Goal: Communication & Community: Answer question/provide support

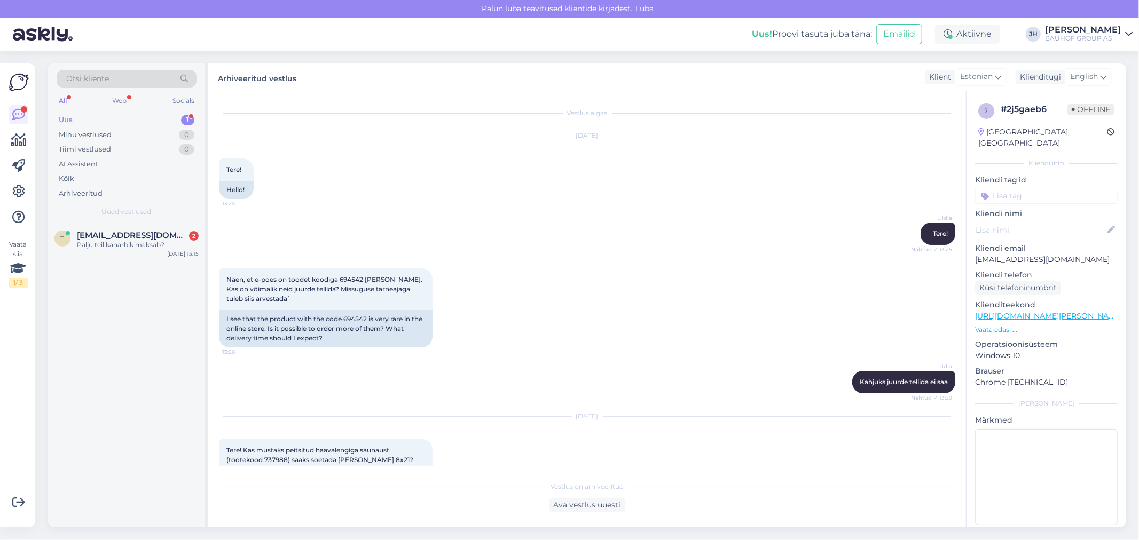
scroll to position [208, 0]
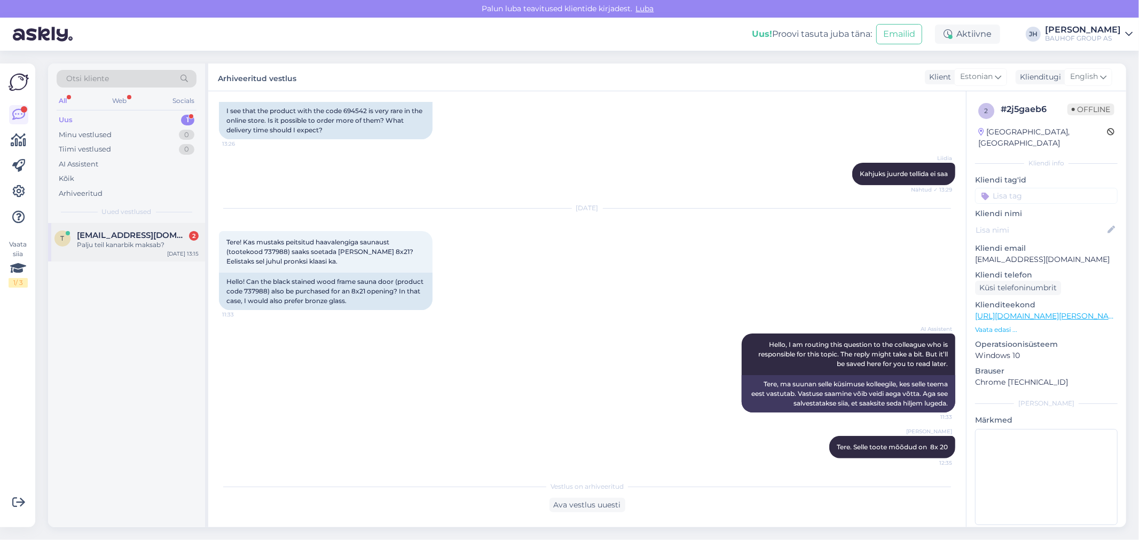
click at [125, 238] on span "[EMAIL_ADDRESS][DOMAIN_NAME]" at bounding box center [132, 236] width 111 height 10
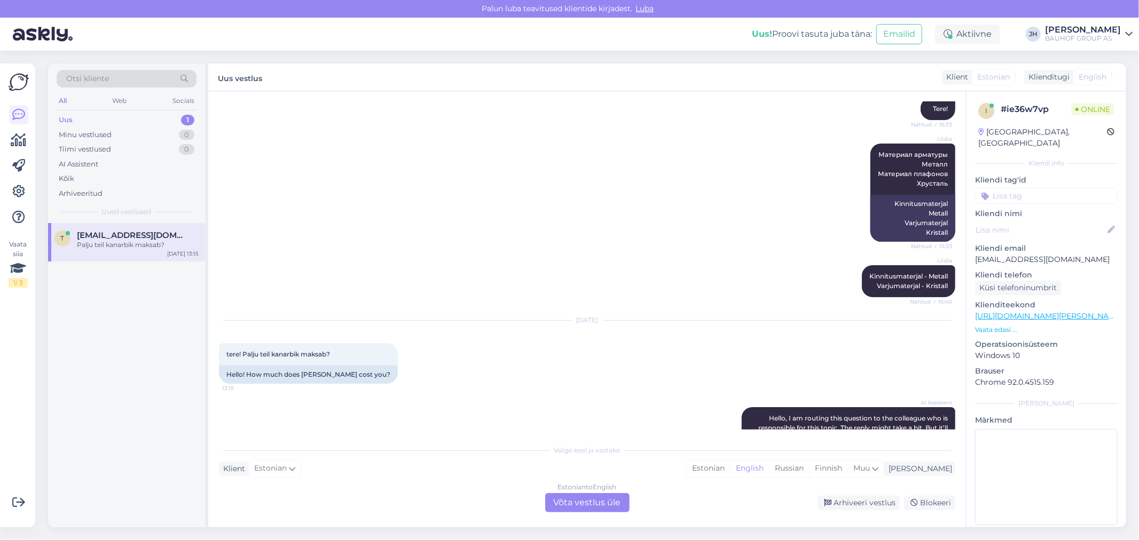
scroll to position [340, 0]
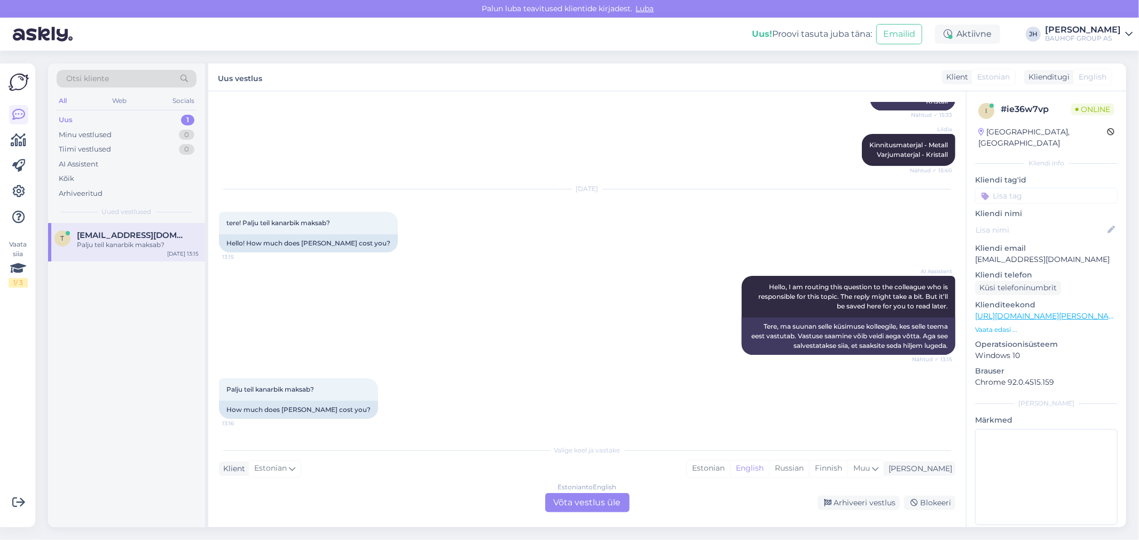
click at [580, 499] on div "Estonian to English Võta vestlus üle" at bounding box center [587, 502] width 84 height 19
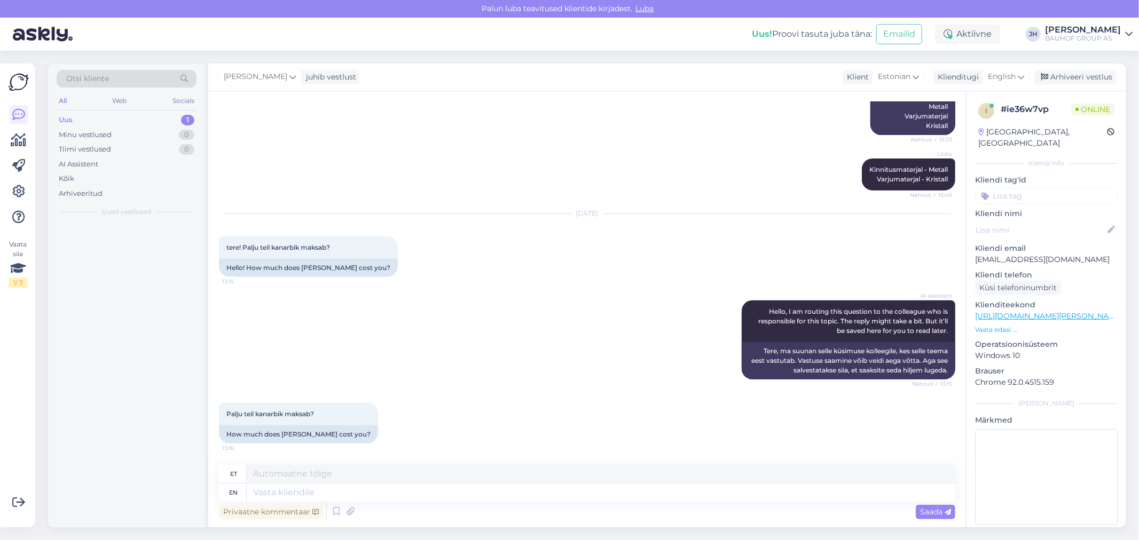
scroll to position [314, 0]
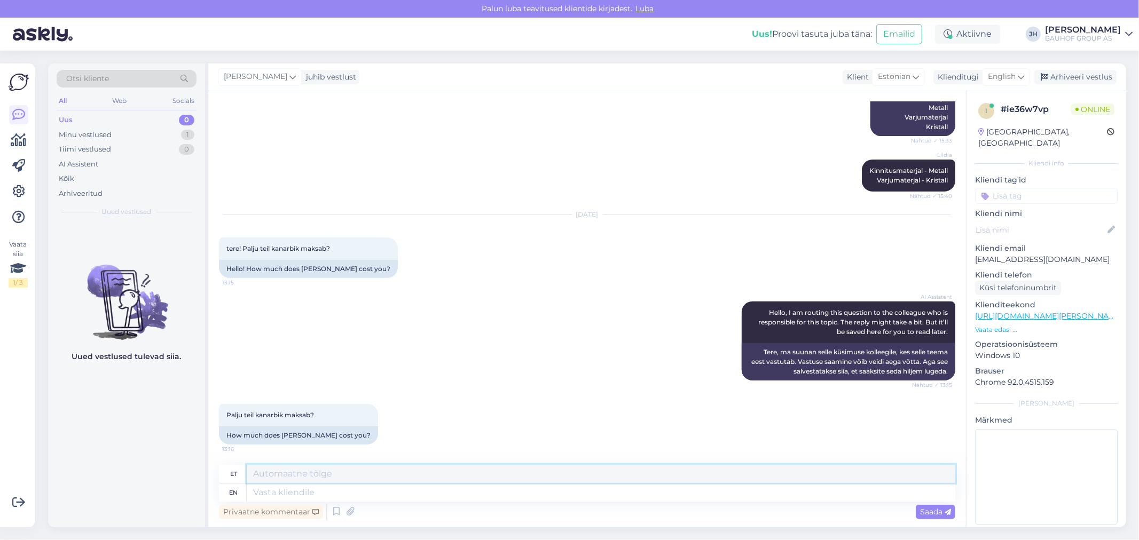
click at [303, 470] on textarea at bounding box center [601, 474] width 709 height 18
type textarea "T"
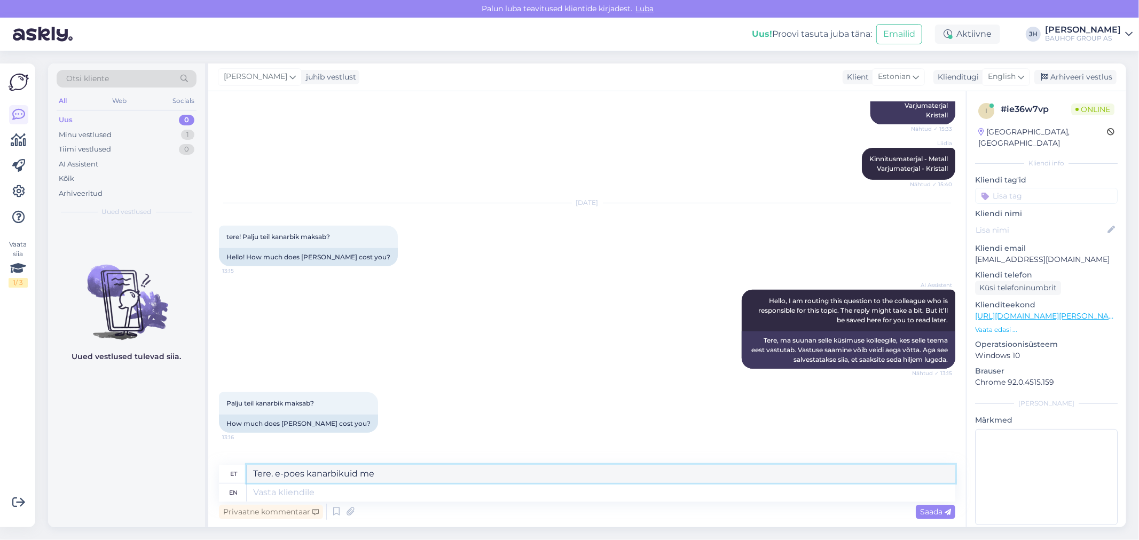
scroll to position [378, 0]
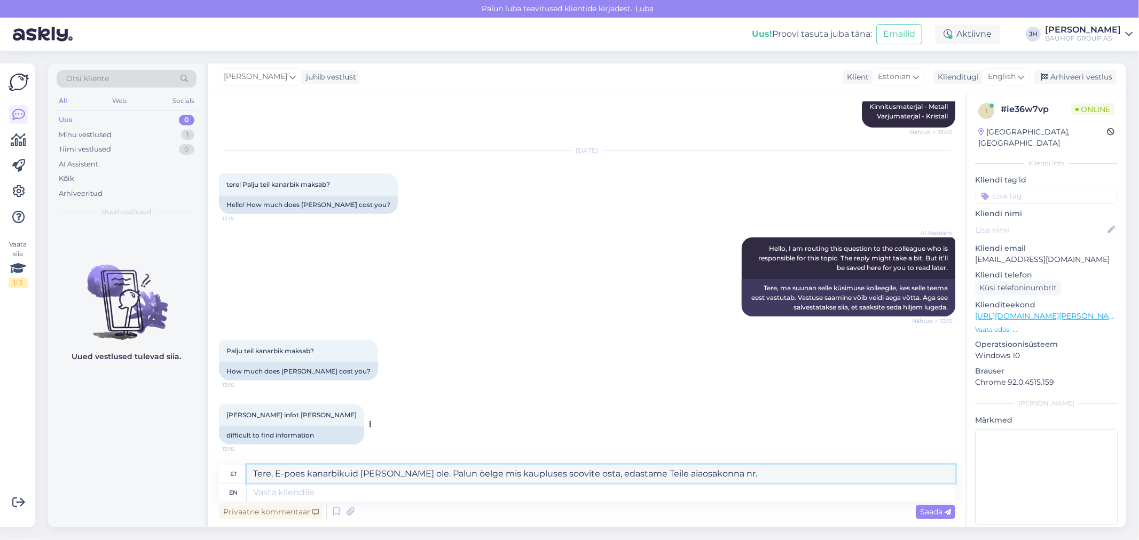
drag, startPoint x: 716, startPoint y: 476, endPoint x: 225, endPoint y: 436, distance: 492.5
click at [225, 436] on div "Vestlus algas [DATE] LAELAMP [PERSON_NAME] CHANDELIER KAROLINA 6XE14 60W 15:31 …" at bounding box center [587, 309] width 758 height 436
type textarea "Tere. E-poes kanarbikuid [PERSON_NAME] ole. Palun öelge mis kaupluses soovite o…"
click at [1024, 75] on icon at bounding box center [1021, 77] width 6 height 12
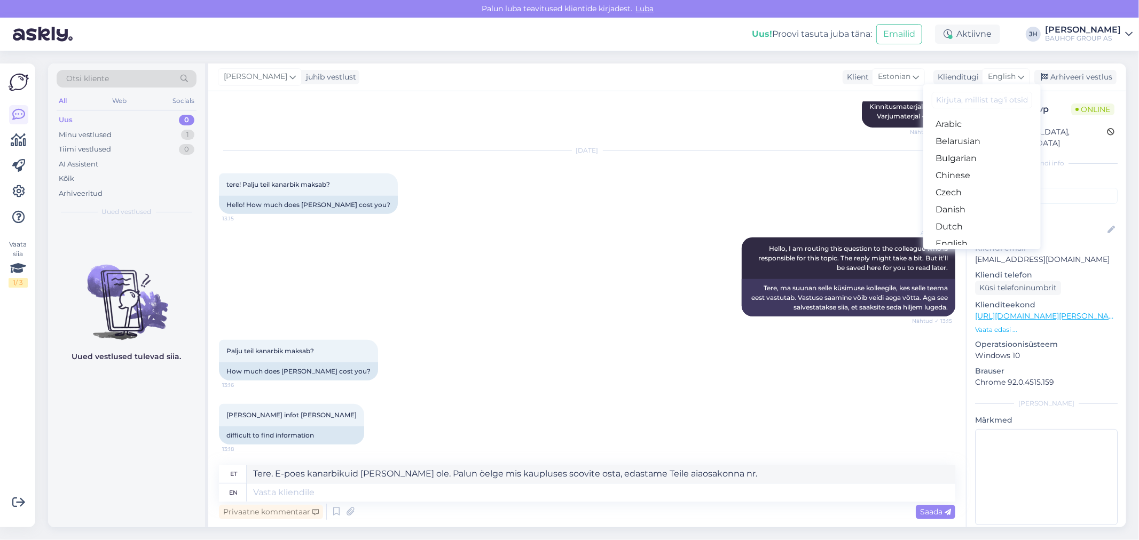
drag, startPoint x: 962, startPoint y: 203, endPoint x: 940, endPoint y: 217, distance: 26.7
click at [962, 253] on link "Estonian" at bounding box center [981, 261] width 117 height 17
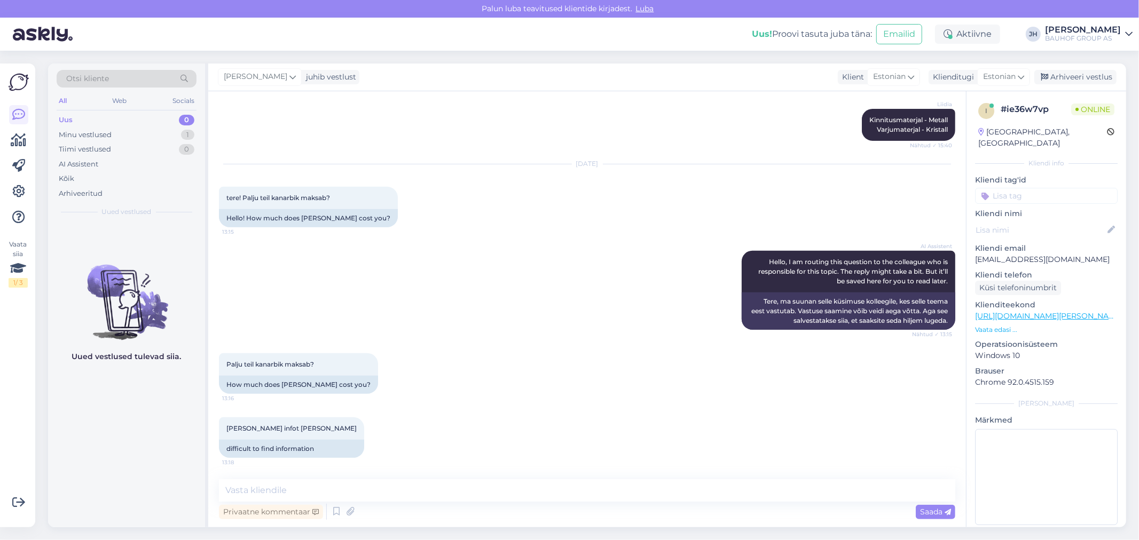
scroll to position [364, 0]
click at [331, 492] on textarea at bounding box center [587, 491] width 736 height 22
paste textarea "Tere. E-poes kanarbikuid [PERSON_NAME] ole. Palun öelge mis kaupluses soovite o…"
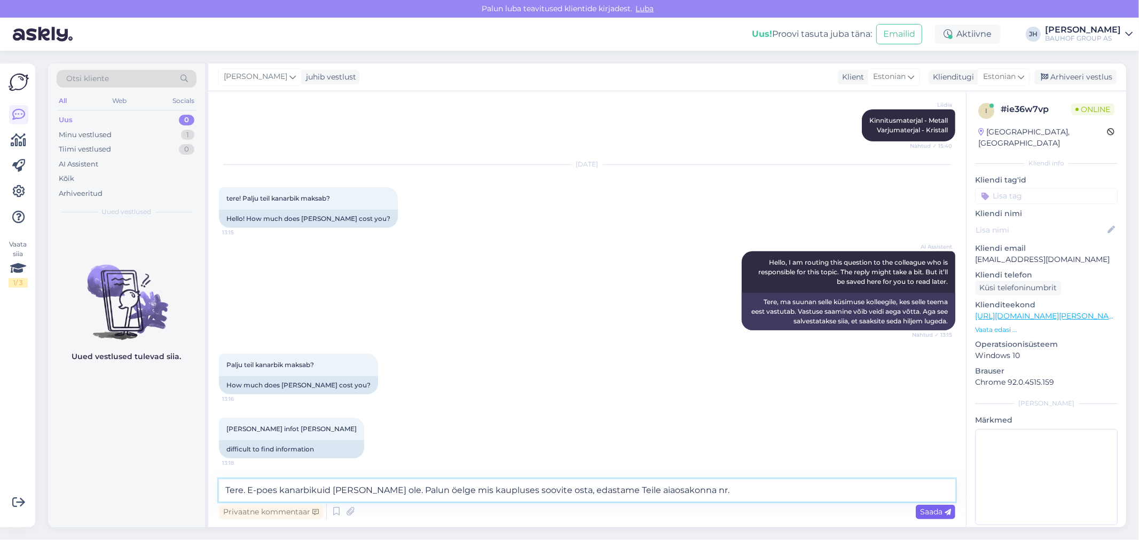
type textarea "Tere. E-poes kanarbikuid [PERSON_NAME] ole. Palun öelge mis kaupluses soovite o…"
click at [927, 509] on span "Saada" at bounding box center [935, 512] width 31 height 10
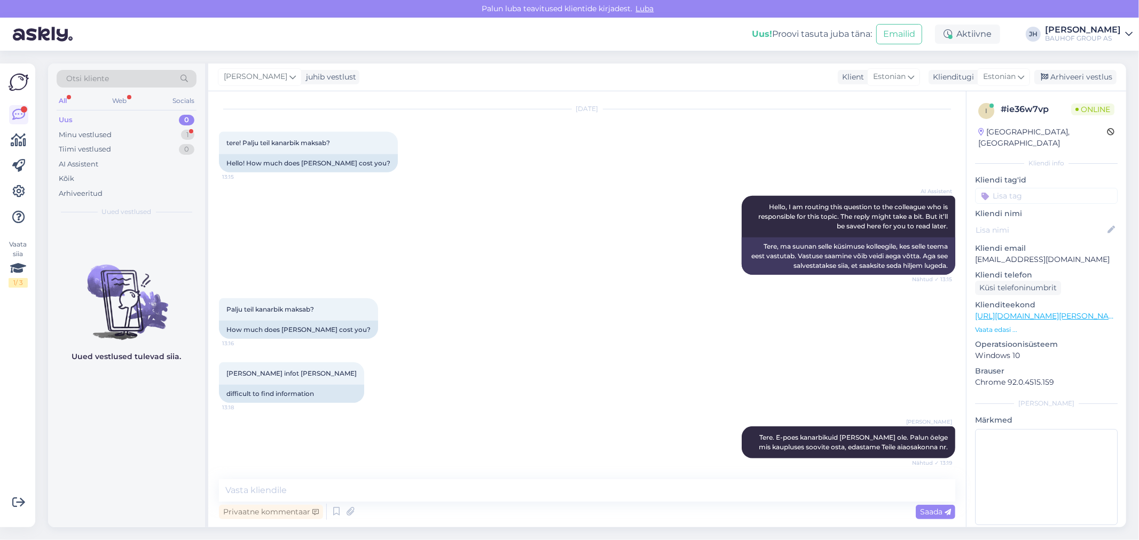
scroll to position [475, 0]
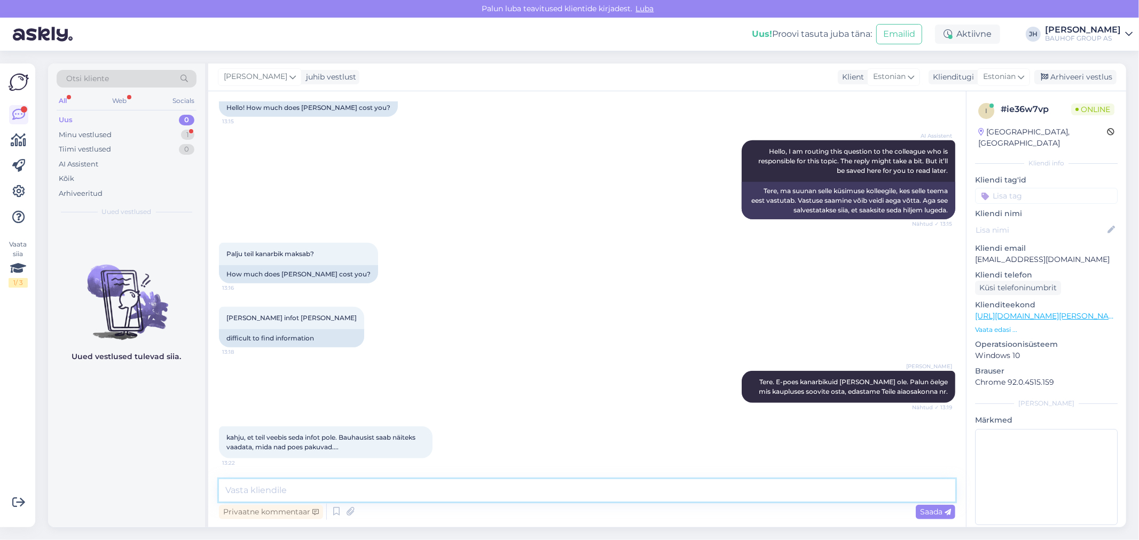
click at [278, 491] on textarea at bounding box center [587, 491] width 736 height 22
paste textarea "545731"
click at [264, 489] on textarea "545731" at bounding box center [587, 491] width 736 height 22
paste textarea "545731"
type textarea "545731 545731"
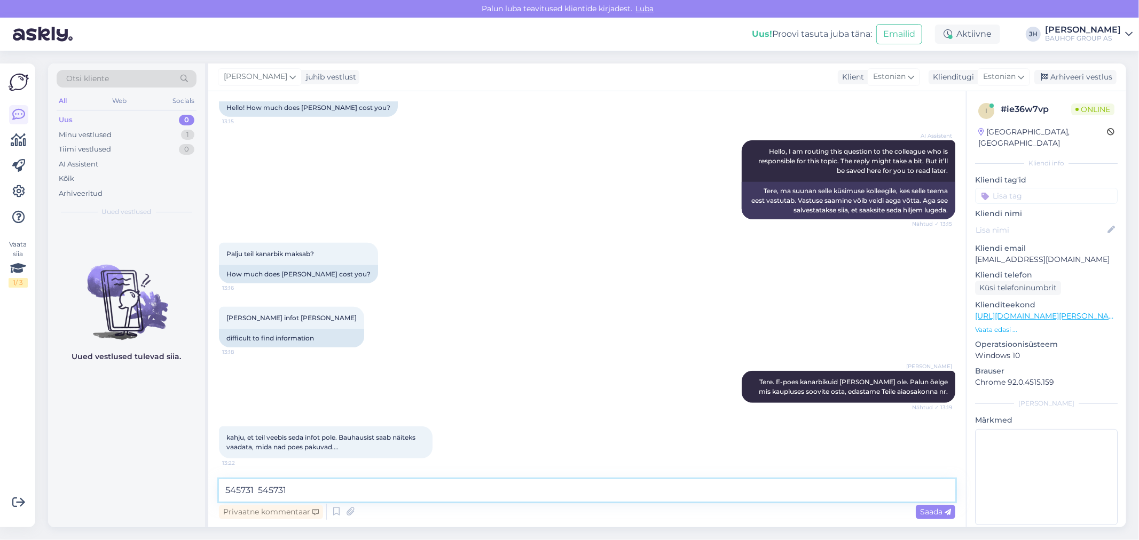
drag, startPoint x: 302, startPoint y: 487, endPoint x: 155, endPoint y: 467, distance: 147.7
click at [159, 471] on div "Otsi kliente All Web Socials Uus 0 Minu vestlused 1 Tiimi vestlused 0 AI Assist…" at bounding box center [587, 296] width 1078 height 464
drag, startPoint x: 490, startPoint y: 492, endPoint x: 163, endPoint y: 468, distance: 327.7
click at [167, 471] on div "Otsi kliente All Web Socials Uus 0 Minu vestlused 1 Tiimi vestlused 0 AI Assist…" at bounding box center [587, 296] width 1078 height 464
type textarea "Kanarbik GGPOTT 11cm soodushinnaga 2,99 kahevärviline"
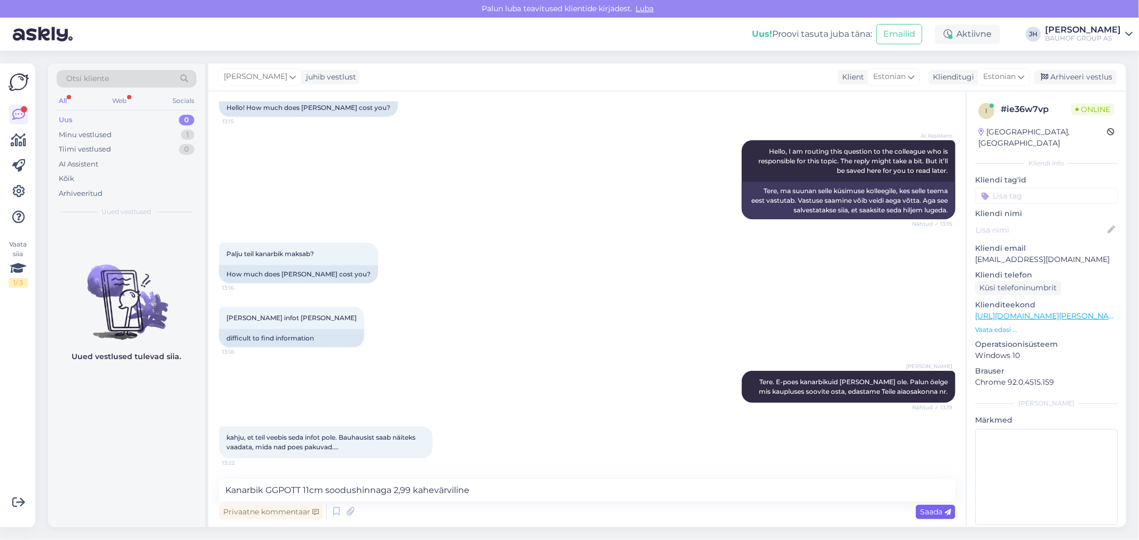
click at [936, 511] on span "Saada" at bounding box center [935, 512] width 31 height 10
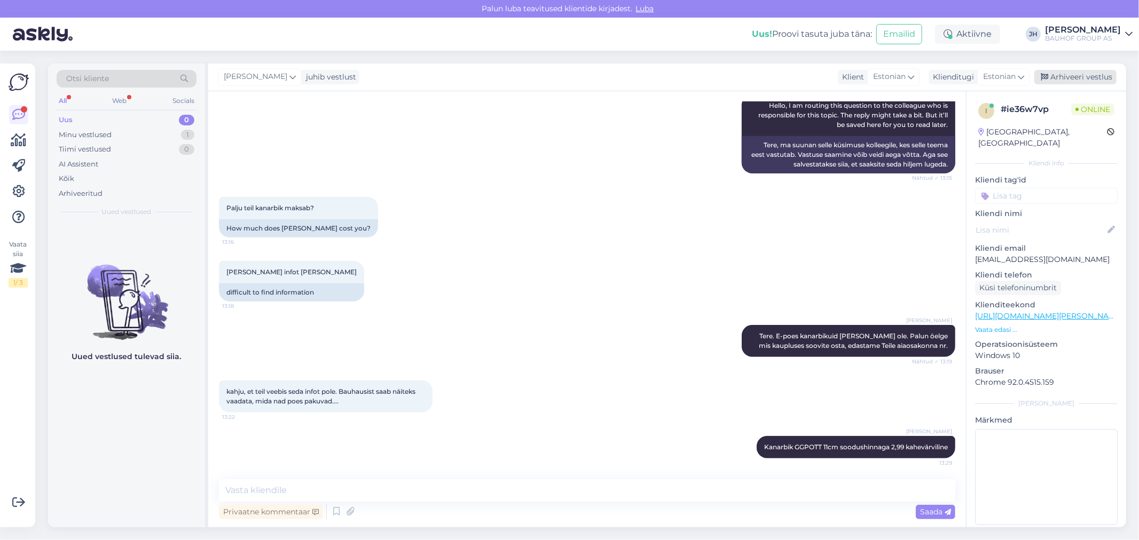
click at [1095, 74] on div "Arhiveeri vestlus" at bounding box center [1075, 77] width 82 height 14
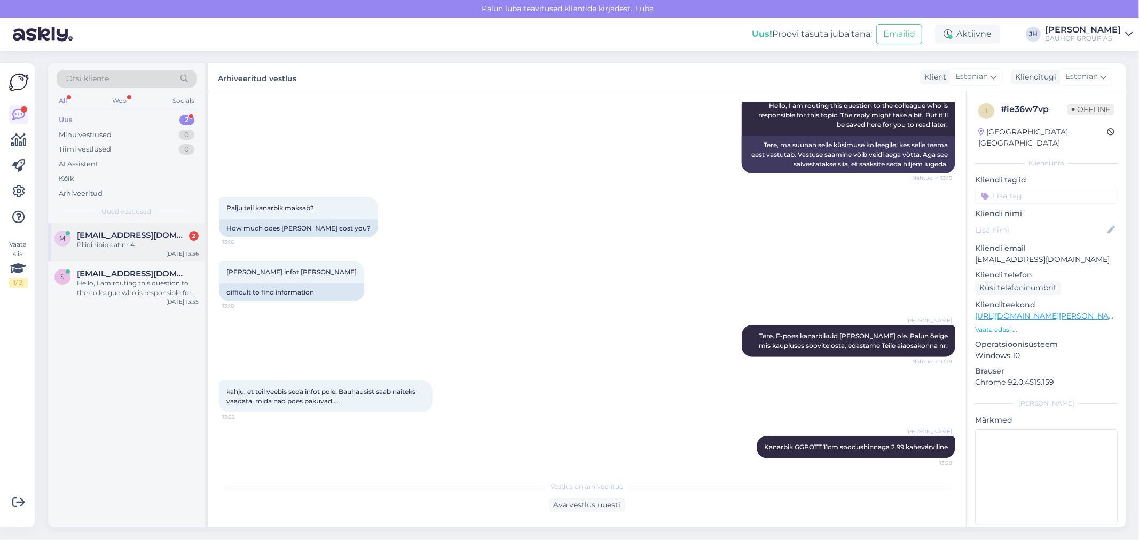
click at [108, 240] on div "Pliidi ribiplaat nr.4" at bounding box center [138, 245] width 122 height 10
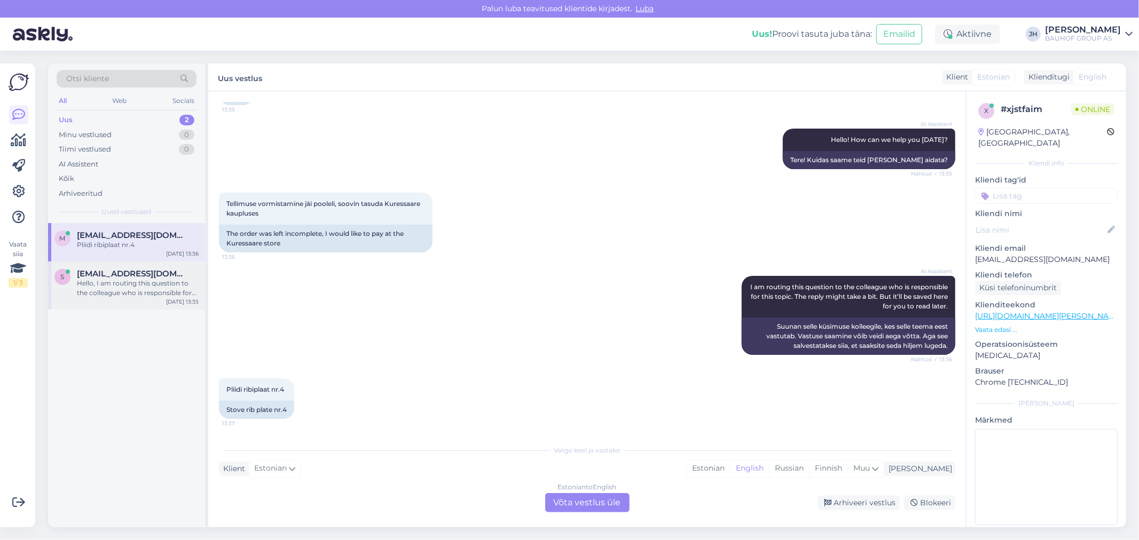
click at [131, 279] on div "Hello, I am routing this question to the colleague who is responsible for this …" at bounding box center [138, 288] width 122 height 19
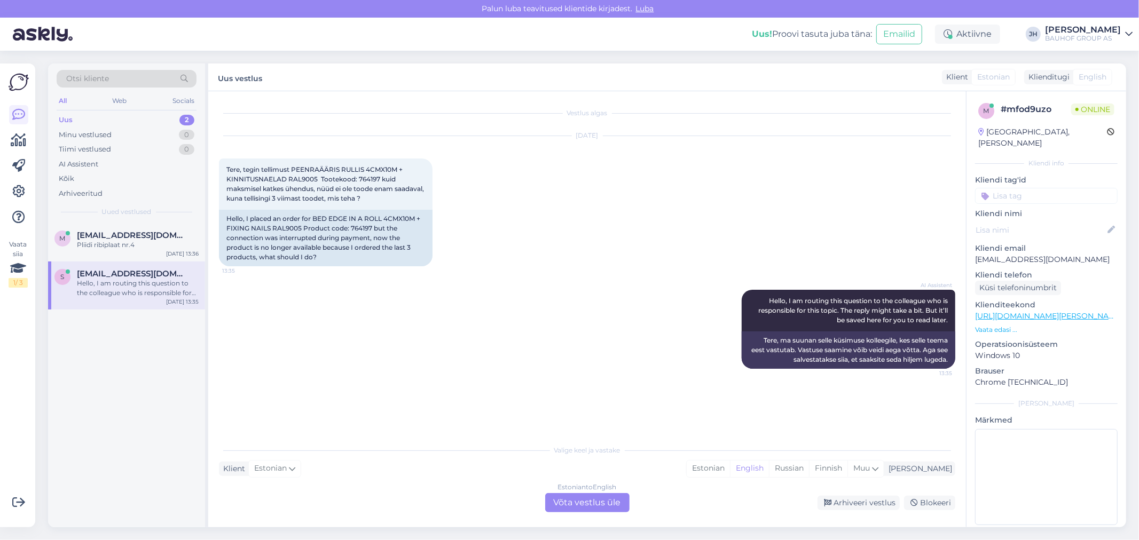
scroll to position [0, 0]
click at [113, 237] on span "[EMAIL_ADDRESS][DOMAIN_NAME]" at bounding box center [132, 236] width 111 height 10
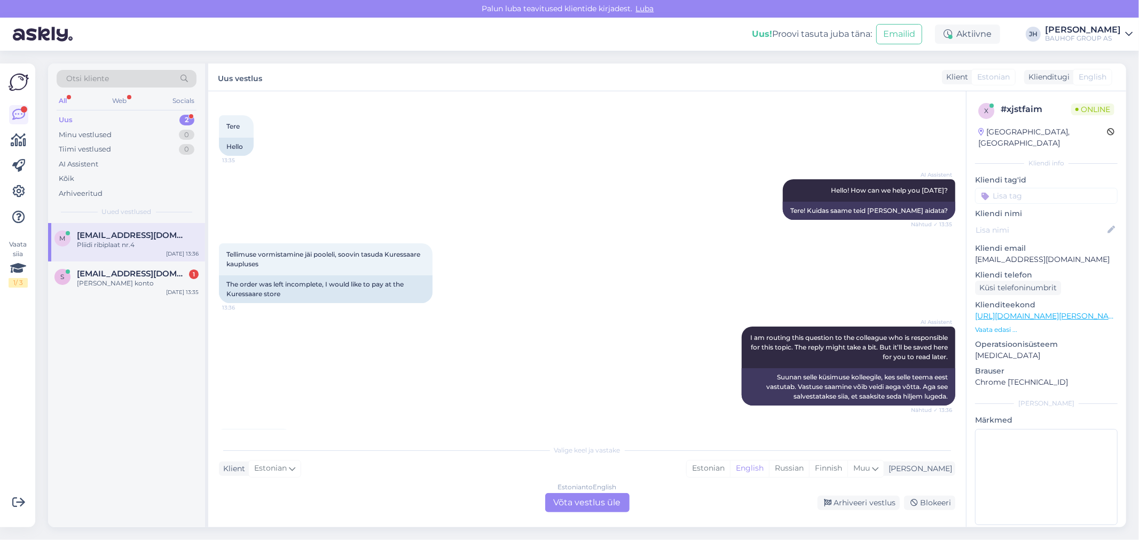
scroll to position [94, 0]
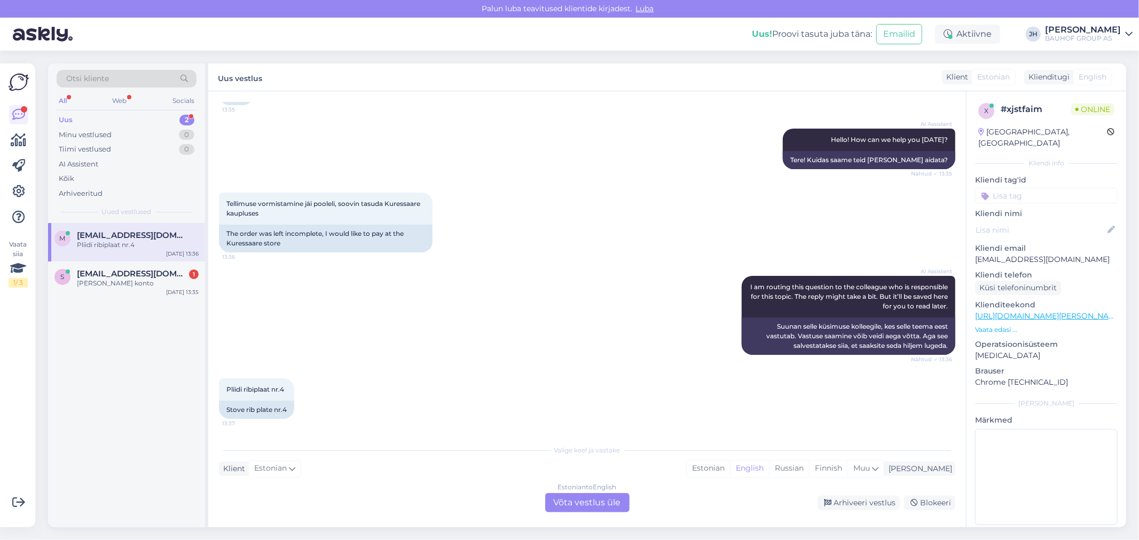
click at [585, 504] on div "Estonian to English Võta vestlus üle" at bounding box center [587, 502] width 84 height 19
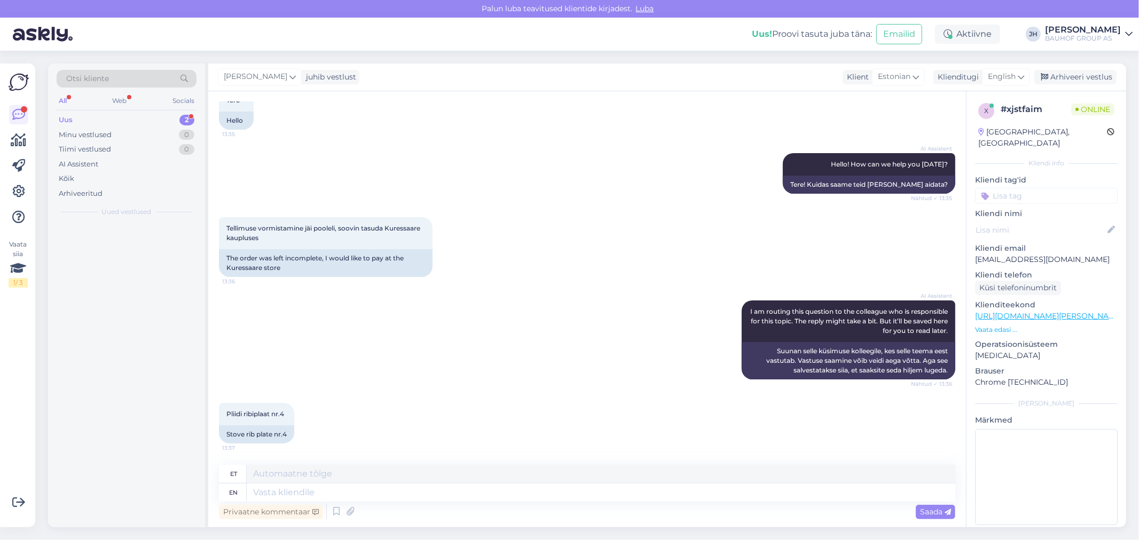
scroll to position [68, 0]
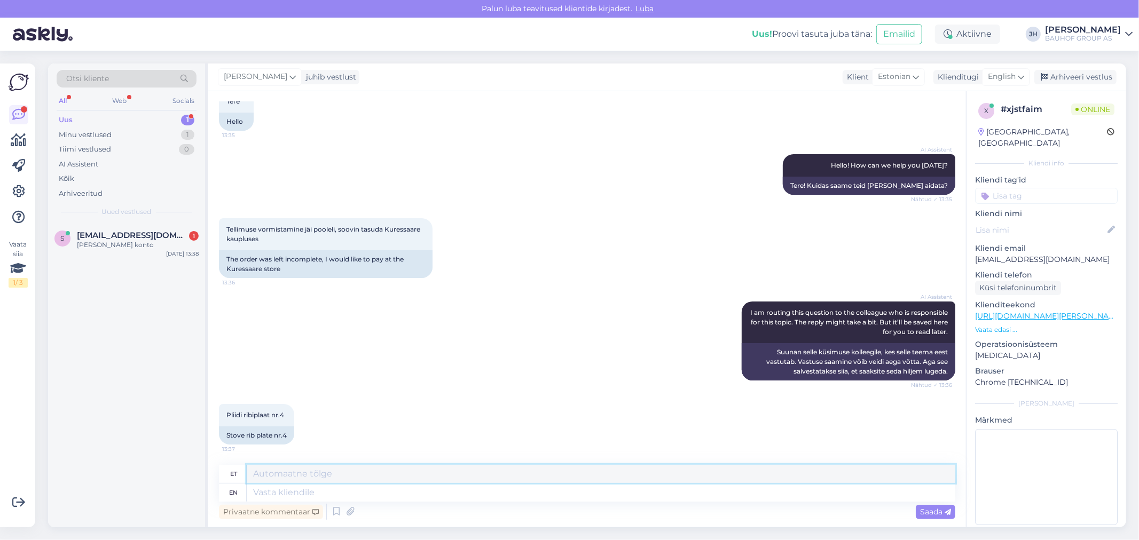
click at [330, 477] on textarea at bounding box center [601, 474] width 709 height 18
type textarea "E"
drag, startPoint x: 561, startPoint y: 476, endPoint x: 209, endPoint y: 457, distance: 352.4
click at [215, 459] on div "Vestlus algas [DATE] Tere 13:35 Hello AI Assistent Hello! How can we help you […" at bounding box center [587, 309] width 758 height 436
type textarea "Kahjuks e-[PERSON_NAME] tellimuse eest kaupluses kohapeal maksta ei saa."
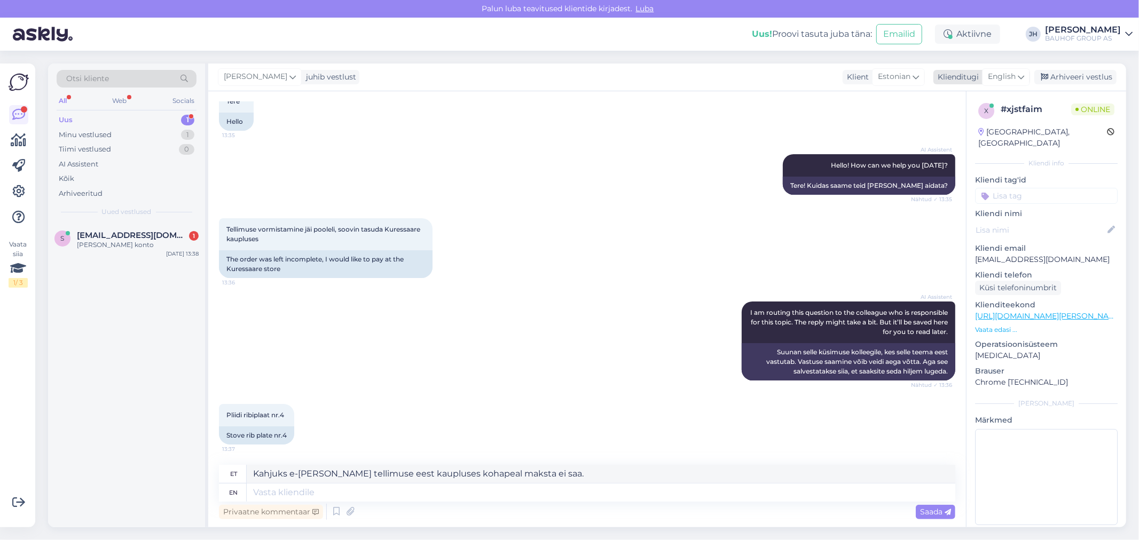
click at [1026, 75] on div "English" at bounding box center [1006, 76] width 48 height 17
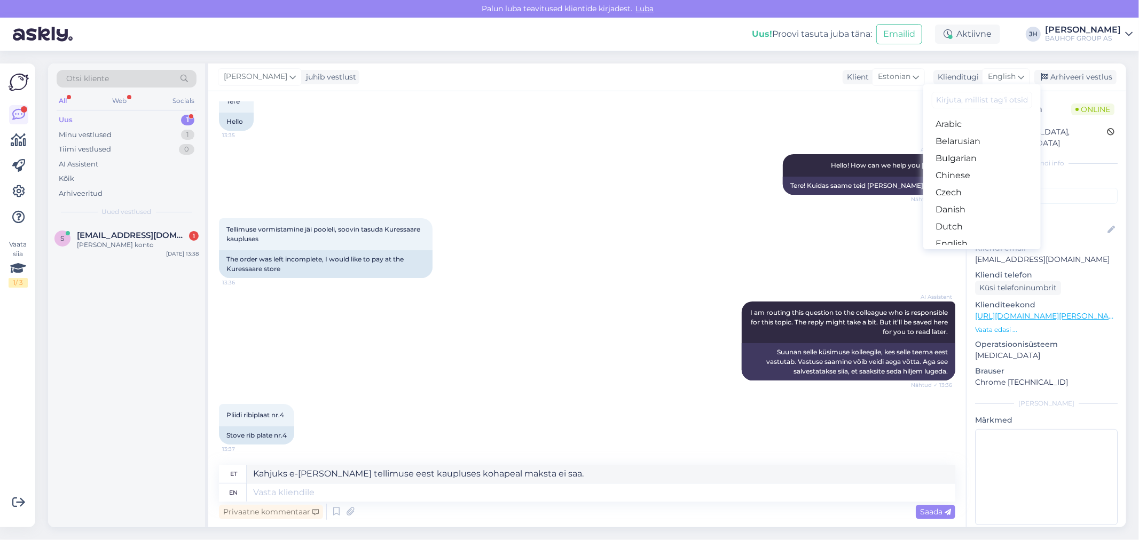
click at [974, 253] on link "Estonian" at bounding box center [981, 261] width 117 height 17
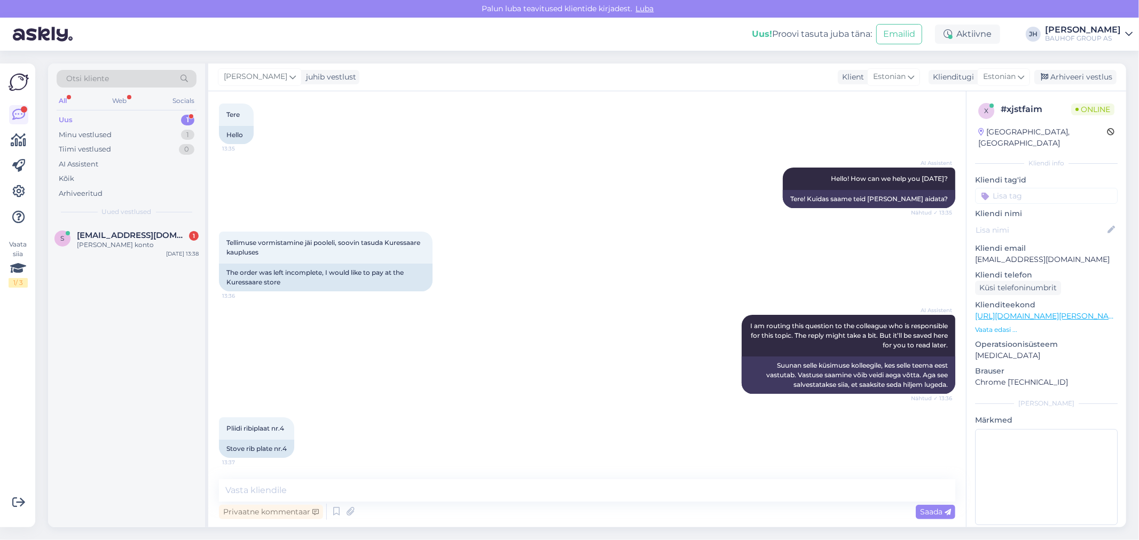
scroll to position [54, 0]
click at [346, 496] on textarea at bounding box center [587, 491] width 736 height 22
paste textarea "Kahjuks e-[PERSON_NAME] tellimuse eest kaupluses kohapeal maksta ei saa."
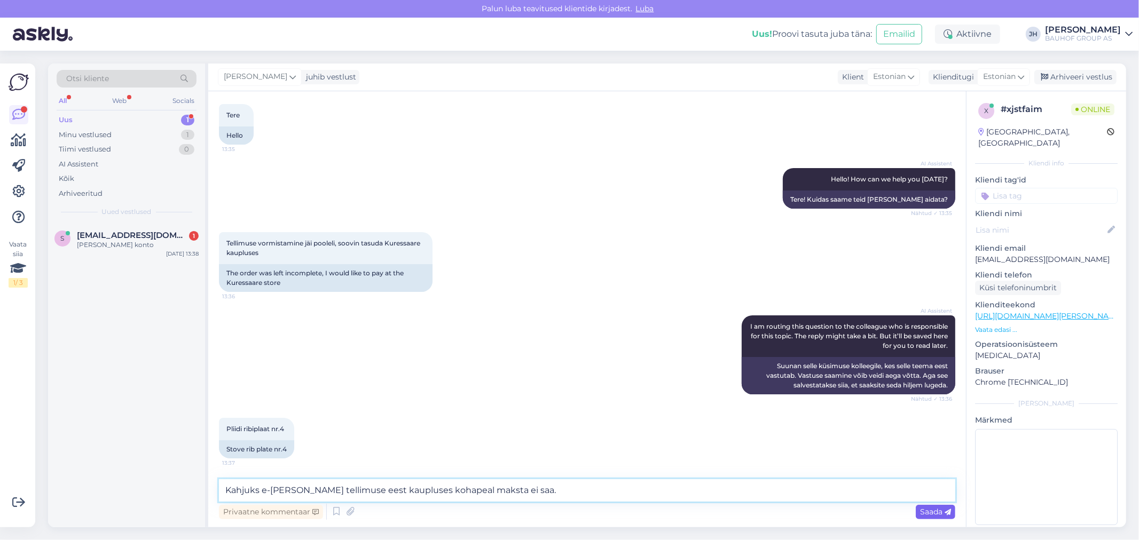
type textarea "Kahjuks e-[PERSON_NAME] tellimuse eest kaupluses kohapeal maksta ei saa."
click at [928, 513] on span "Saada" at bounding box center [935, 512] width 31 height 10
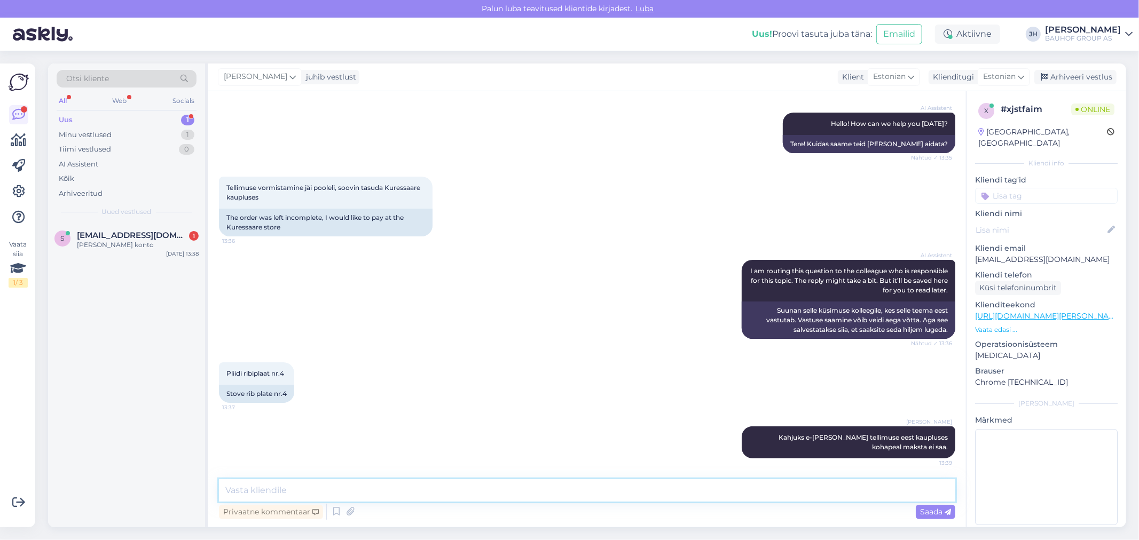
click at [233, 489] on textarea at bounding box center [587, 491] width 736 height 22
type textarea "Palun täpsustage, miks tellimuse vormistamine jäi pooleli?"
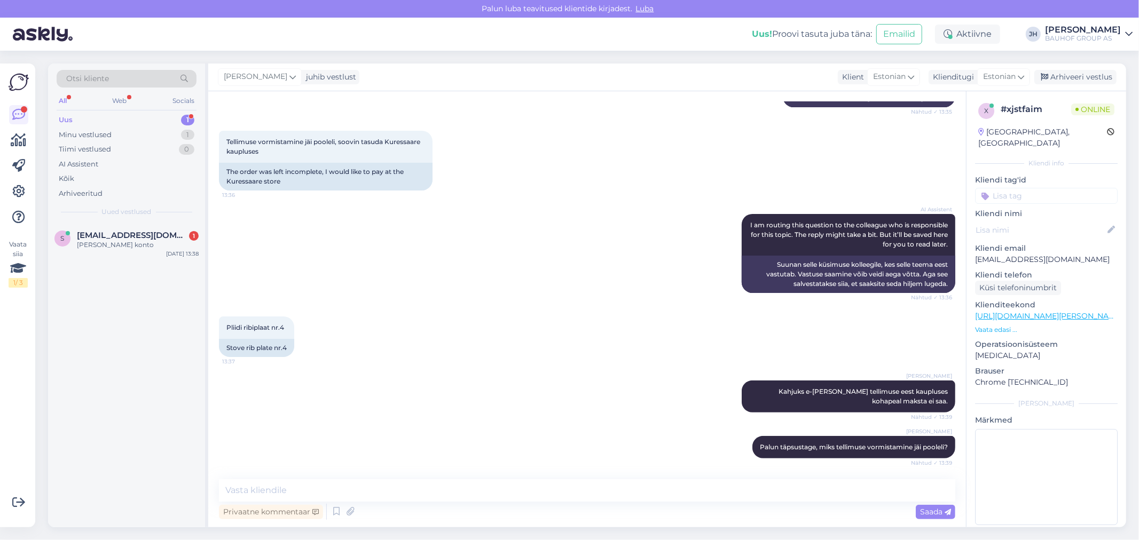
drag, startPoint x: 1085, startPoint y: 76, endPoint x: 1065, endPoint y: 88, distance: 22.7
click at [1085, 76] on div "Arhiveeri vestlus" at bounding box center [1075, 77] width 82 height 14
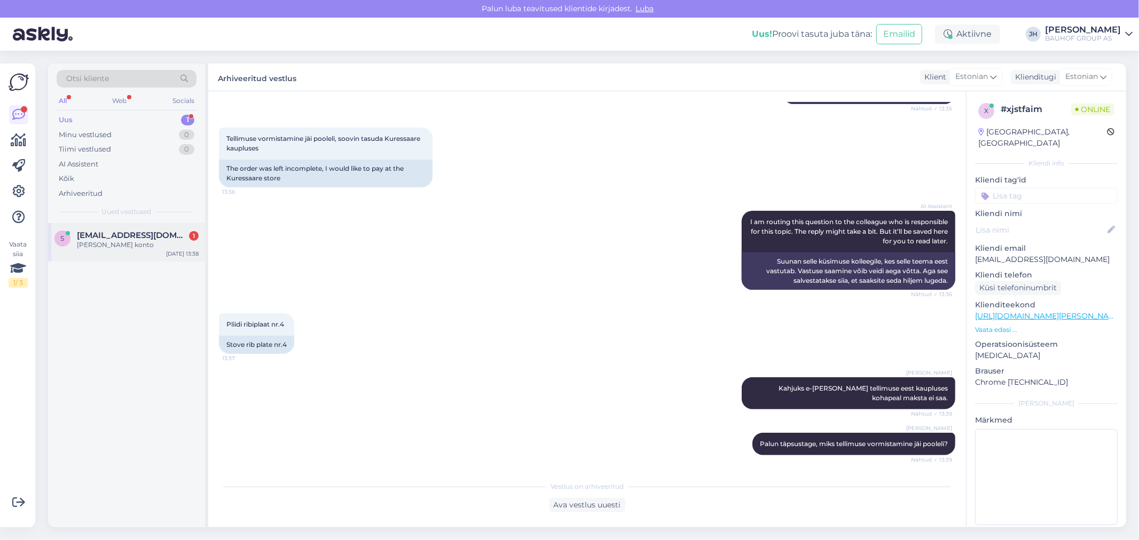
click at [146, 233] on span "[EMAIL_ADDRESS][DOMAIN_NAME]" at bounding box center [132, 236] width 111 height 10
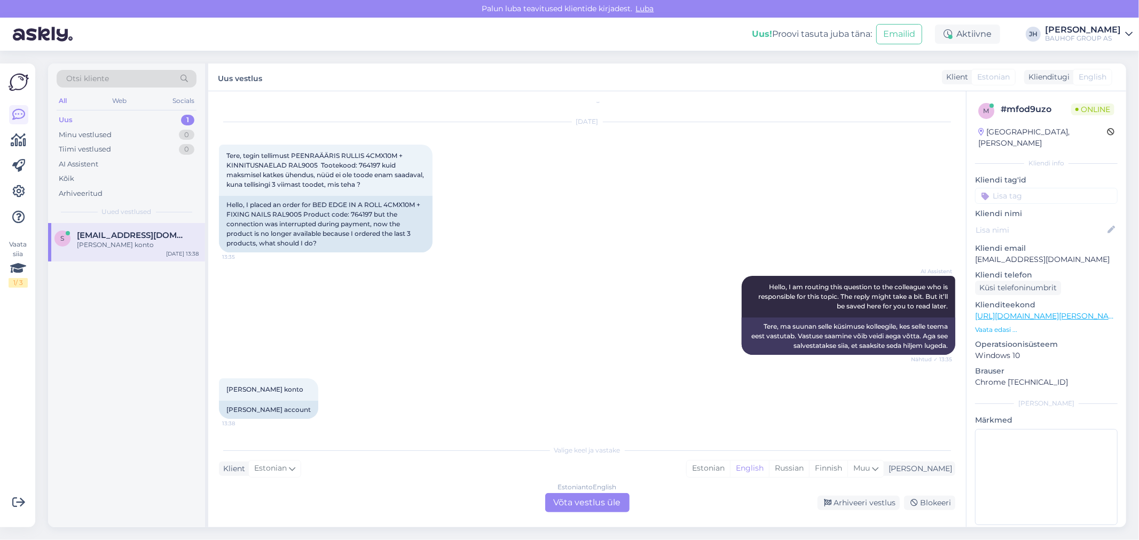
click at [594, 503] on div "Estonian to English Võta vestlus üle" at bounding box center [587, 502] width 84 height 19
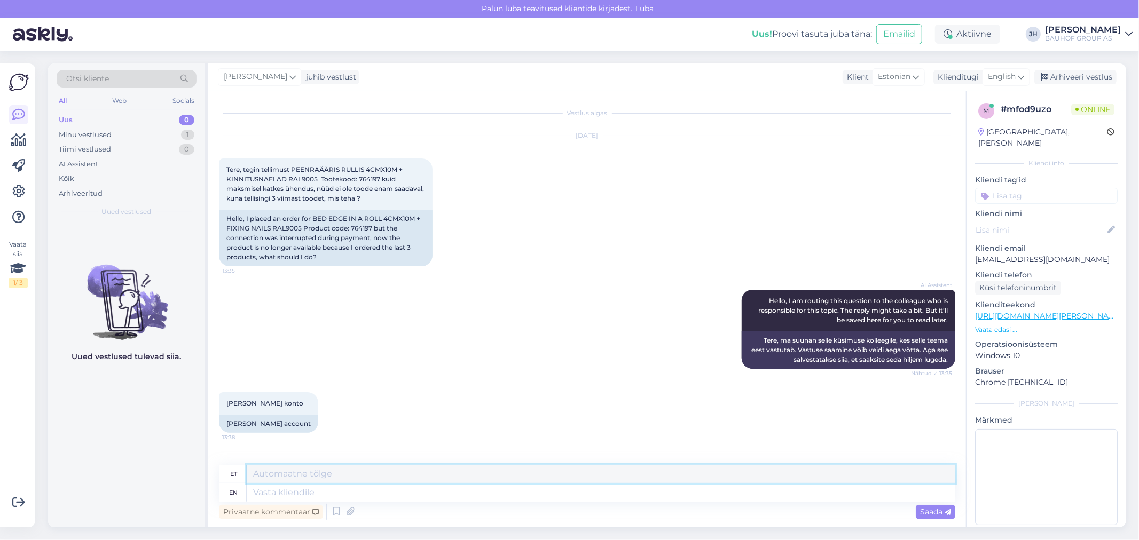
click at [297, 473] on textarea at bounding box center [601, 474] width 709 height 18
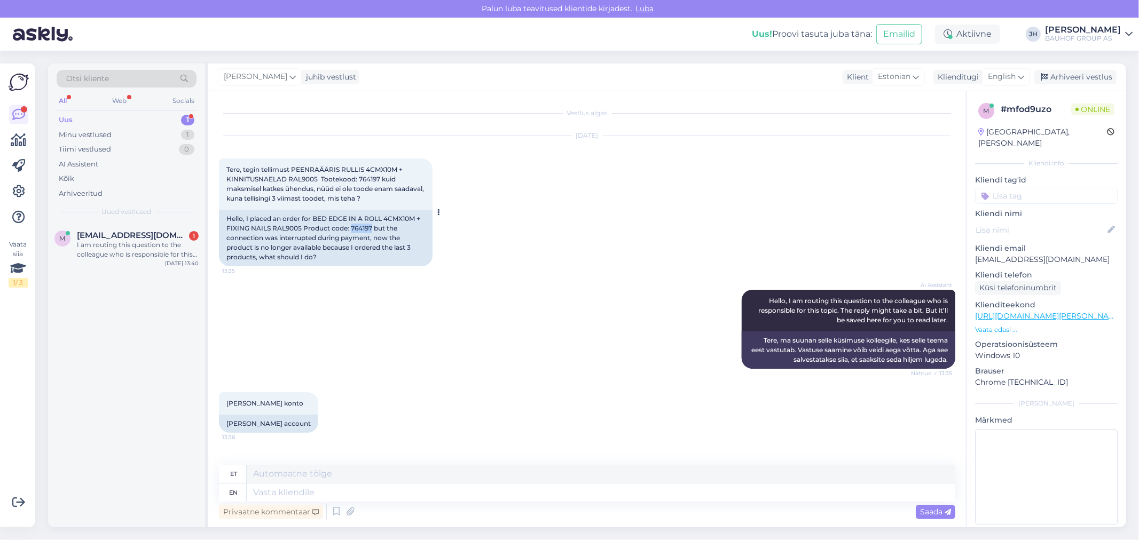
drag, startPoint x: 372, startPoint y: 228, endPoint x: 349, endPoint y: 227, distance: 22.4
click at [349, 227] on div "Hello, I placed an order for BED EDGE IN A ROLL 4CMX10M + FIXING NAILS RAL9005 …" at bounding box center [326, 238] width 214 height 57
copy div "764197"
click at [259, 476] on textarea at bounding box center [601, 474] width 709 height 18
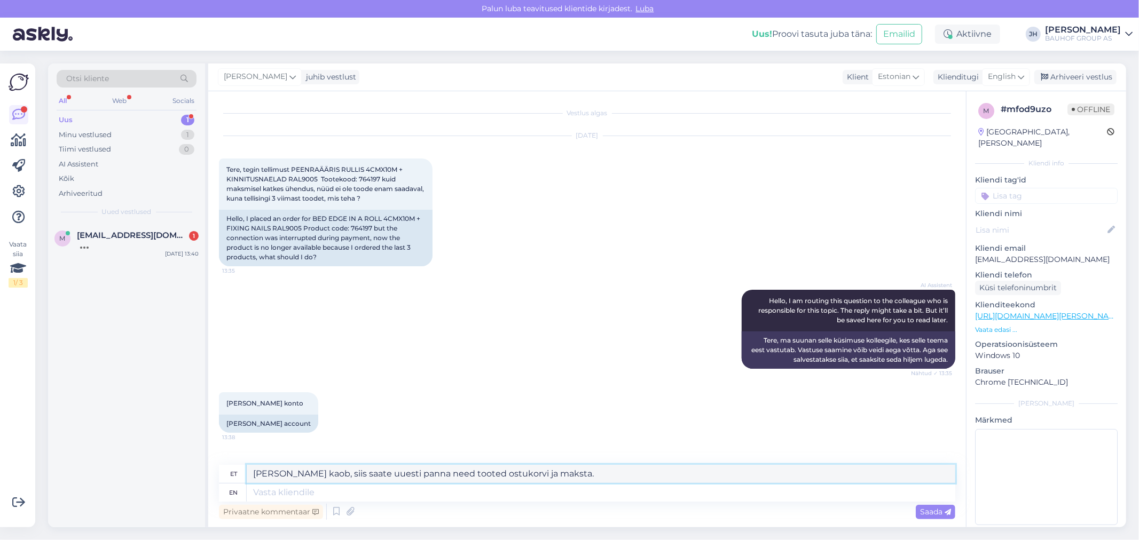
drag, startPoint x: 578, startPoint y: 474, endPoint x: 232, endPoint y: 466, distance: 346.7
click at [232, 466] on div "et [PERSON_NAME] kaob, siis saate uuesti panna need tooted ostukorvi ja maksta." at bounding box center [587, 474] width 736 height 19
type textarea "[PERSON_NAME] kaob, siis saate uuesti panna need tooted ostukorvi ja maksta."
click at [1021, 71] on icon at bounding box center [1021, 77] width 6 height 12
click at [976, 253] on link "Estonian" at bounding box center [981, 261] width 117 height 17
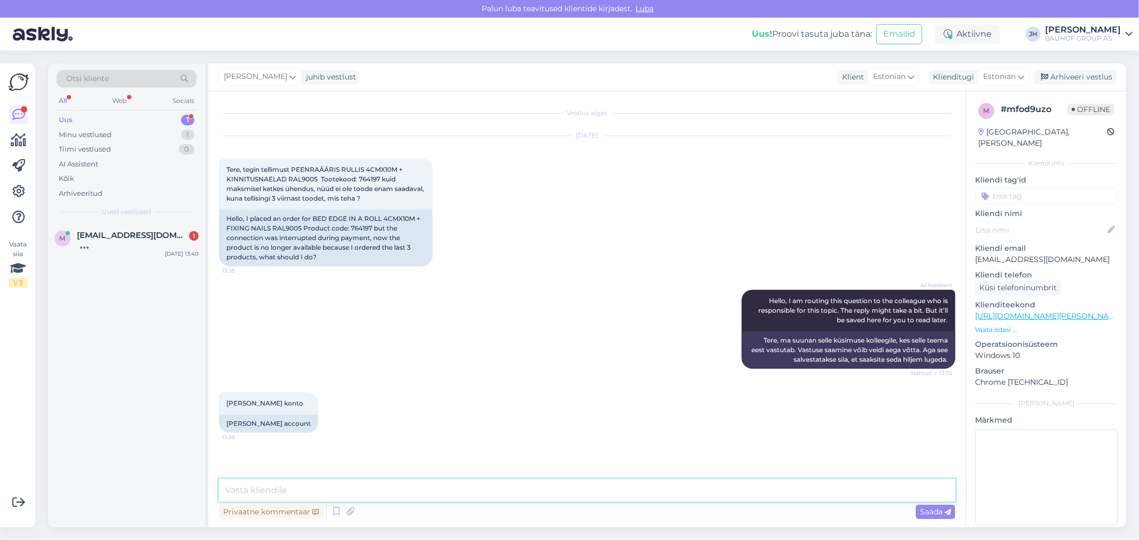
click at [402, 484] on textarea at bounding box center [587, 491] width 736 height 22
paste textarea "[PERSON_NAME] kaob, siis saate uuesti panna need tooted ostukorvi ja maksta."
type textarea "[PERSON_NAME] kaob, siis saate uuesti panna need tooted ostukorvi ja maksta."
click at [928, 513] on span "Saada" at bounding box center [935, 512] width 31 height 10
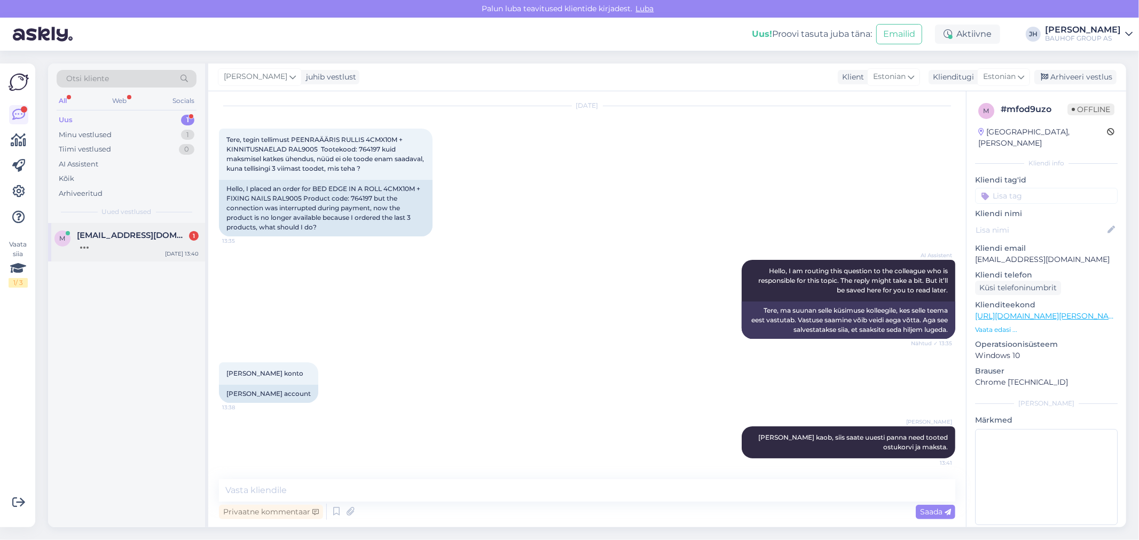
click at [113, 232] on span "[EMAIL_ADDRESS][DOMAIN_NAME]" at bounding box center [132, 236] width 111 height 10
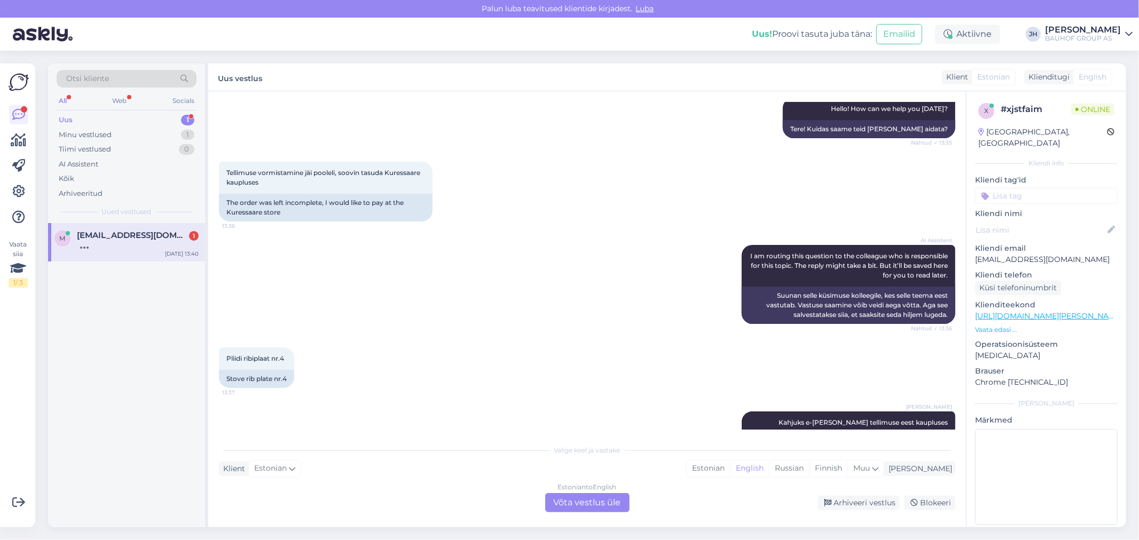
scroll to position [362, 0]
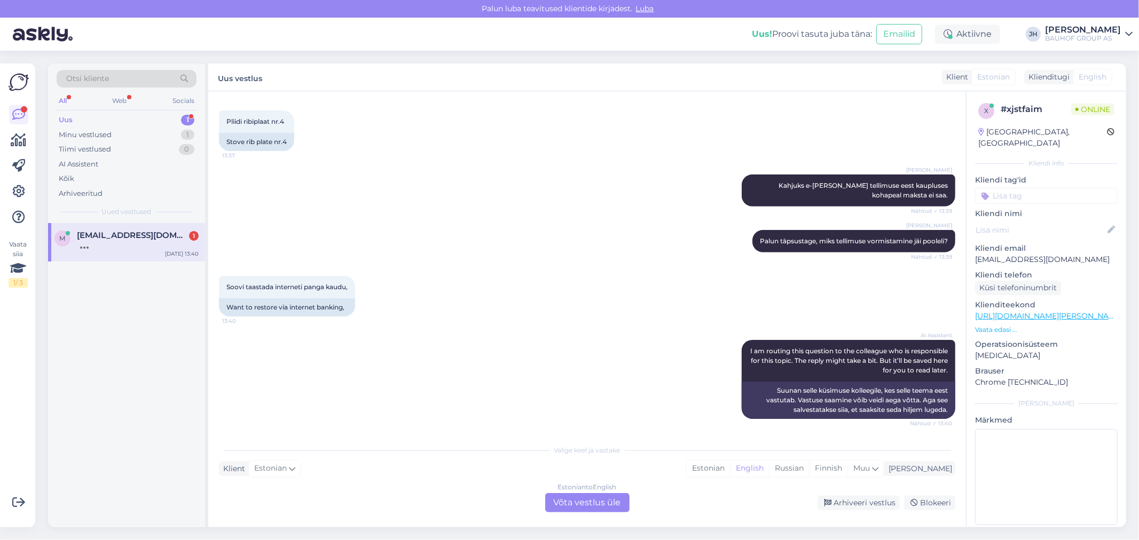
click at [585, 500] on div "Estonian to English Võta vestlus üle" at bounding box center [587, 502] width 84 height 19
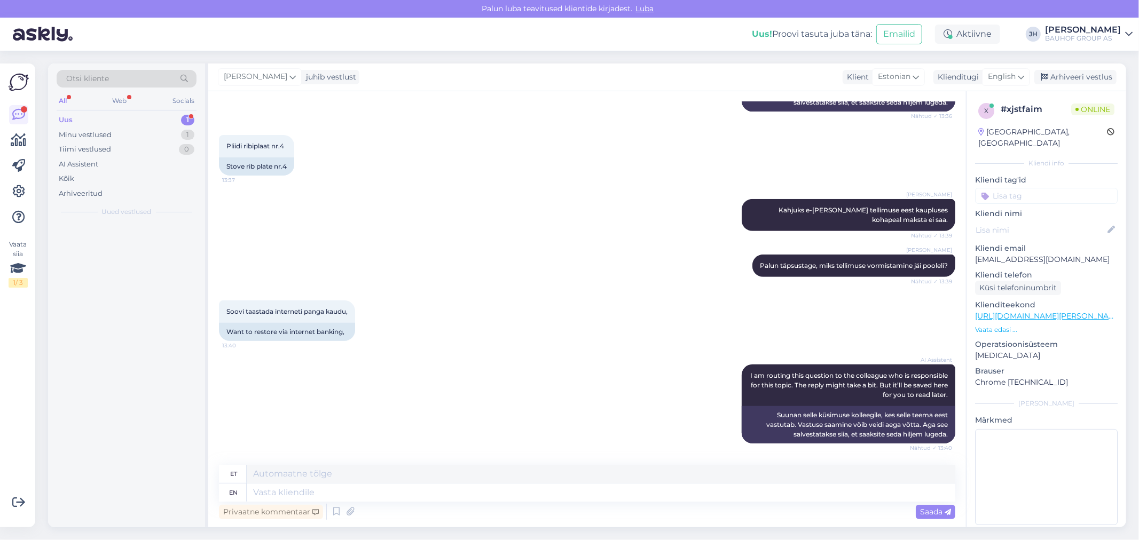
scroll to position [337, 0]
click at [278, 477] on textarea at bounding box center [601, 474] width 709 height 18
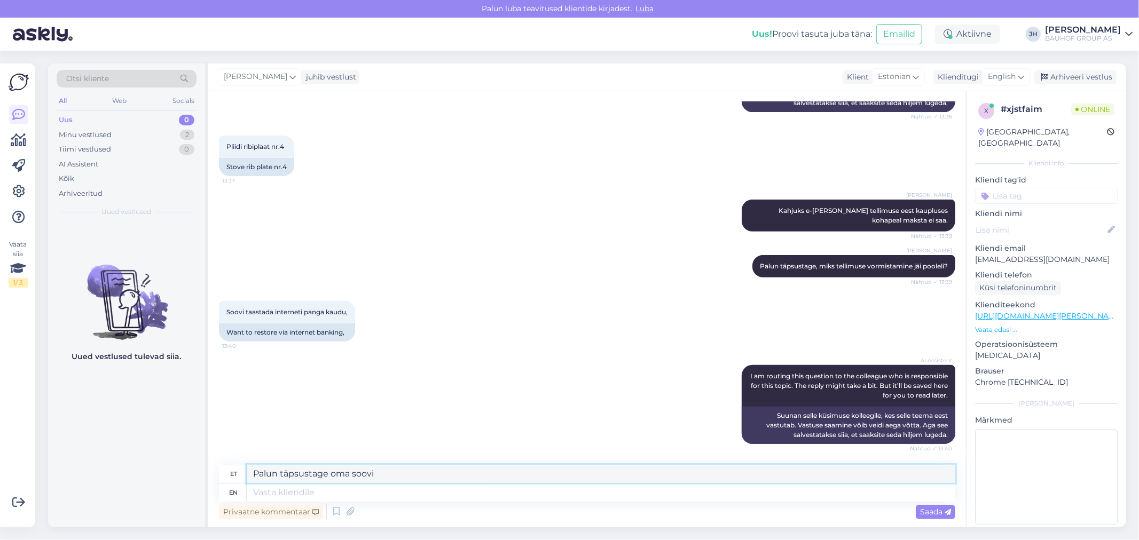
drag, startPoint x: 380, startPoint y: 476, endPoint x: 236, endPoint y: 471, distance: 144.8
click at [241, 474] on div "et Palun täpsustage oma soovi" at bounding box center [587, 474] width 736 height 19
type textarea "Palun täpsustage oma soovi"
click at [1021, 73] on icon at bounding box center [1021, 77] width 6 height 12
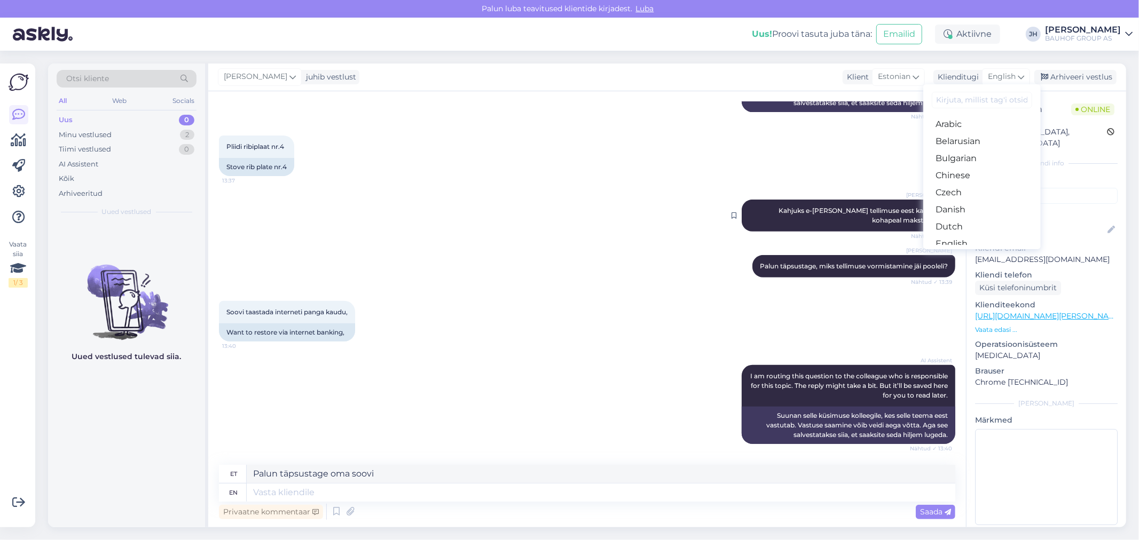
drag, startPoint x: 972, startPoint y: 201, endPoint x: 901, endPoint y: 233, distance: 77.7
click at [972, 253] on link "Estonian" at bounding box center [981, 261] width 117 height 17
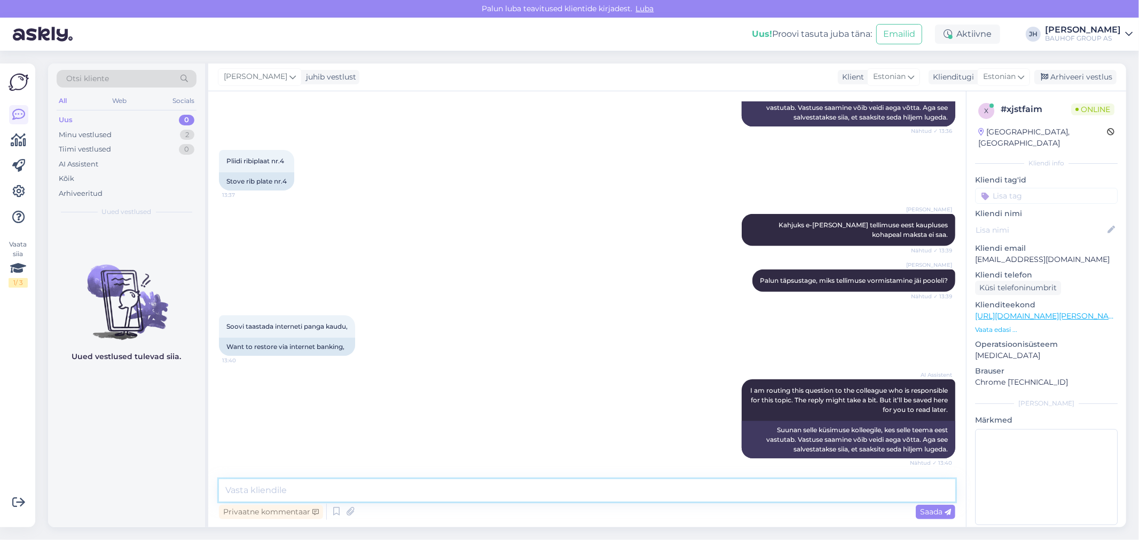
click at [336, 490] on textarea at bounding box center [587, 491] width 736 height 22
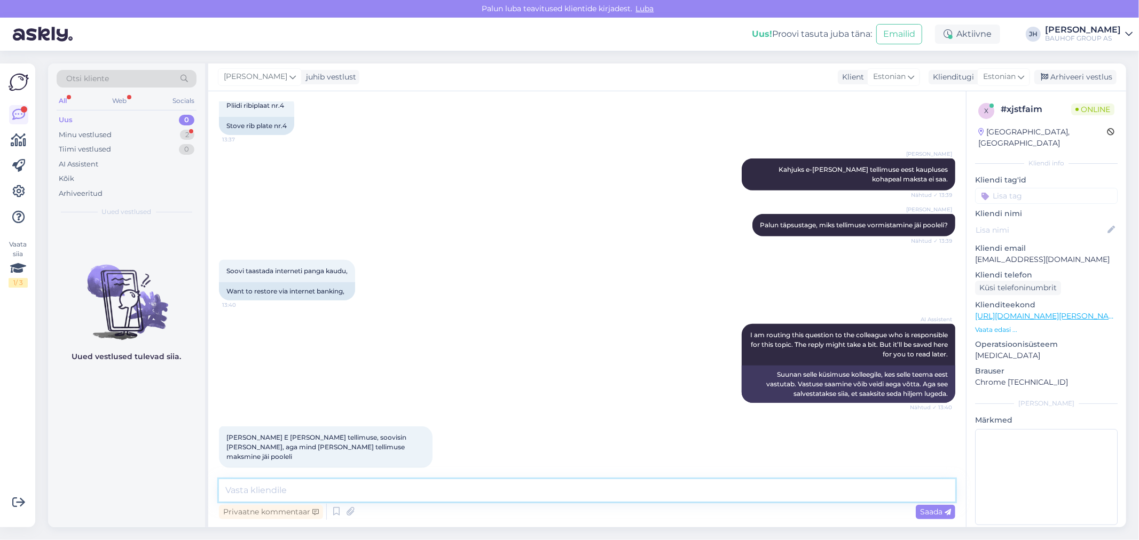
paste textarea "Palun täpsustage oma soovi"
type textarea "Palun täpsustage oma soovi"
click at [935, 512] on span "Saada" at bounding box center [935, 512] width 31 height 10
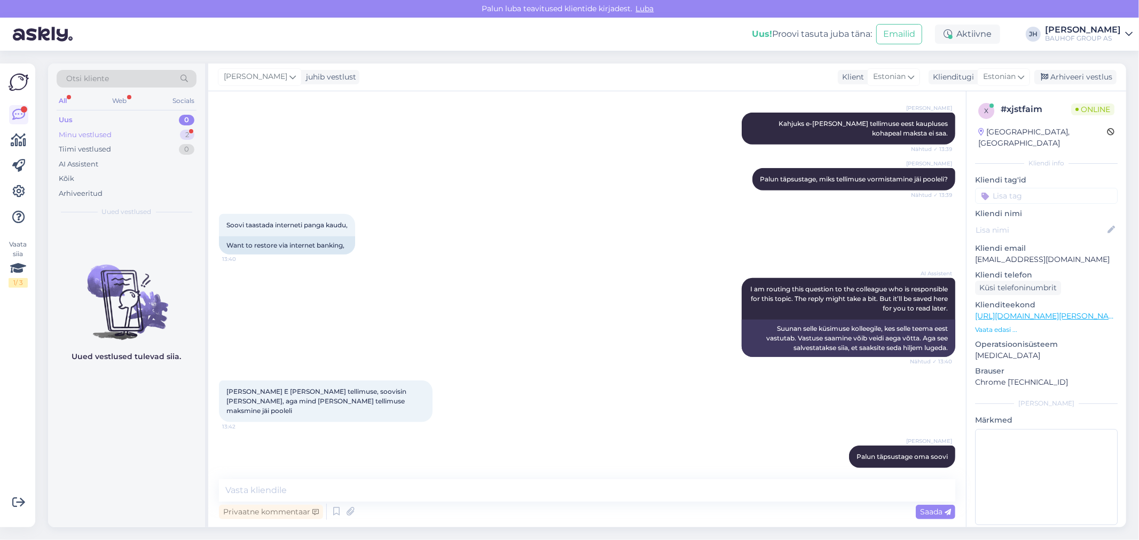
click at [91, 136] on div "Minu vestlused" at bounding box center [85, 135] width 53 height 11
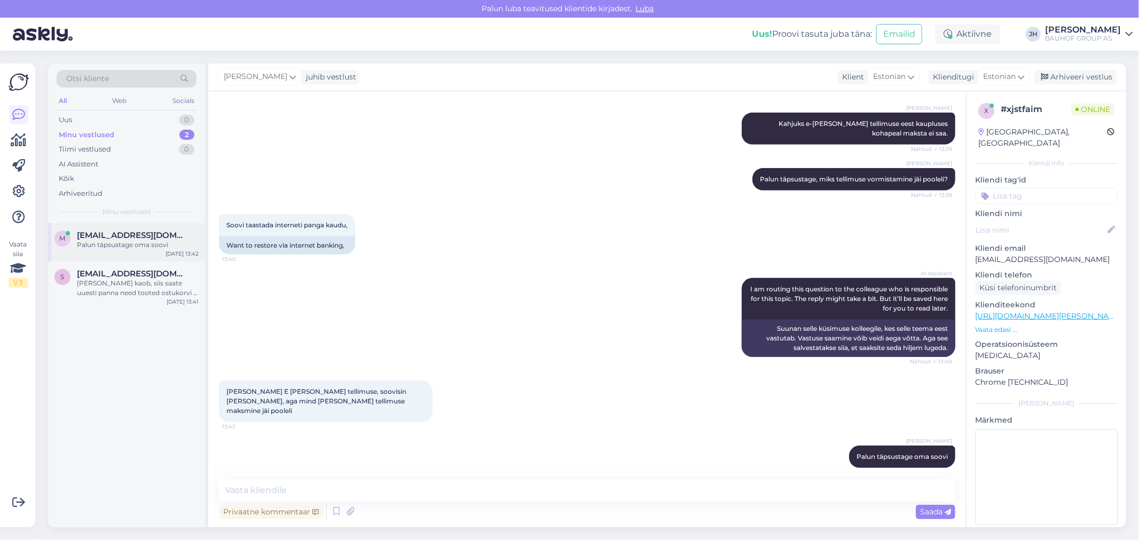
click at [100, 242] on div "Palun täpsustage oma soovi" at bounding box center [138, 245] width 122 height 10
click at [253, 492] on textarea at bounding box center [587, 491] width 736 height 22
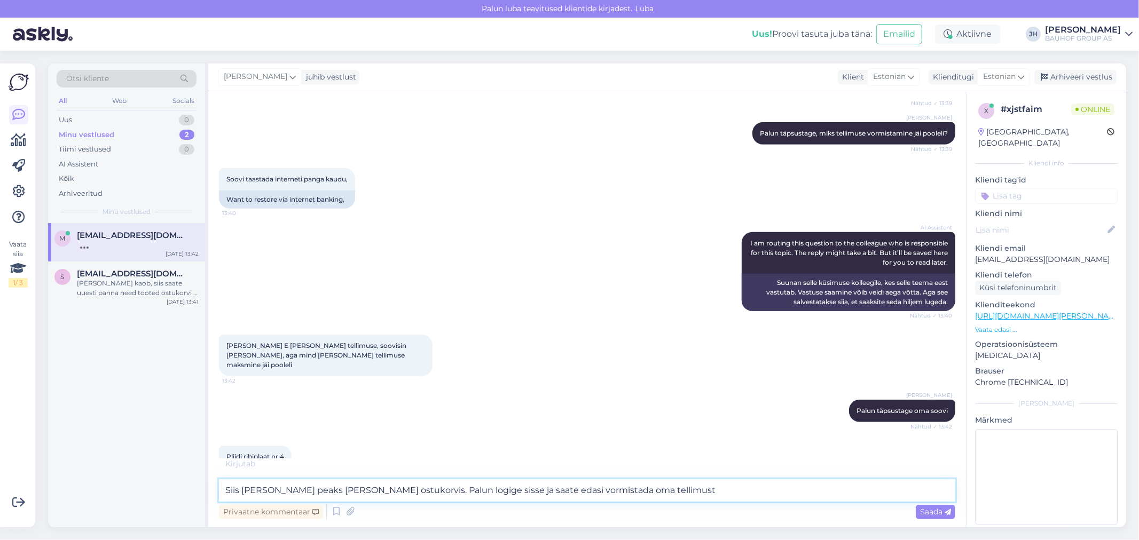
scroll to position [481, 0]
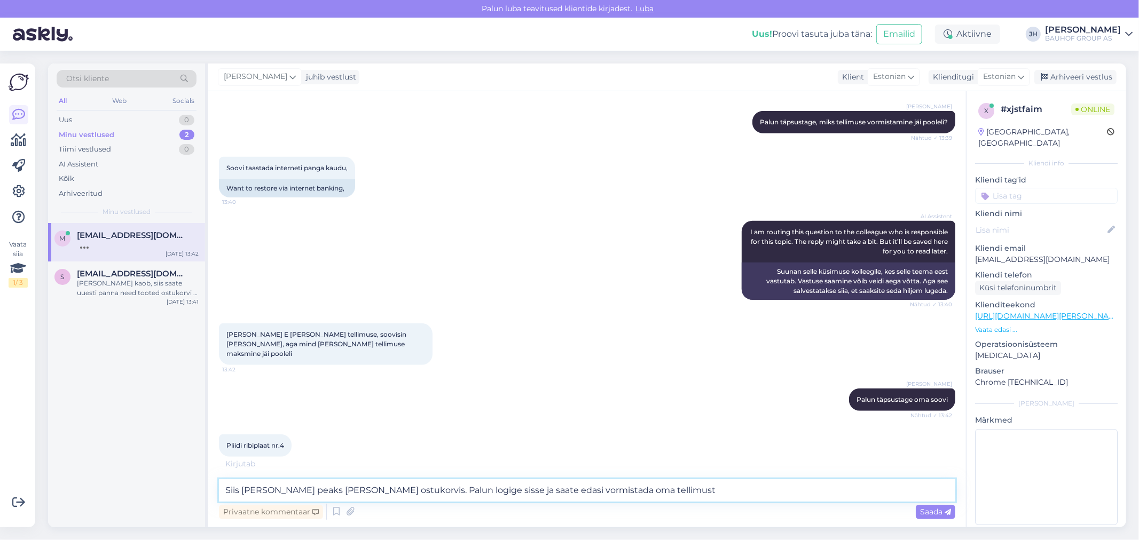
drag, startPoint x: 648, startPoint y: 490, endPoint x: 168, endPoint y: 506, distance: 479.9
click at [171, 506] on div "Otsi kliente All Web Socials Uus 0 Minu vestlused 2 Tiimi vestlused 0 AI Assist…" at bounding box center [587, 296] width 1078 height 464
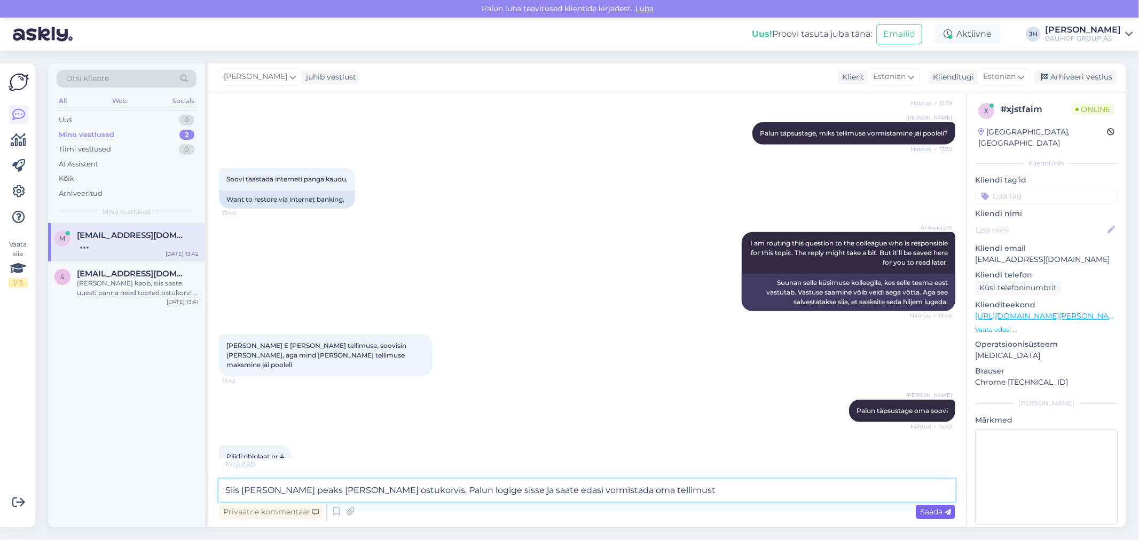
type textarea "Siis [PERSON_NAME] peaks [PERSON_NAME] ostukorvis. Palun logige sisse ja saate …"
click at [937, 510] on span "Saada" at bounding box center [935, 512] width 31 height 10
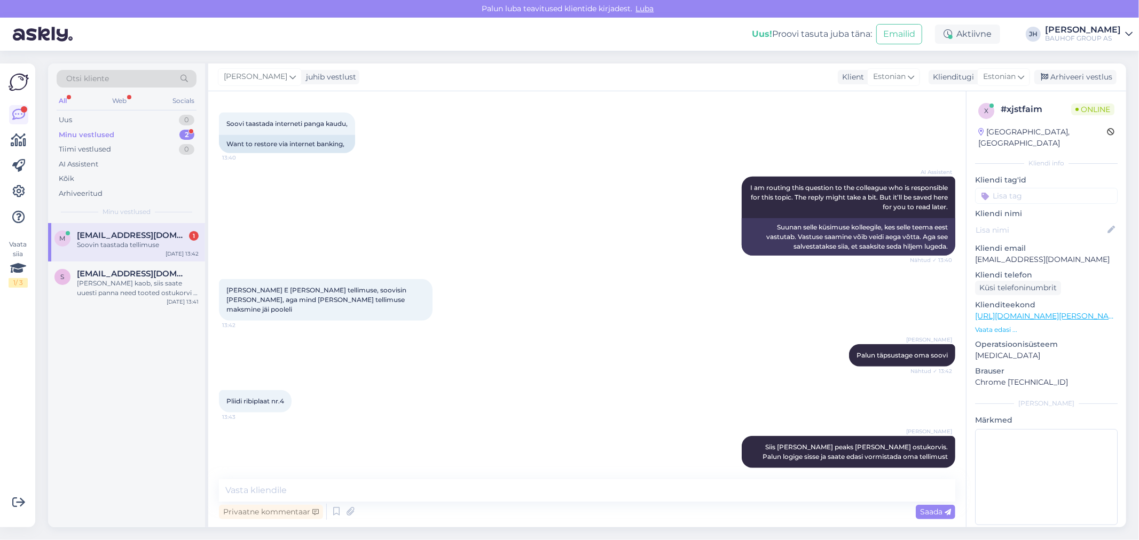
scroll to position [571, 0]
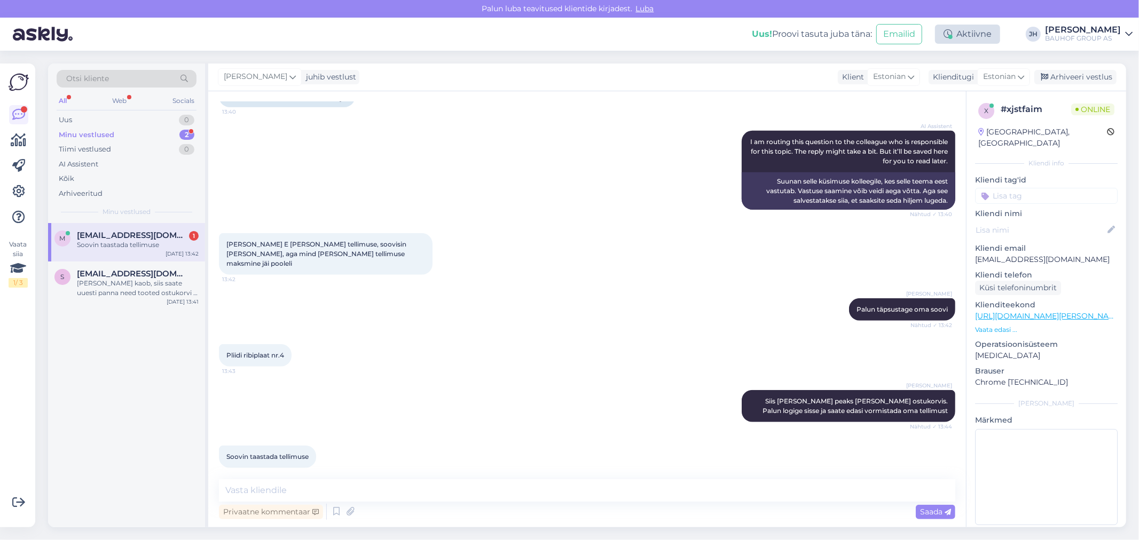
click at [963, 35] on div "Aktiivne" at bounding box center [967, 34] width 65 height 19
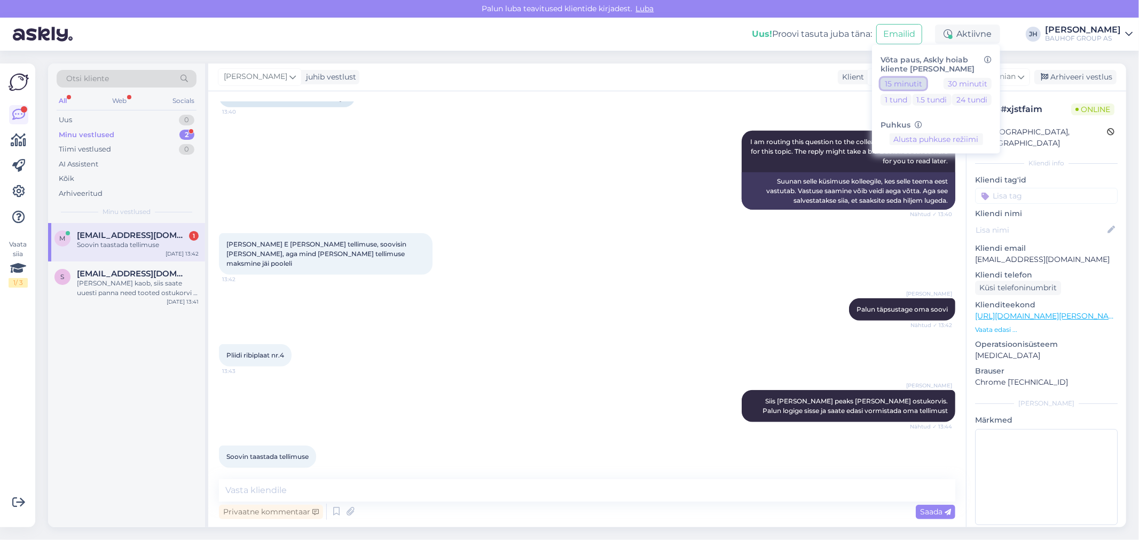
click at [911, 83] on button "15 minutit" at bounding box center [904, 83] width 46 height 12
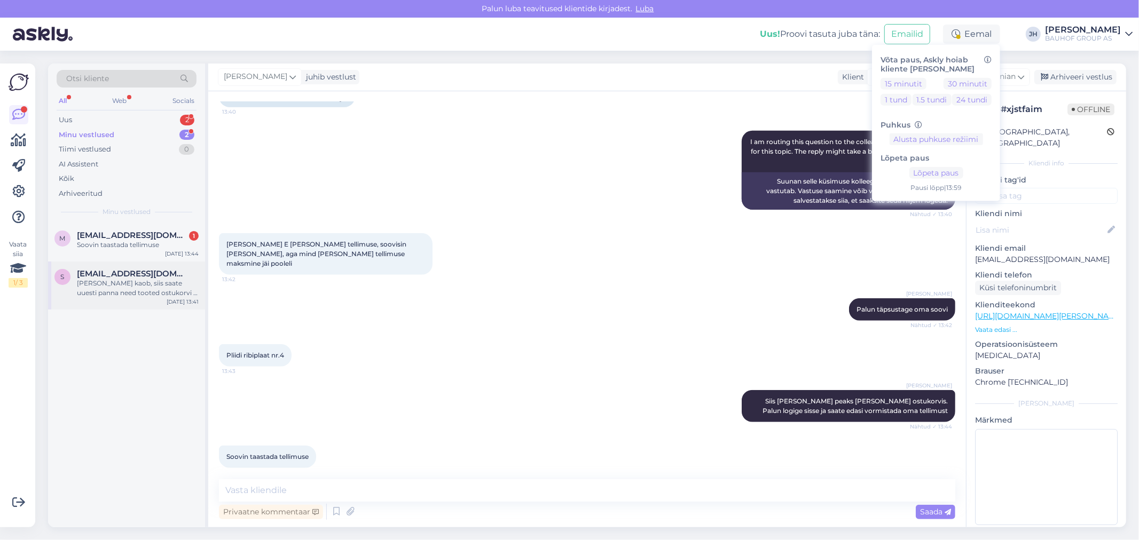
click at [123, 273] on span "[EMAIL_ADDRESS][DOMAIN_NAME]" at bounding box center [132, 274] width 111 height 10
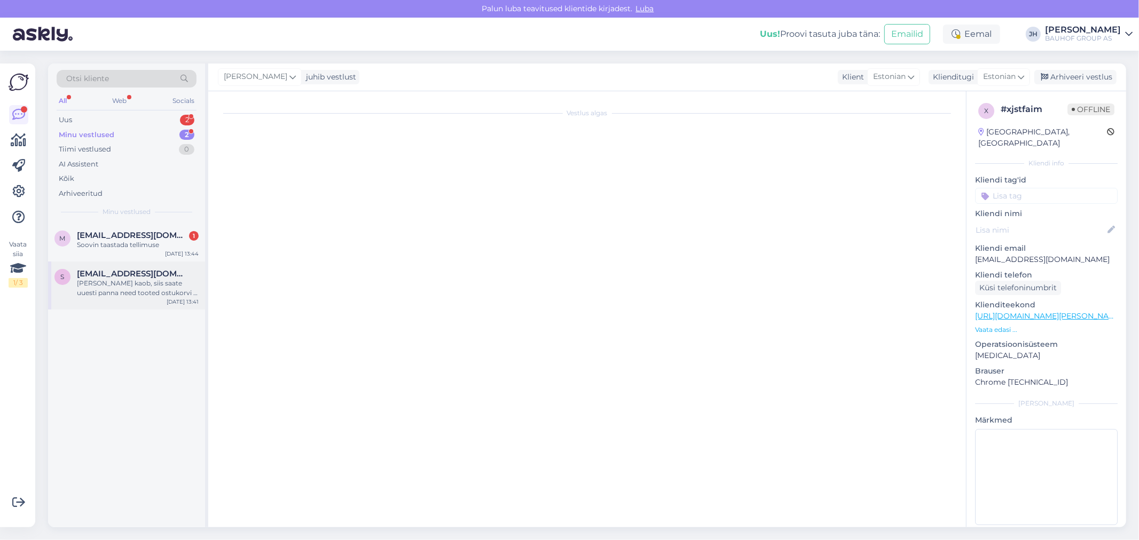
scroll to position [30, 0]
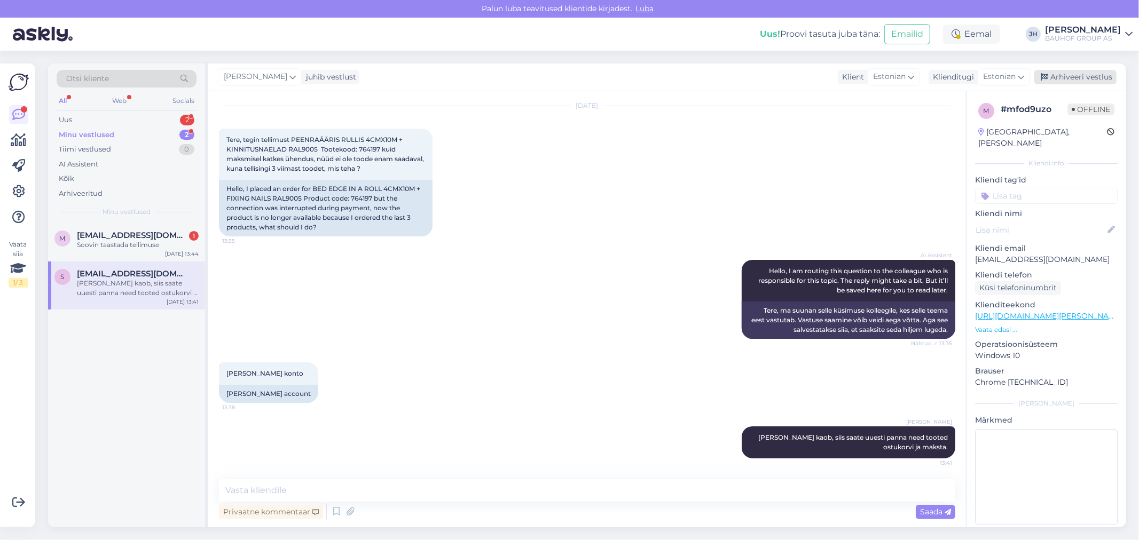
click at [1081, 76] on div "Arhiveeri vestlus" at bounding box center [1075, 77] width 82 height 14
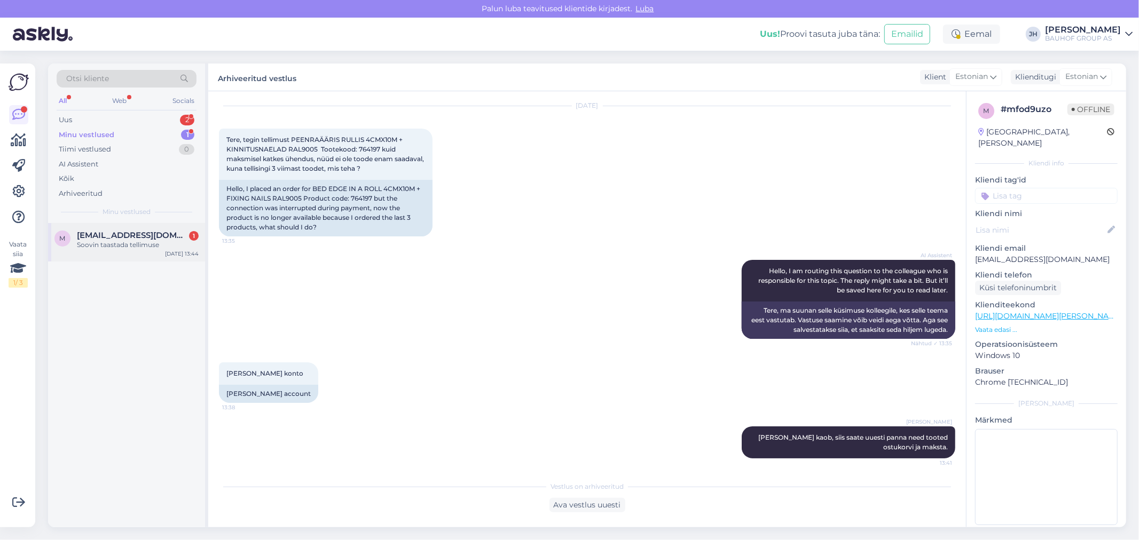
click at [107, 238] on span "[EMAIL_ADDRESS][DOMAIN_NAME]" at bounding box center [132, 236] width 111 height 10
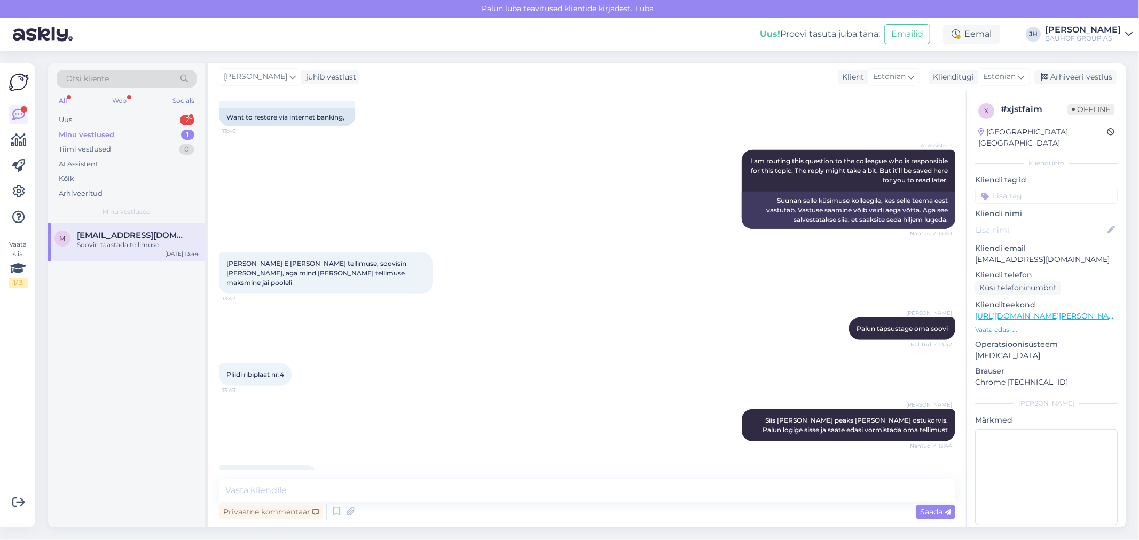
scroll to position [571, 0]
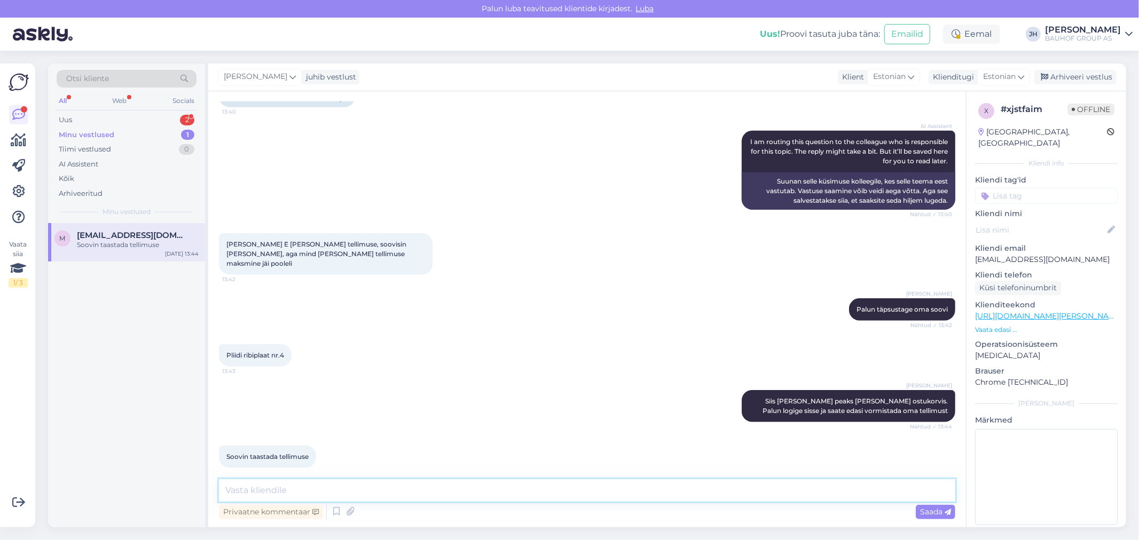
click at [251, 490] on textarea at bounding box center [587, 491] width 736 height 22
type textarea "K"
type textarea "P"
drag, startPoint x: 1035, startPoint y: 248, endPoint x: 975, endPoint y: 247, distance: 59.8
click at [975, 254] on p "[EMAIL_ADDRESS][DOMAIN_NAME]" at bounding box center [1046, 259] width 143 height 11
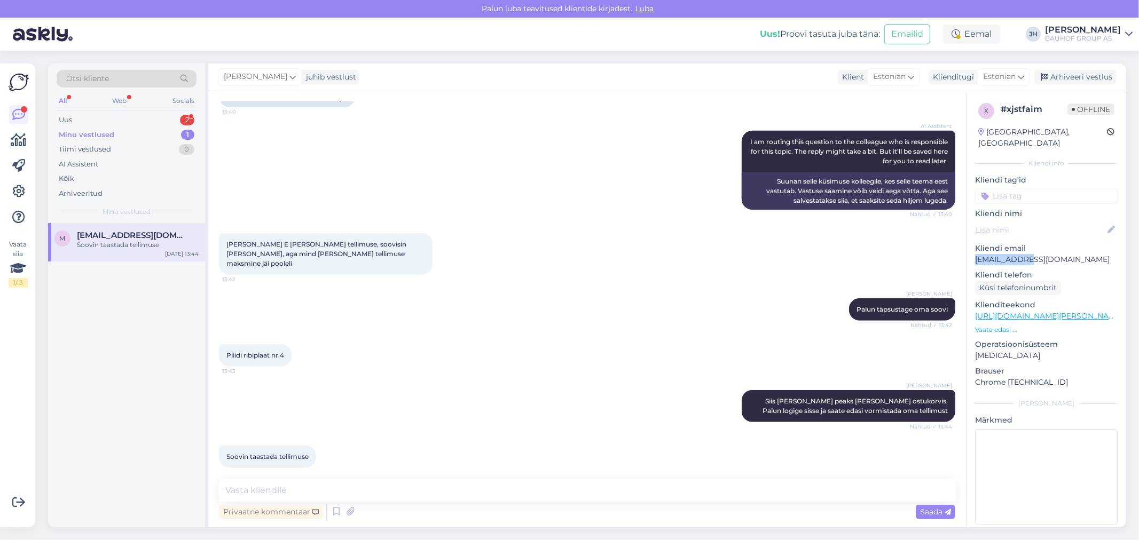
copy p "[EMAIL_ADDRESS][DOMAIN_NAME]"
click at [978, 30] on div "Eemal" at bounding box center [971, 34] width 57 height 19
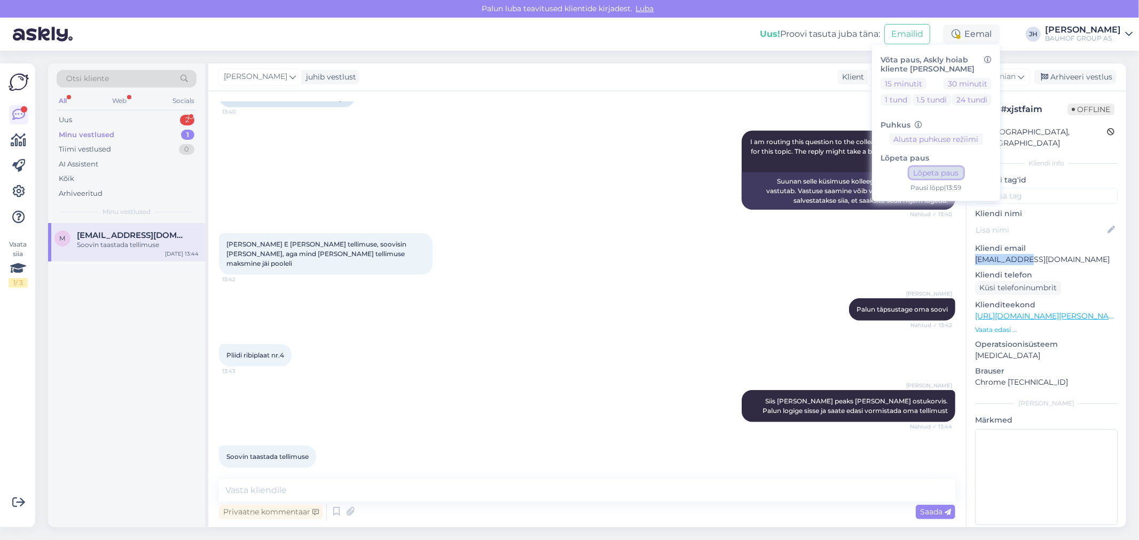
click at [940, 173] on button "Lõpeta paus" at bounding box center [937, 173] width 54 height 12
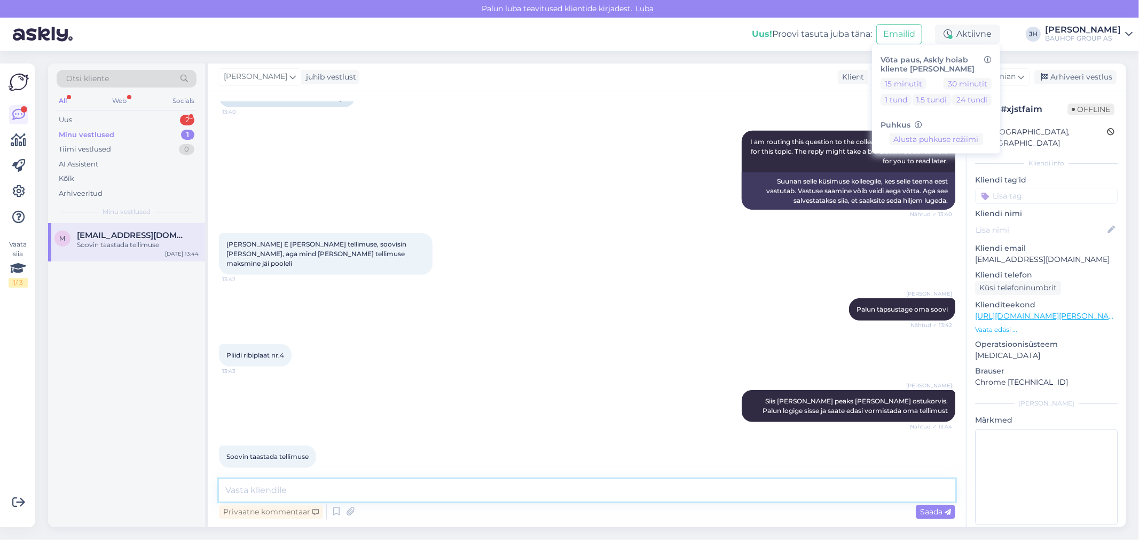
click at [269, 484] on textarea at bounding box center [587, 491] width 736 height 22
type textarea "K"
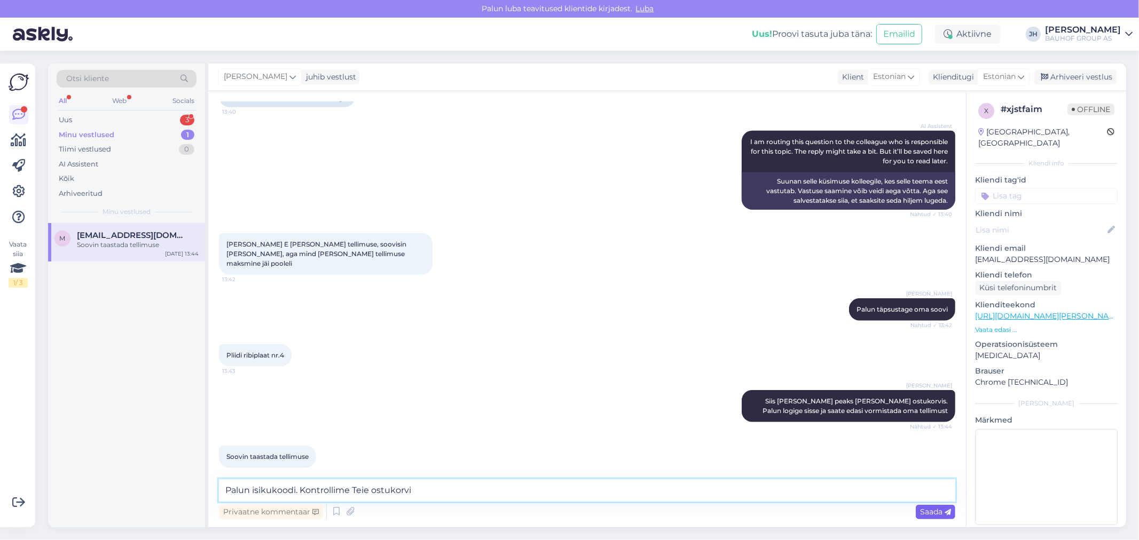
type textarea "Palun isikukoodi. Kontrollime Teie ostukorvi"
click at [924, 514] on span "Saada" at bounding box center [935, 512] width 31 height 10
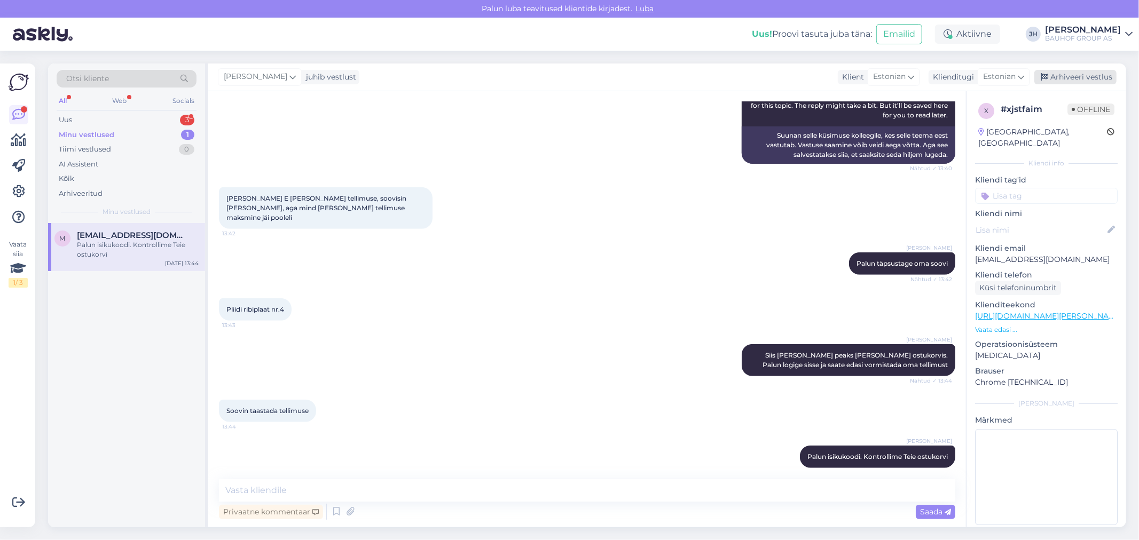
click at [1070, 76] on div "Arhiveeri vestlus" at bounding box center [1075, 77] width 82 height 14
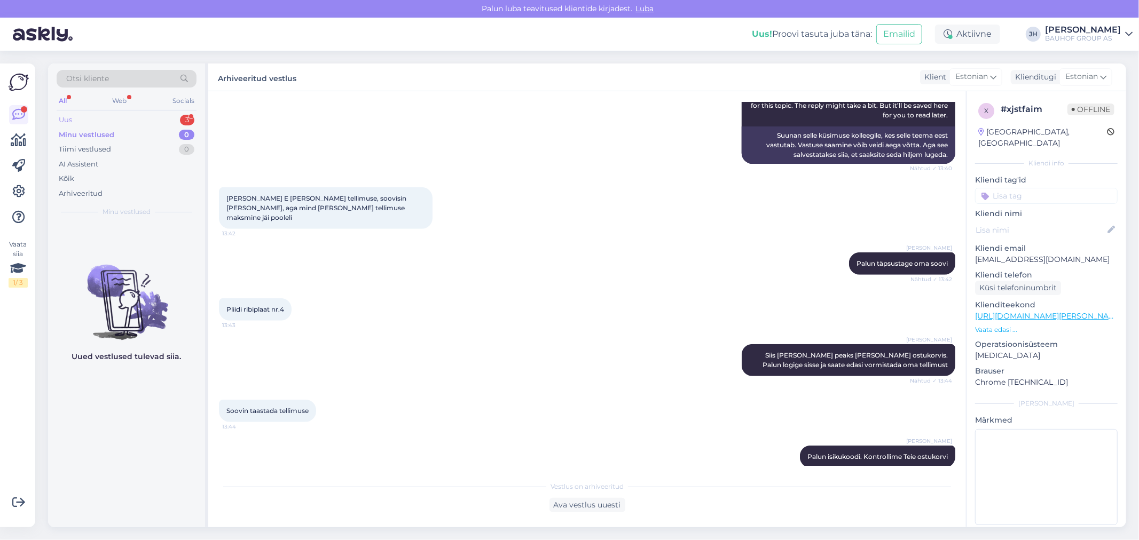
click at [68, 121] on div "Uus" at bounding box center [65, 120] width 13 height 11
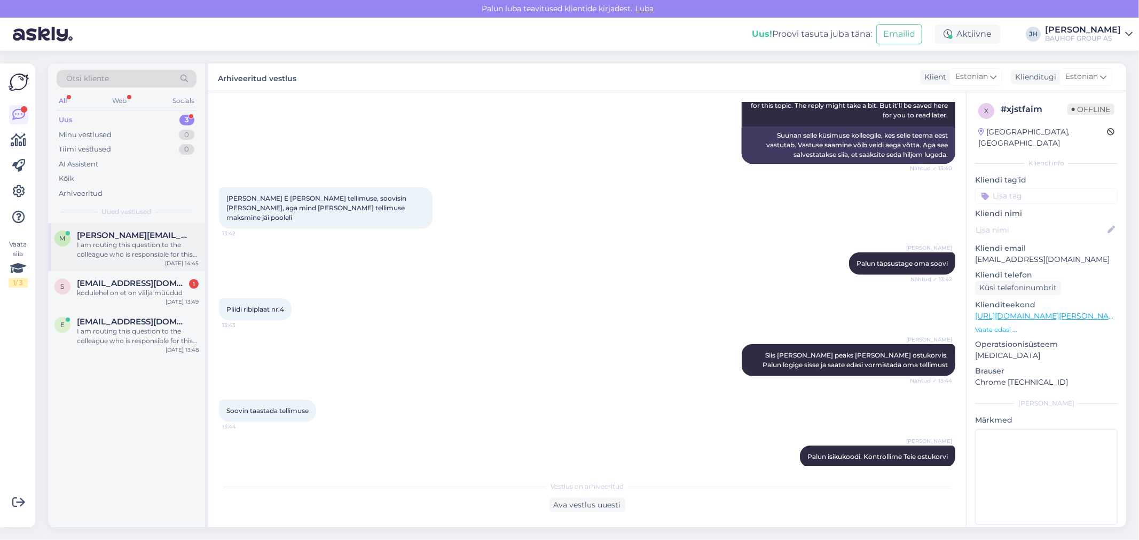
click at [105, 241] on div "I am routing this question to the colleague who is responsible for this topic. …" at bounding box center [138, 249] width 122 height 19
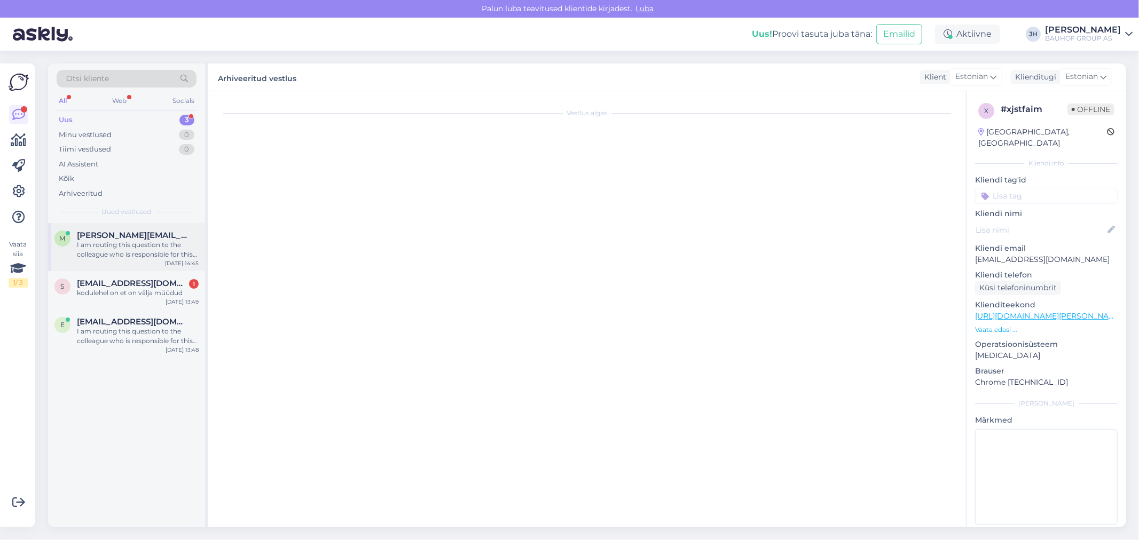
scroll to position [11, 0]
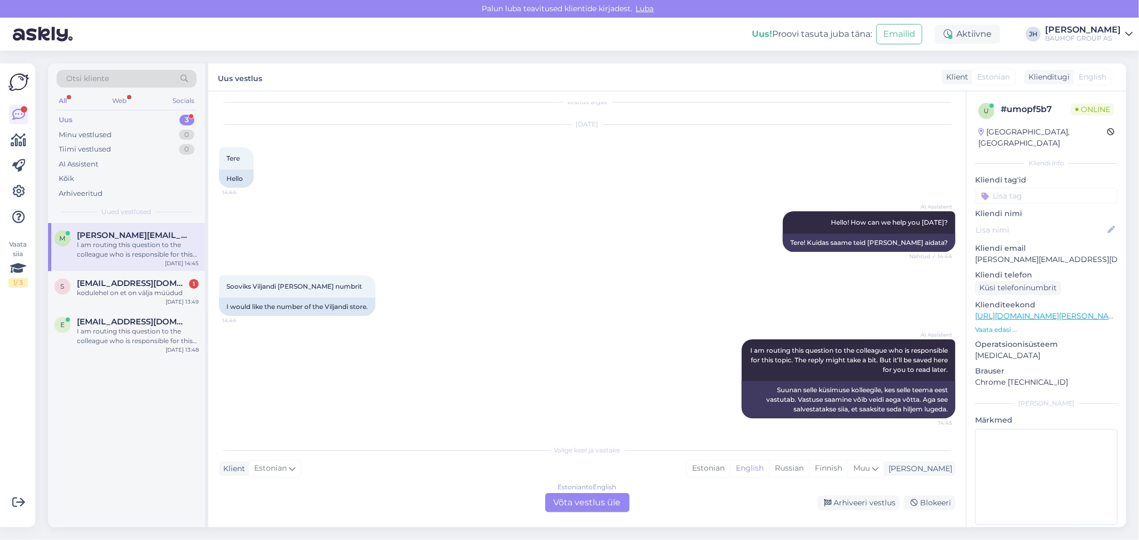
click at [586, 504] on div "Estonian to English Võta vestlus üle" at bounding box center [587, 502] width 84 height 19
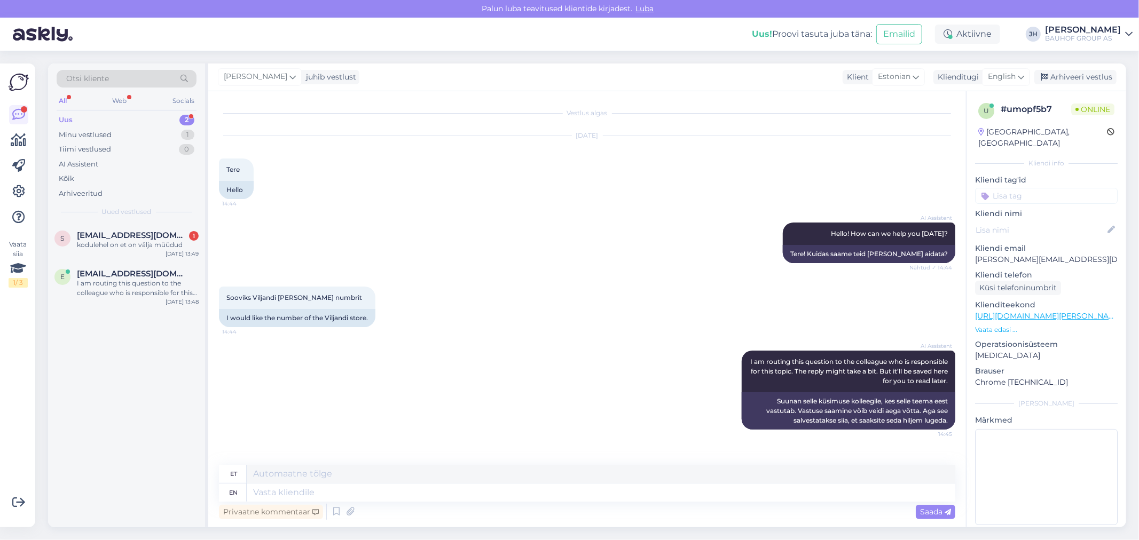
click at [330, 465] on div "Vestlus algas [DATE] Tere 14:44 Hello AI Assistent Hello! How can we help you […" at bounding box center [587, 309] width 758 height 436
click at [286, 472] on textarea at bounding box center [601, 474] width 709 height 18
click at [327, 477] on textarea "Tere. [GEOGRAPHIC_DATA] nr." at bounding box center [601, 474] width 709 height 18
drag, startPoint x: 304, startPoint y: 469, endPoint x: 208, endPoint y: 461, distance: 96.5
click at [204, 468] on div "Otsi kliente All Web Socials Uus 2 Minu vestlused 1 Tiimi vestlused 0 AI Assist…" at bounding box center [587, 296] width 1078 height 464
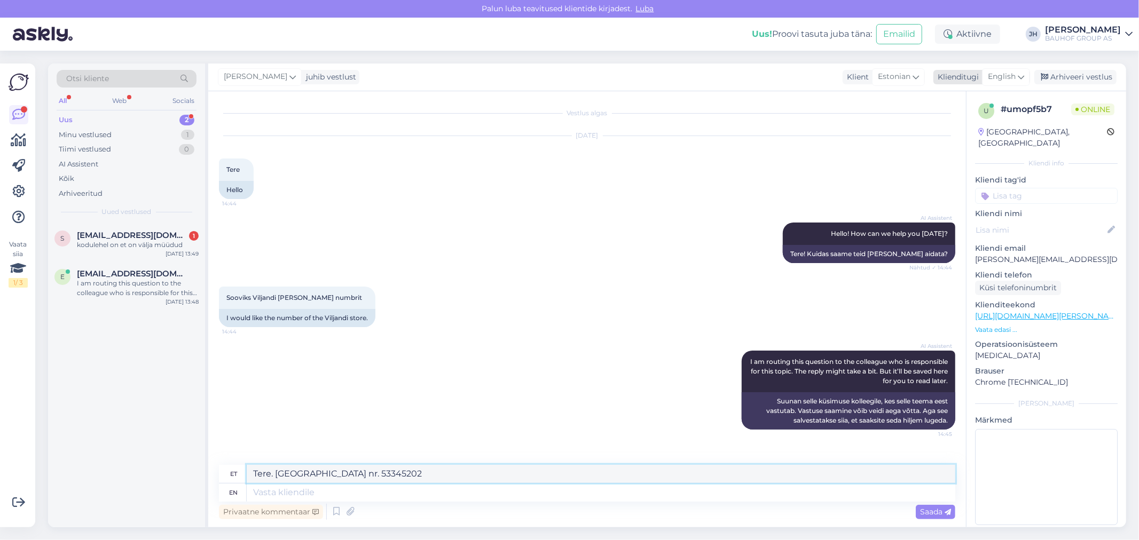
type textarea "Tere. [GEOGRAPHIC_DATA] nr. 53345202"
click at [1022, 75] on icon at bounding box center [1021, 77] width 6 height 12
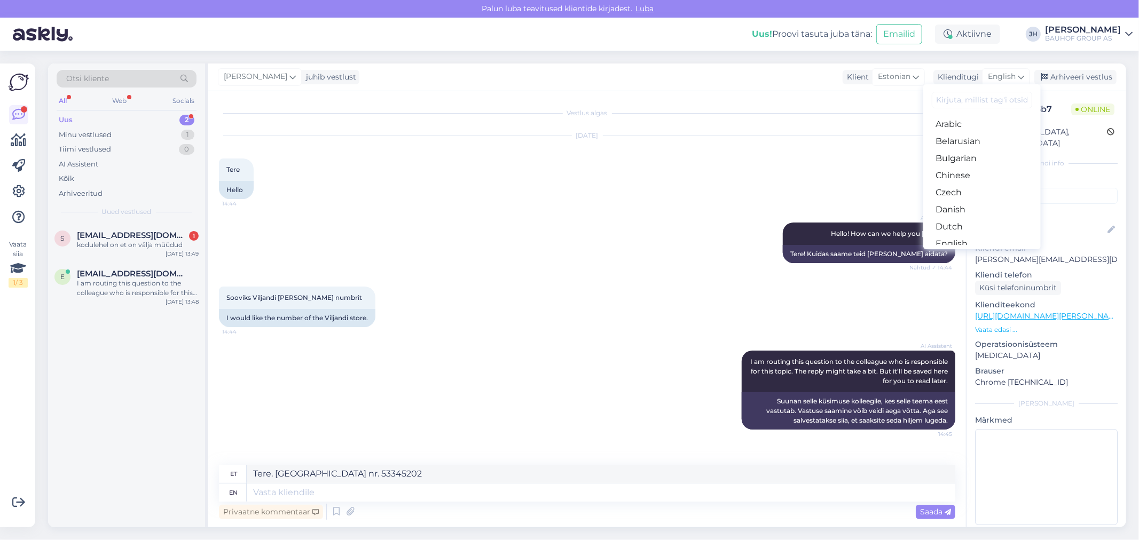
click at [957, 253] on link "Estonian" at bounding box center [981, 261] width 117 height 17
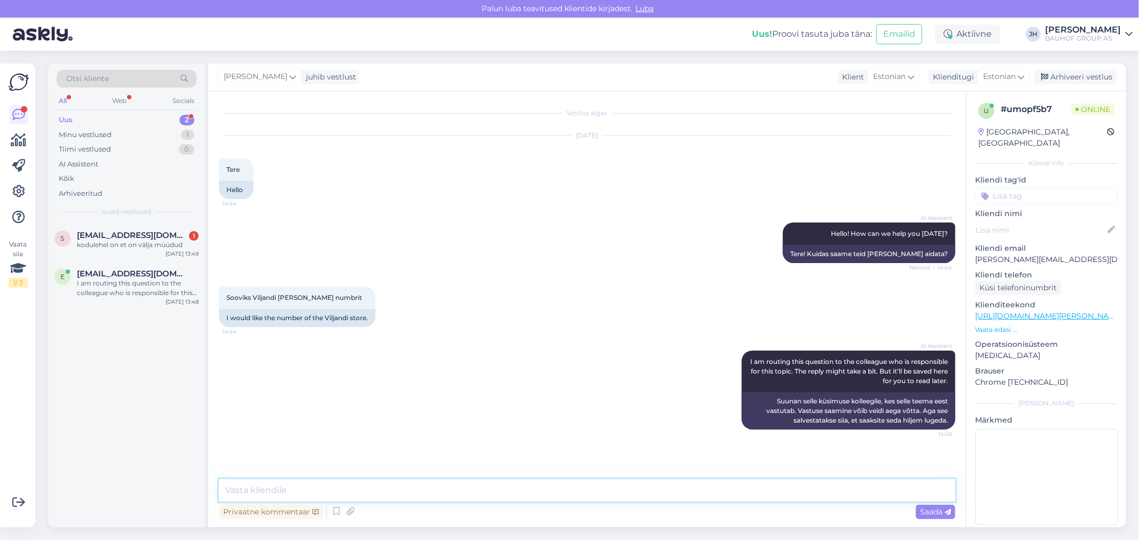
click at [375, 492] on textarea at bounding box center [587, 491] width 736 height 22
paste textarea "Tere. [GEOGRAPHIC_DATA] nr. 53345202"
type textarea "Tere. [GEOGRAPHIC_DATA] nr. 53345202"
click at [924, 509] on span "Saada" at bounding box center [935, 512] width 31 height 10
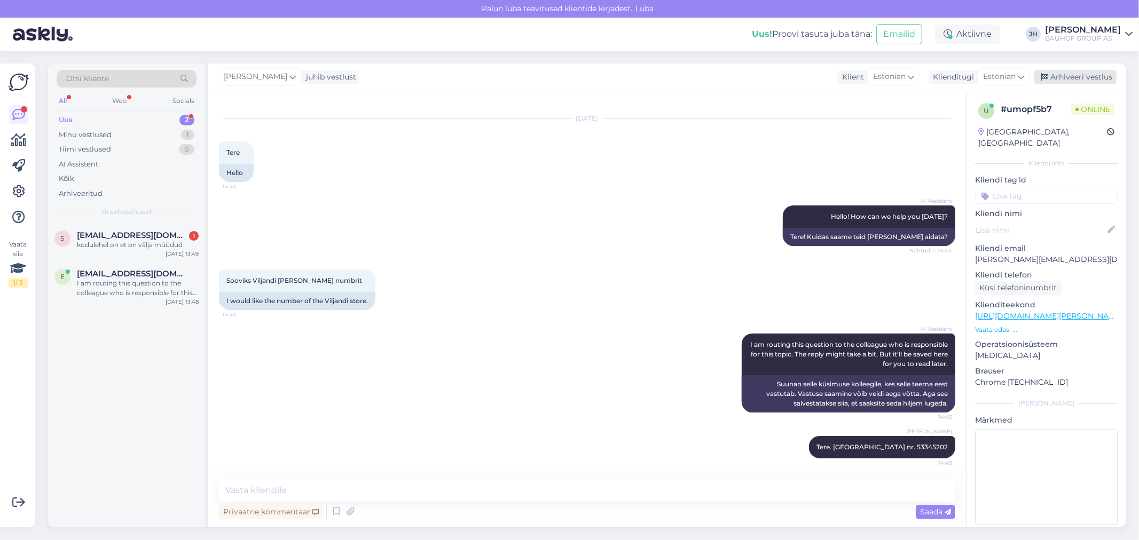
click at [1070, 76] on div "Arhiveeri vestlus" at bounding box center [1075, 77] width 82 height 14
click at [132, 236] on span "[EMAIL_ADDRESS][DOMAIN_NAME]" at bounding box center [132, 236] width 111 height 10
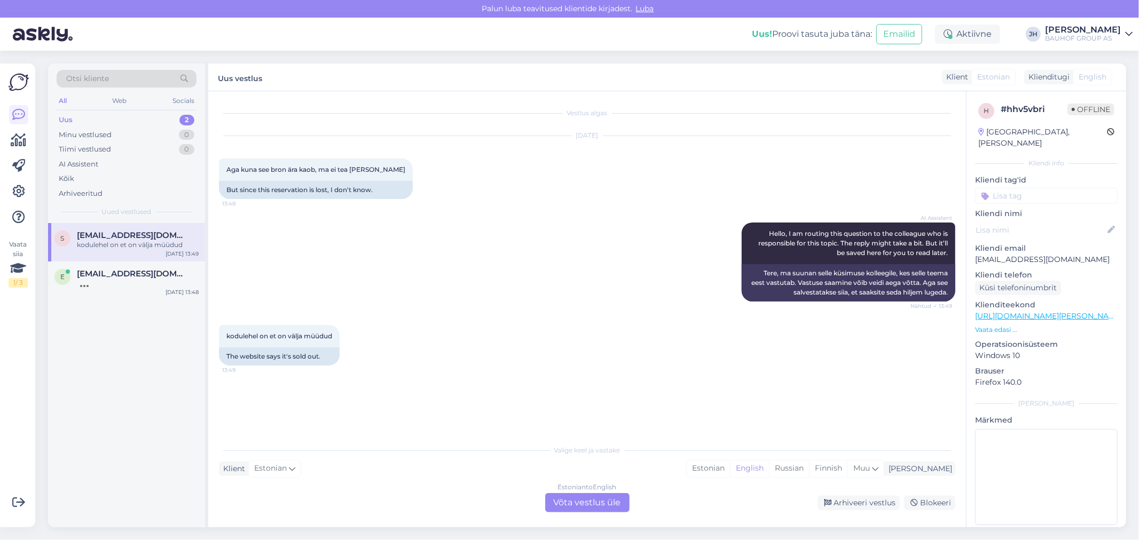
click at [583, 505] on div "Estonian to English Võta vestlus üle" at bounding box center [587, 502] width 84 height 19
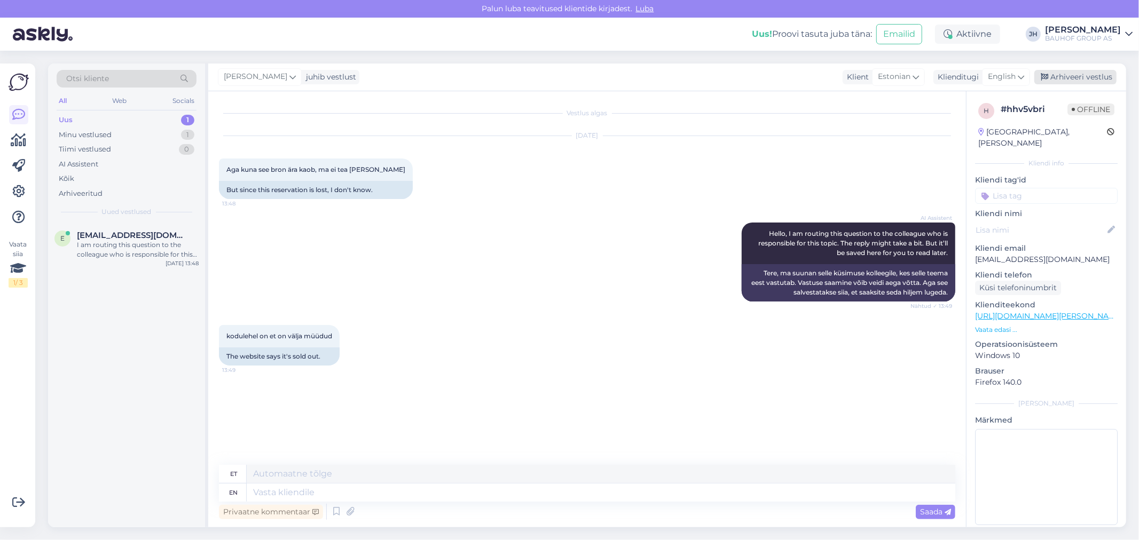
click at [1075, 77] on div "Arhiveeri vestlus" at bounding box center [1075, 77] width 82 height 14
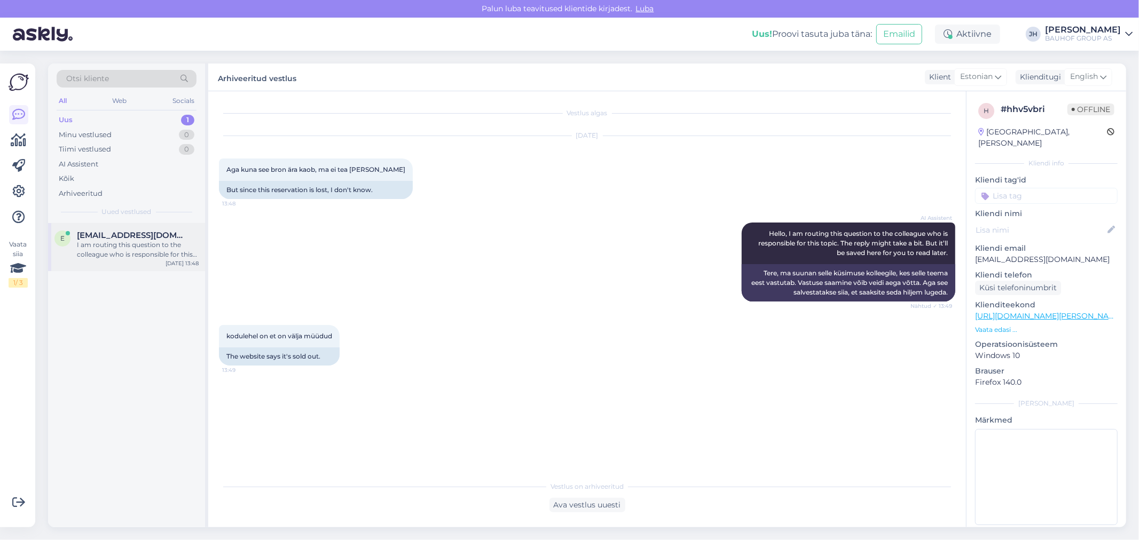
click at [153, 238] on span "[EMAIL_ADDRESS][DOMAIN_NAME]" at bounding box center [132, 236] width 111 height 10
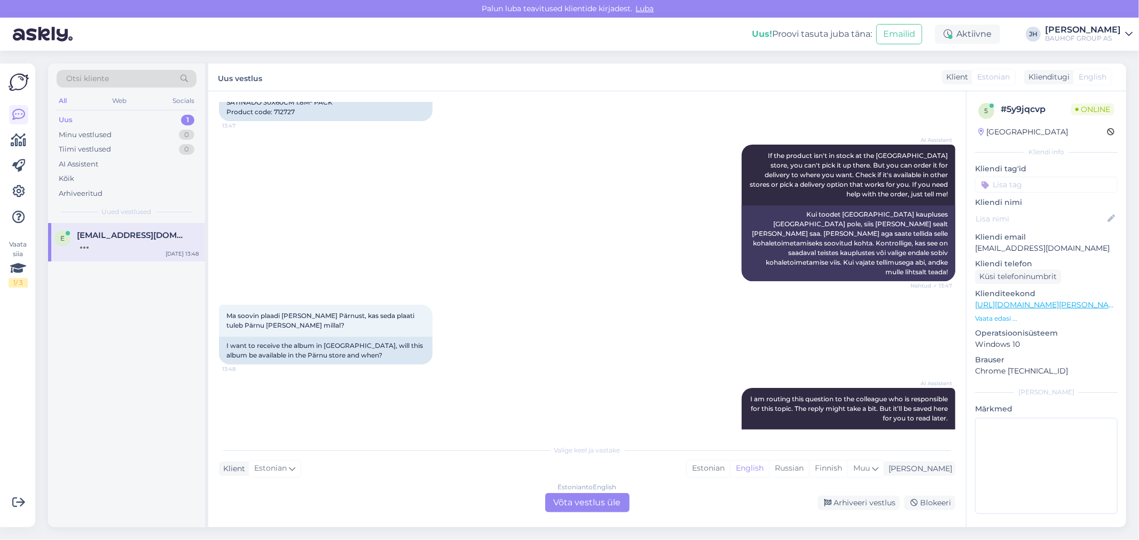
scroll to position [174, 0]
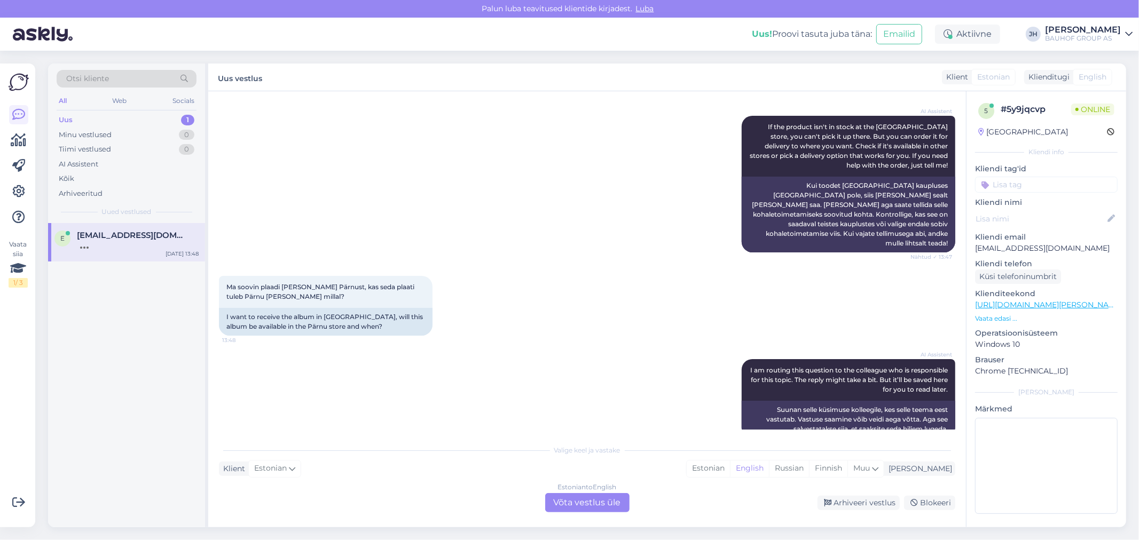
click at [586, 503] on div "Estonian to English Võta vestlus üle" at bounding box center [587, 502] width 84 height 19
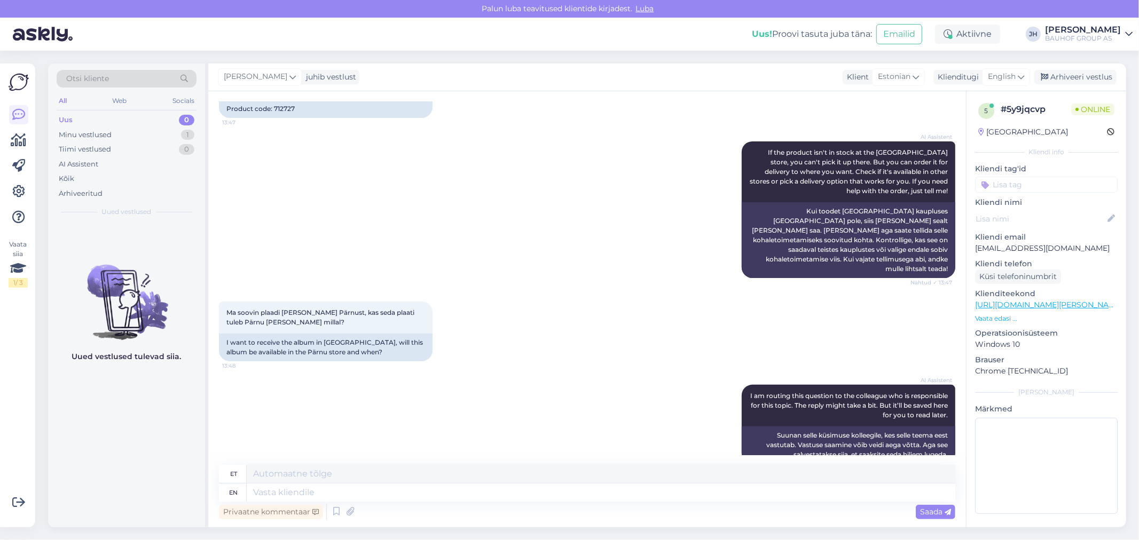
scroll to position [290, 0]
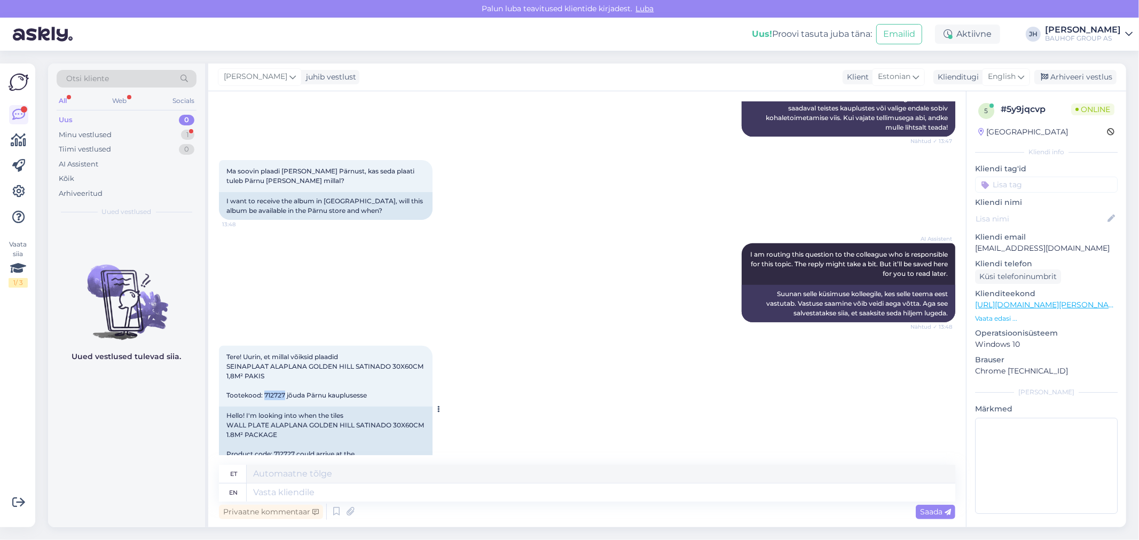
drag, startPoint x: 284, startPoint y: 374, endPoint x: 265, endPoint y: 375, distance: 19.3
click at [265, 375] on span "Tere! Uurin, et millal võiksid plaadid SEINAPLAAT ALAPLANA GOLDEN HILL SATINADO…" at bounding box center [325, 376] width 199 height 46
copy span "712727"
click at [284, 468] on textarea at bounding box center [601, 474] width 709 height 18
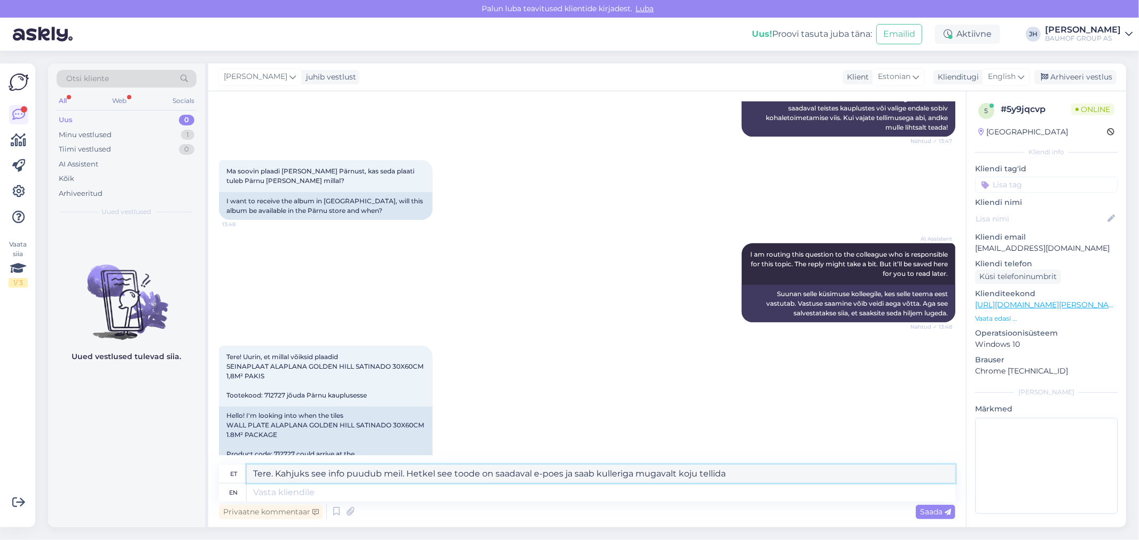
drag, startPoint x: 735, startPoint y: 474, endPoint x: 230, endPoint y: 470, distance: 505.2
click at [230, 470] on div "et Tere. Kahjuks see info puudub meil. Hetkel see toode on saadaval e-poes ja s…" at bounding box center [587, 474] width 736 height 19
click at [408, 468] on textarea "Tere. Kahjuks see info puudub meil. Hetkel see toode on saadaval e-poes ja saab…" at bounding box center [601, 474] width 709 height 18
click at [402, 472] on textarea "Tere. Kahjuks see info puudub meil. Hetkel see toode on saadaval e-poes ja saab…" at bounding box center [601, 474] width 709 height 18
click at [326, 473] on textarea "Tere. Kahjuks info, millal see toode tuleb ja kas tuleb [GEOGRAPHIC_DATA] Bauho…" at bounding box center [601, 474] width 709 height 18
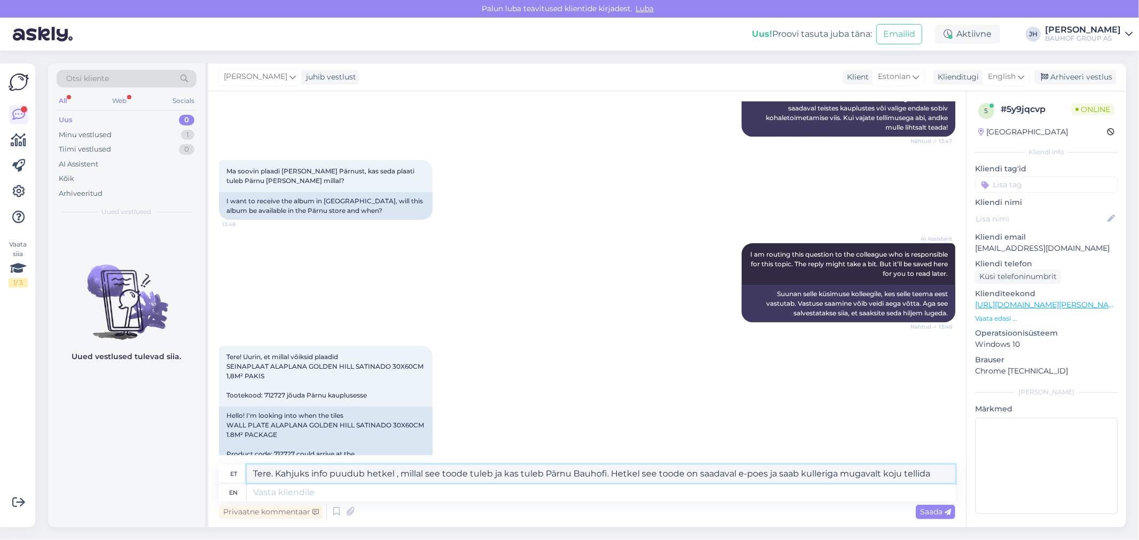
drag, startPoint x: 938, startPoint y: 472, endPoint x: 228, endPoint y: 460, distance: 710.4
click at [228, 460] on div "Vestlus algas [DATE] Tere! Mul [PERSON_NAME] tellida 3 pakki plaati Pärnu poodi…" at bounding box center [587, 309] width 758 height 436
type textarea "Tere. Kahjuks info puudub hetkel , millal see toode tuleb ja kas tuleb Pärnu Ba…"
click at [1022, 73] on icon at bounding box center [1021, 77] width 6 height 12
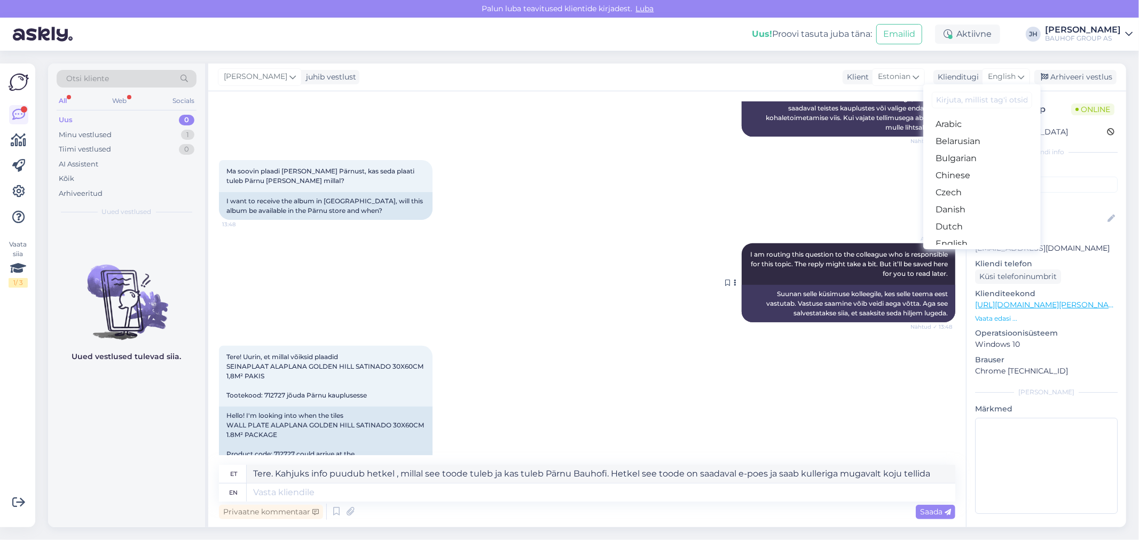
drag, startPoint x: 958, startPoint y: 201, endPoint x: 802, endPoint y: 292, distance: 180.2
click at [958, 253] on link "Estonian" at bounding box center [981, 261] width 117 height 17
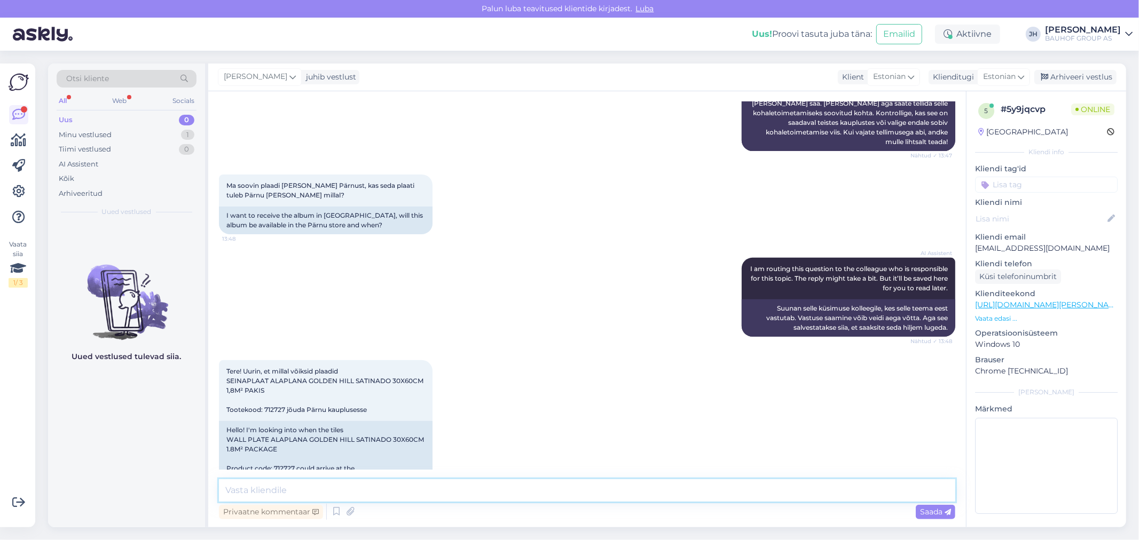
click at [355, 492] on textarea at bounding box center [587, 491] width 736 height 22
paste textarea "Tere. Kahjuks info puudub hetkel , millal see toode tuleb ja kas tuleb Pärnu Ba…"
type textarea "Tere. Kahjuks info puudub hetkel , millal see toode tuleb ja kas tuleb Pärnu Ba…"
click at [932, 515] on span "Saada" at bounding box center [935, 512] width 31 height 10
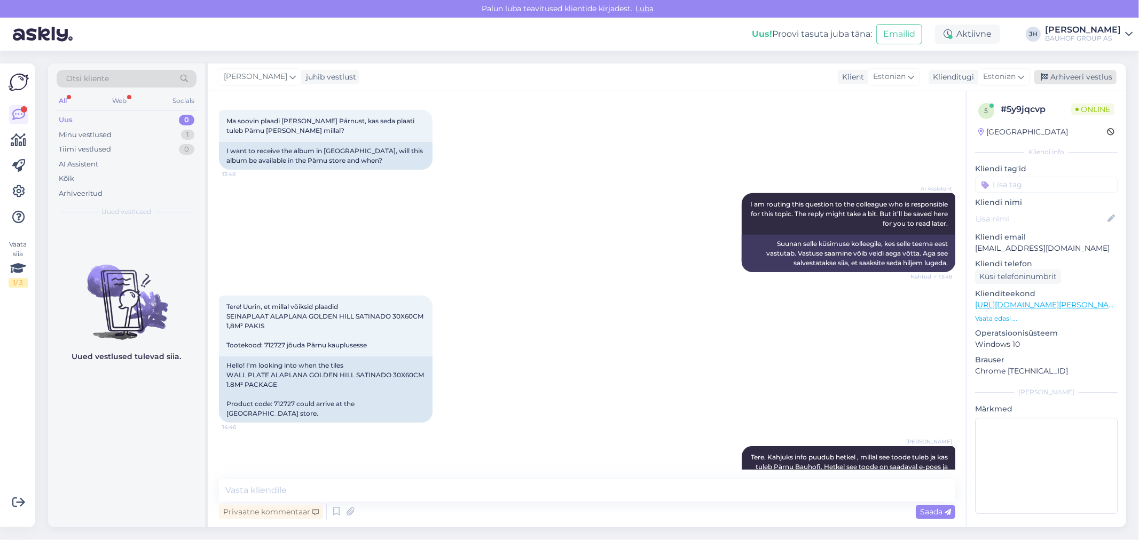
click at [1072, 75] on div "Arhiveeri vestlus" at bounding box center [1075, 77] width 82 height 14
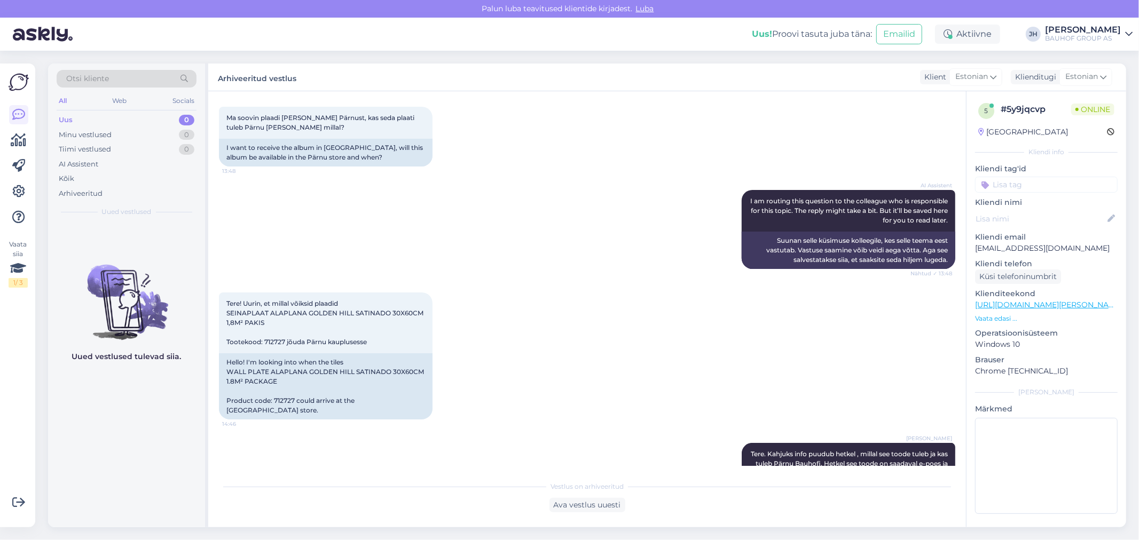
scroll to position [344, 0]
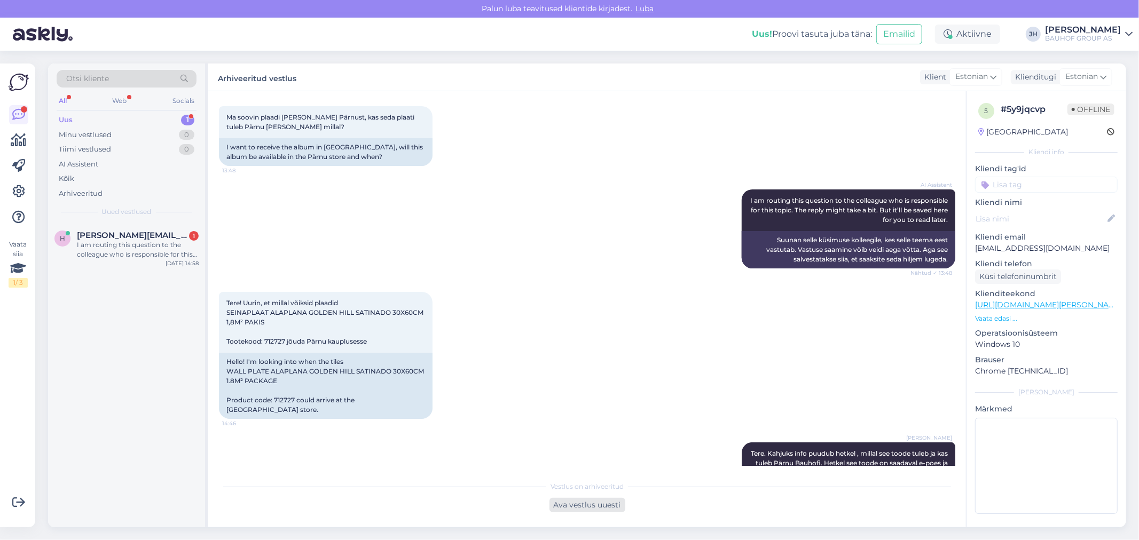
click at [579, 503] on div "Ava vestlus uuesti" at bounding box center [588, 505] width 76 height 14
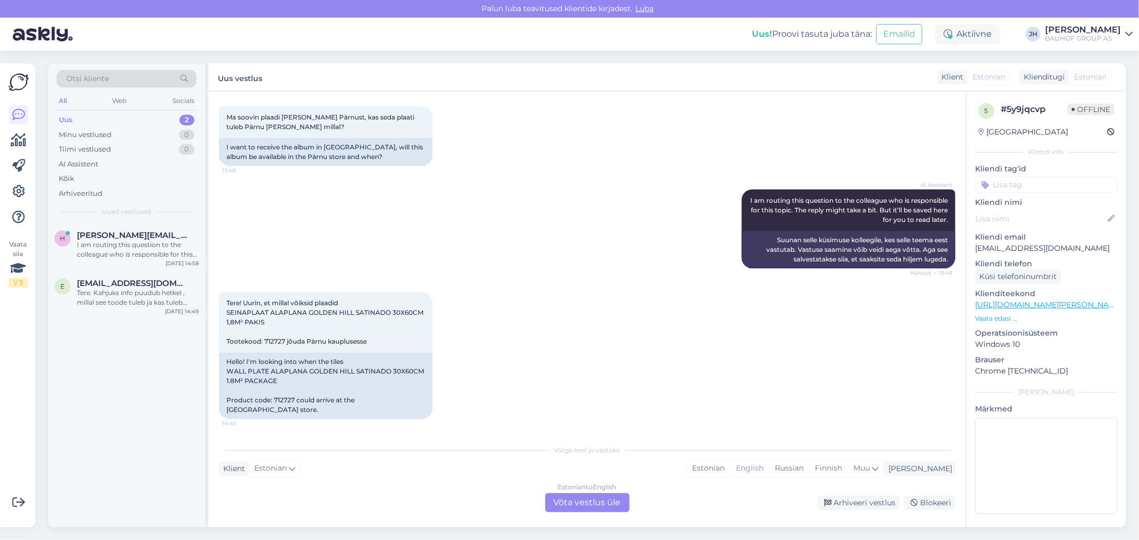
click at [590, 501] on div "Estonian to English Võta vestlus üle" at bounding box center [587, 502] width 84 height 19
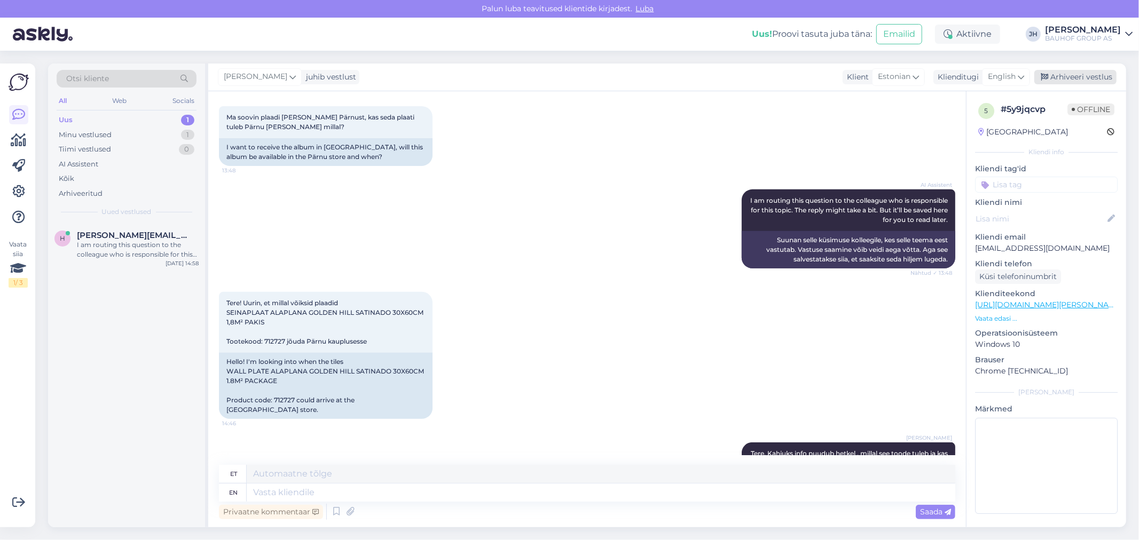
click at [1069, 72] on div "Arhiveeri vestlus" at bounding box center [1075, 77] width 82 height 14
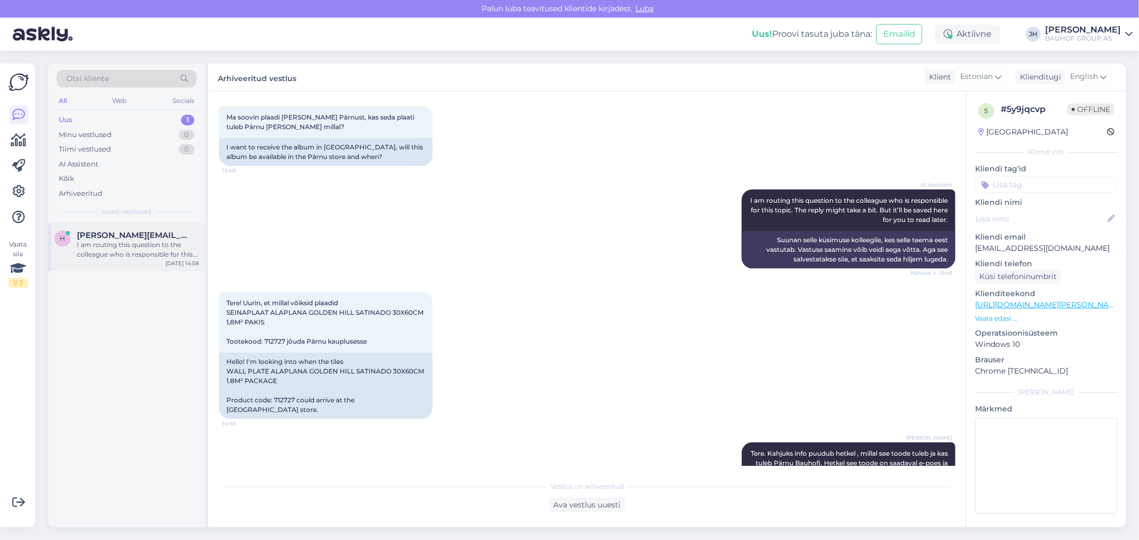
click at [126, 243] on div "I am routing this question to the colleague who is responsible for this topic. …" at bounding box center [138, 249] width 122 height 19
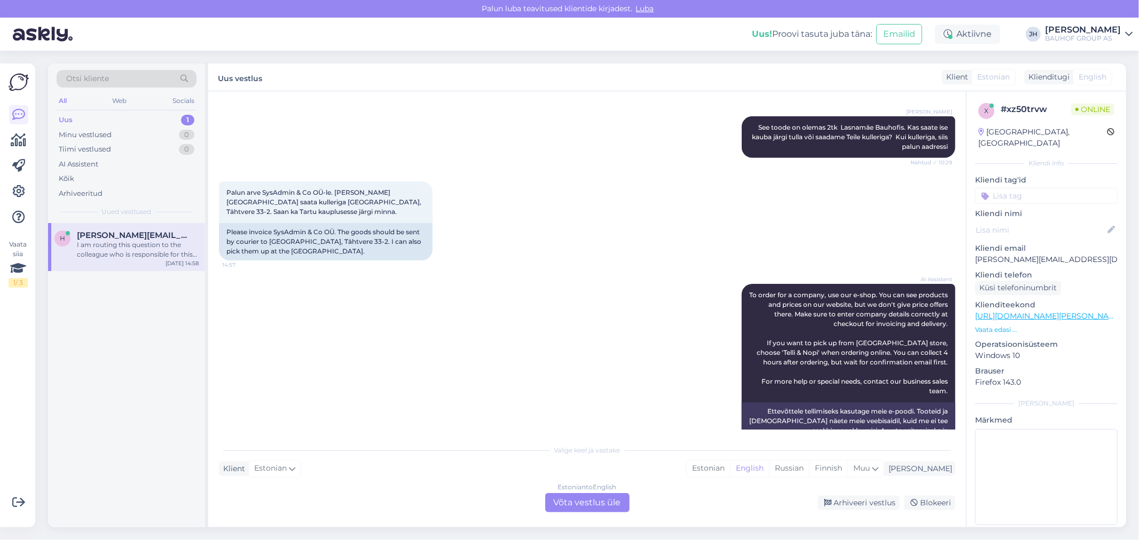
scroll to position [529, 0]
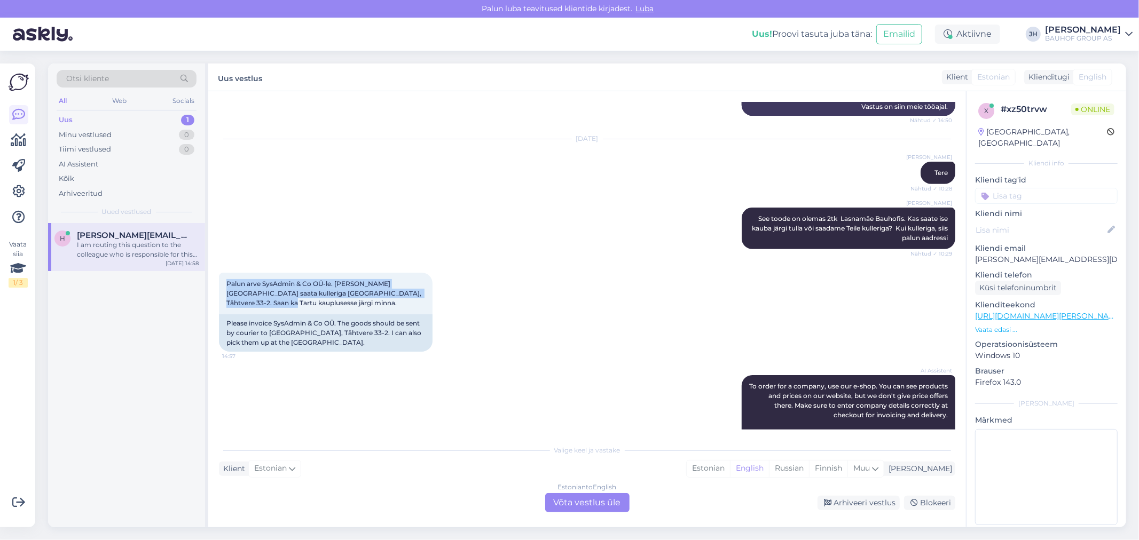
drag, startPoint x: 425, startPoint y: 284, endPoint x: 214, endPoint y: 271, distance: 211.3
click at [214, 271] on div "Vestlus algas [DATE] Tere 14:44 Hello AI Assistent Hello! How can we help you […" at bounding box center [587, 309] width 758 height 436
copy span "Palun arve SysAdmin & Co OÜ-le. [PERSON_NAME][GEOGRAPHIC_DATA] saata kulleriga …"
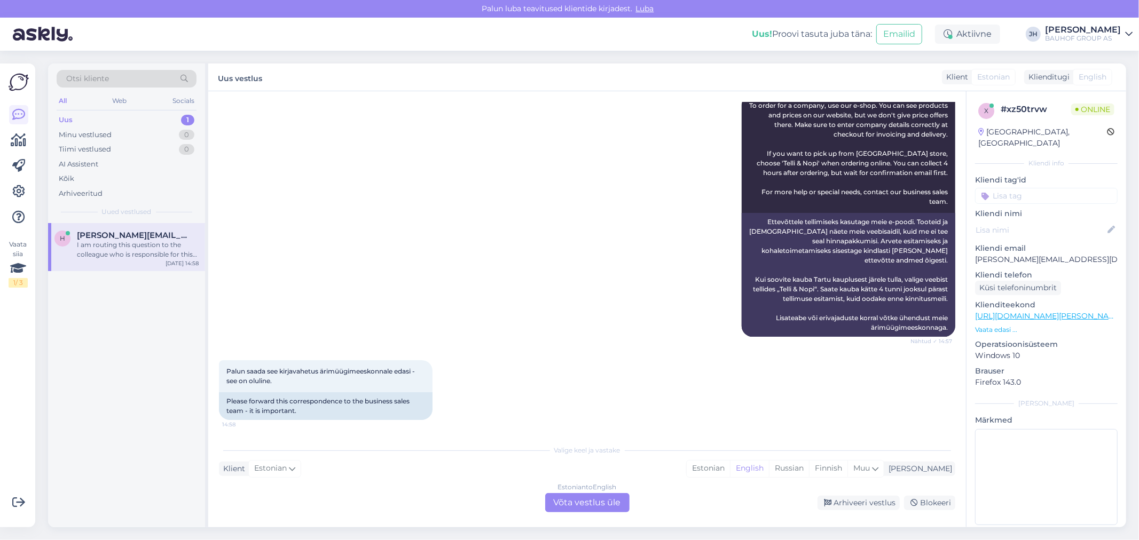
scroll to position [884, 0]
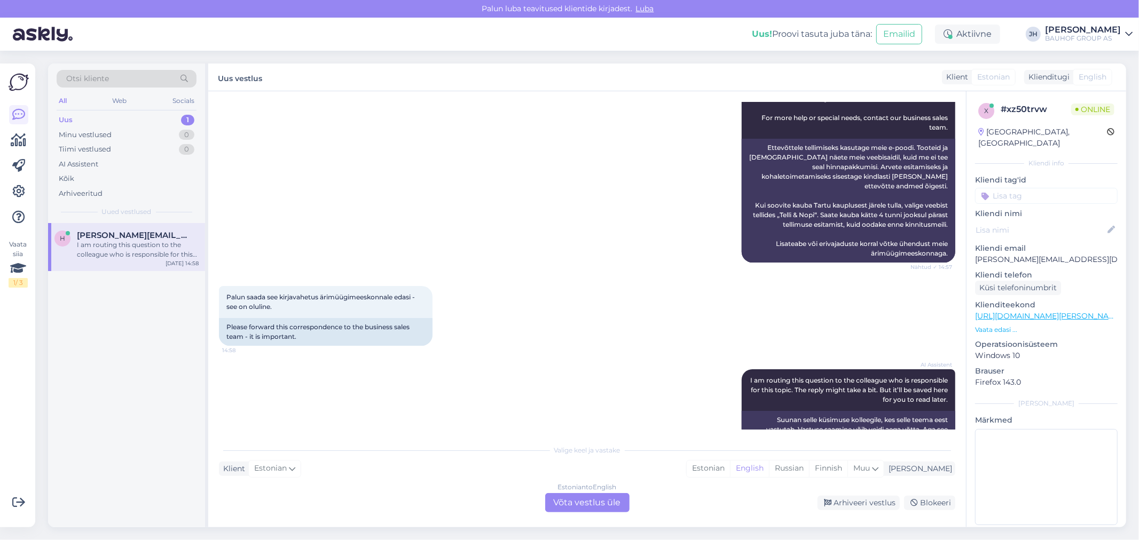
click at [589, 505] on div "Estonian to English Võta vestlus üle" at bounding box center [587, 502] width 84 height 19
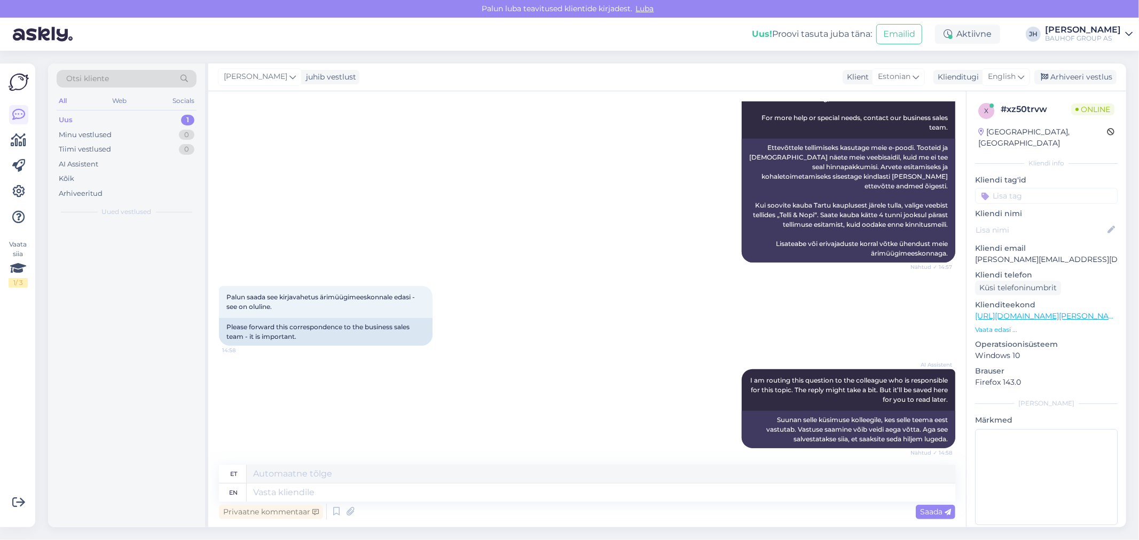
scroll to position [859, 0]
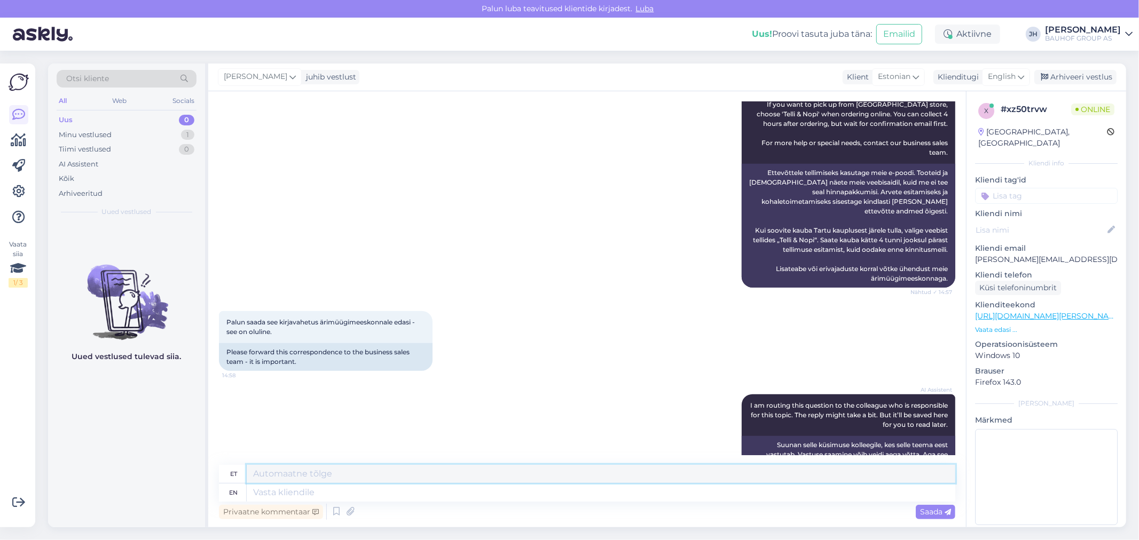
click at [324, 469] on textarea at bounding box center [601, 474] width 709 height 18
paste textarea "[URL][DOMAIN_NAME][PERSON_NAME]"
click at [380, 473] on textarea "Tere. palun valige, kes on teie ärikliendihaldur - siin on kõik nende e-mailid:…" at bounding box center [601, 474] width 709 height 18
drag, startPoint x: 871, startPoint y: 472, endPoint x: 248, endPoint y: 435, distance: 623.8
click at [248, 435] on div "Vestlus algas [DATE] Tere 14:44 Hello AI Assistent Hello! How can we help you […" at bounding box center [587, 309] width 758 height 436
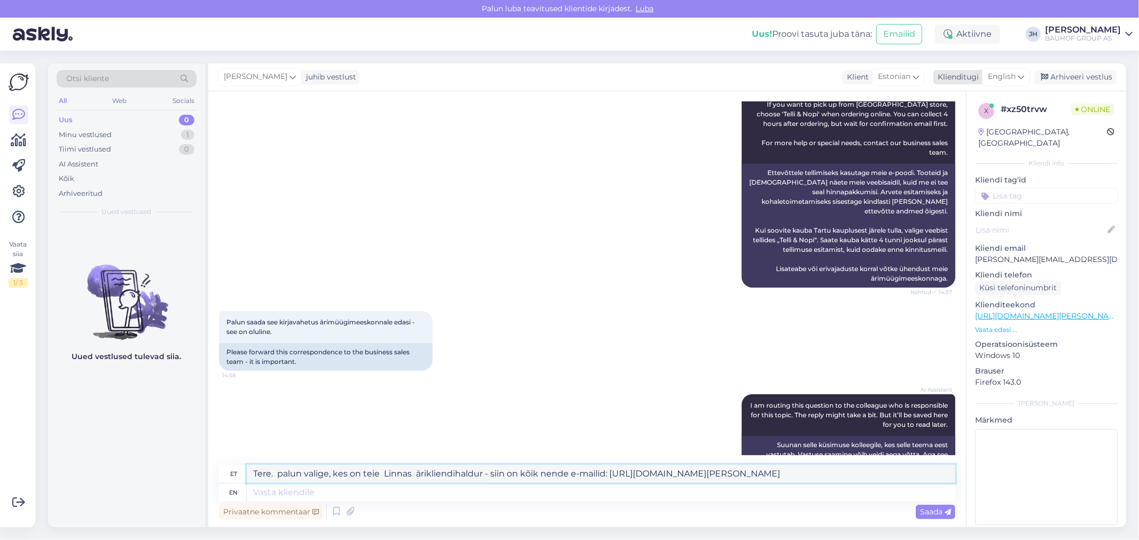
type textarea "Tere. palun valige, kes on teie Linnas ärikliendihaldur - siin on kõik nende e-…"
click at [1022, 76] on icon at bounding box center [1021, 77] width 6 height 12
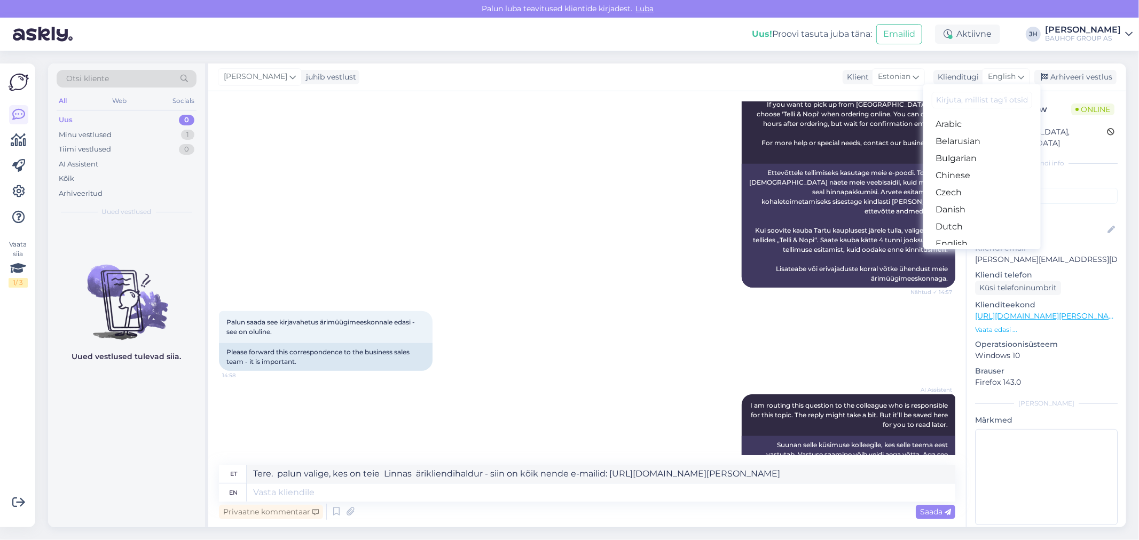
click at [969, 253] on link "Estonian" at bounding box center [981, 261] width 117 height 17
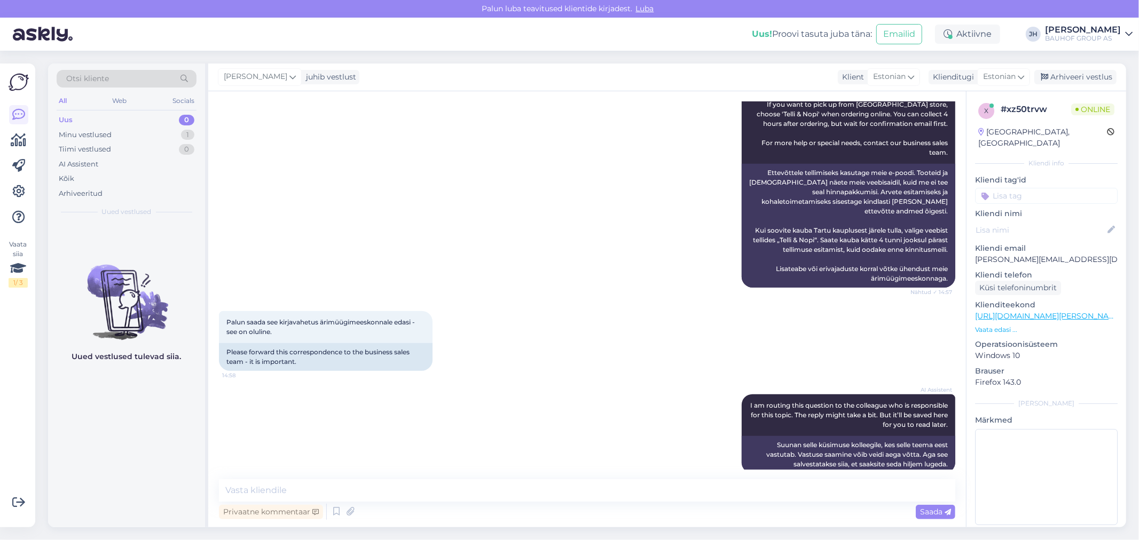
scroll to position [845, 0]
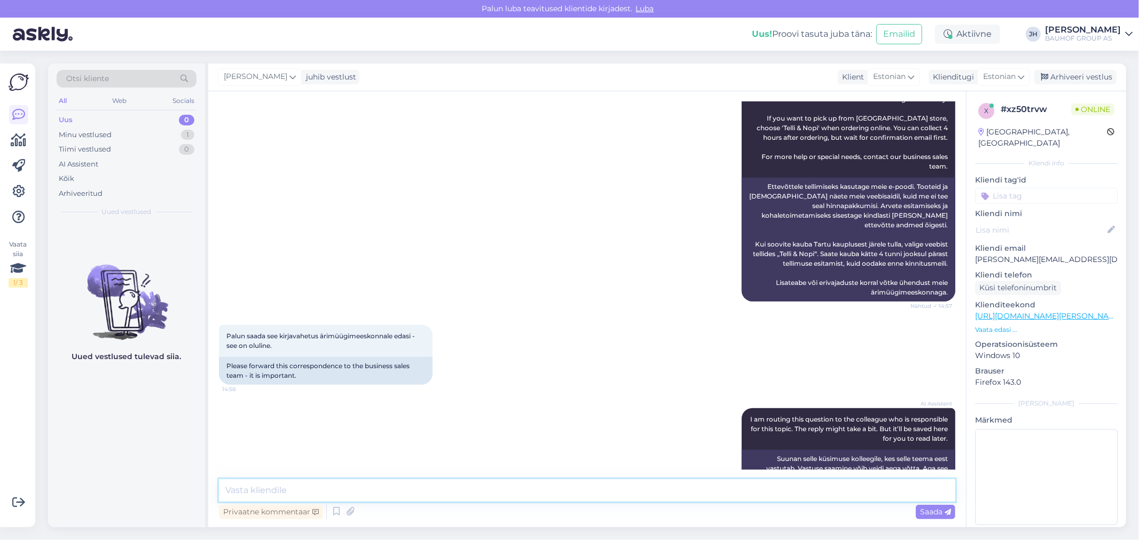
click at [244, 493] on textarea at bounding box center [587, 491] width 736 height 22
paste textarea "Tere. palun valige, kes on teie Linnas ärikliendihaldur - siin on kõik nende e-…"
type textarea "Tere. palun valige, kes on teie Linnas ärikliendihaldur - siin on kõik nende e-…"
click at [932, 509] on span "Saada" at bounding box center [935, 512] width 31 height 10
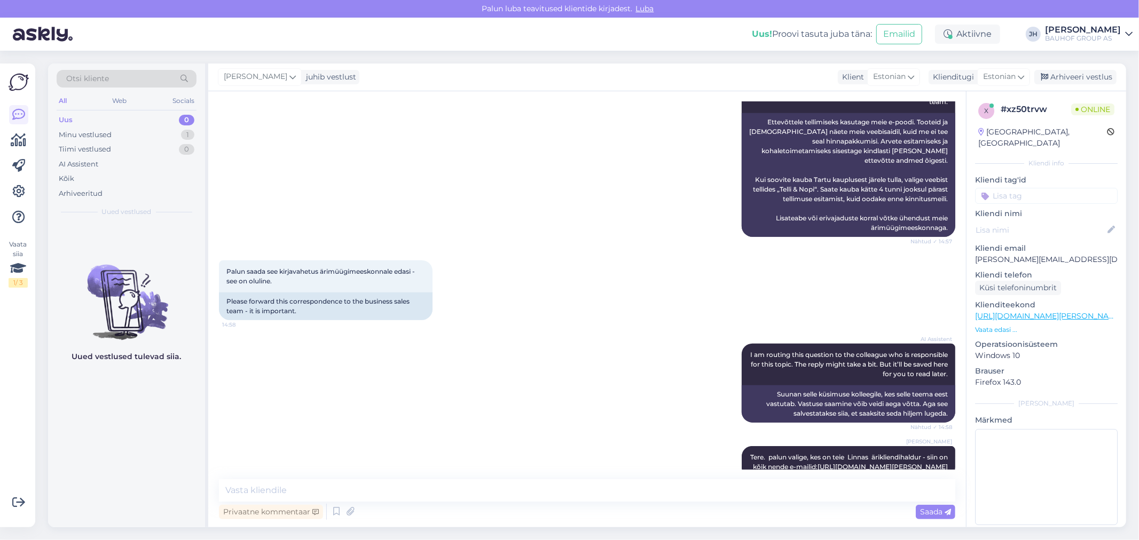
scroll to position [975, 0]
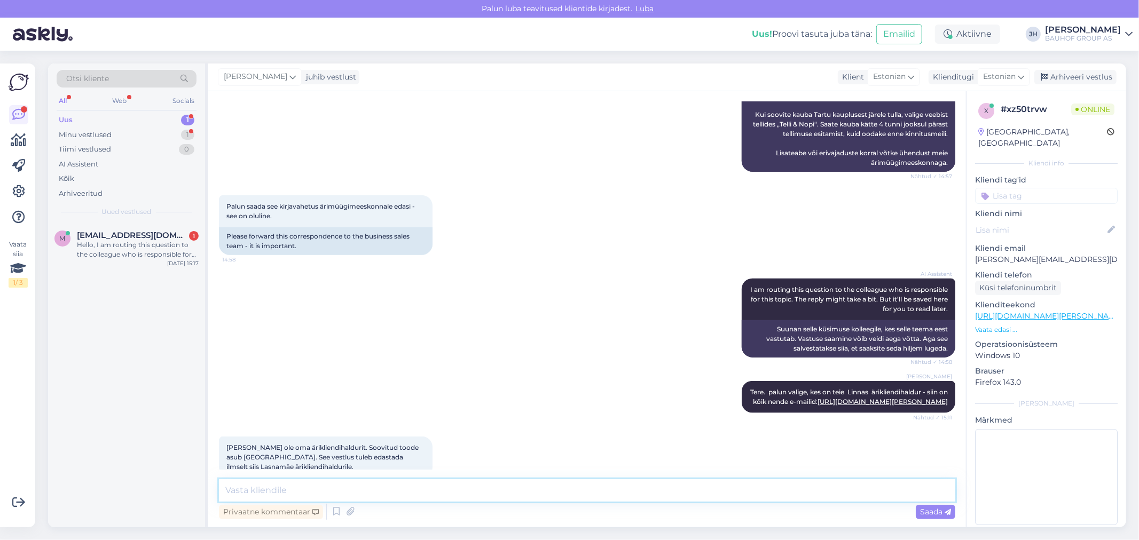
click at [248, 490] on textarea at bounding box center [587, 491] width 736 height 22
type textarea "Edastame."
drag, startPoint x: 242, startPoint y: 488, endPoint x: 189, endPoint y: 487, distance: 53.4
click at [191, 488] on div "Otsi kliente All Web Socials Uus 1 Minu vestlused 1 Tiimi vestlused 0 AI Assist…" at bounding box center [587, 296] width 1078 height 464
type textarea "P"
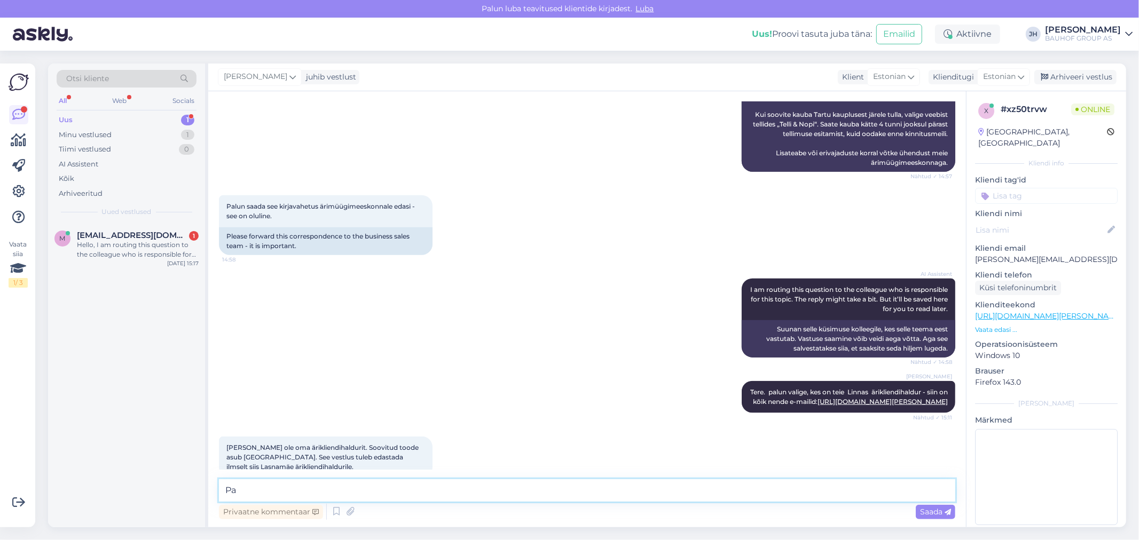
type textarea "P"
type textarea "S"
paste textarea "[EMAIL_ADDRESS][PERSON_NAME][DOMAIN_NAME]"
drag, startPoint x: 518, startPoint y: 489, endPoint x: 129, endPoint y: 453, distance: 391.0
click at [135, 457] on div "Otsi kliente All Web Socials Uus 1 Minu vestlused 1 Tiimi vestlused 0 AI Assist…" at bounding box center [587, 296] width 1078 height 464
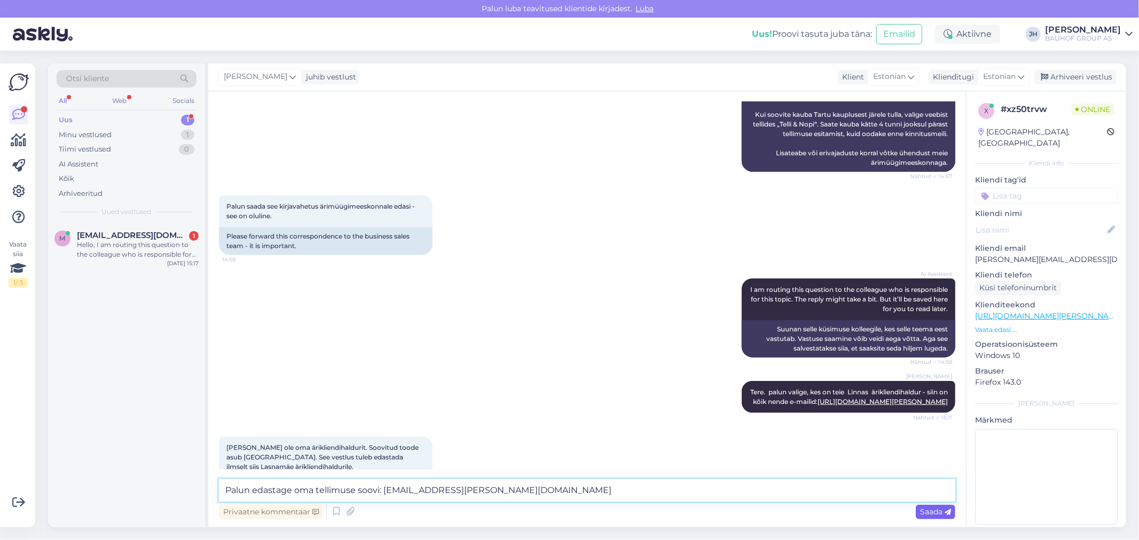
type textarea "Palun edastage oma tellimuse soovi: [EMAIL_ADDRESS][PERSON_NAME][DOMAIN_NAME]"
click at [939, 509] on span "Saada" at bounding box center [935, 512] width 31 height 10
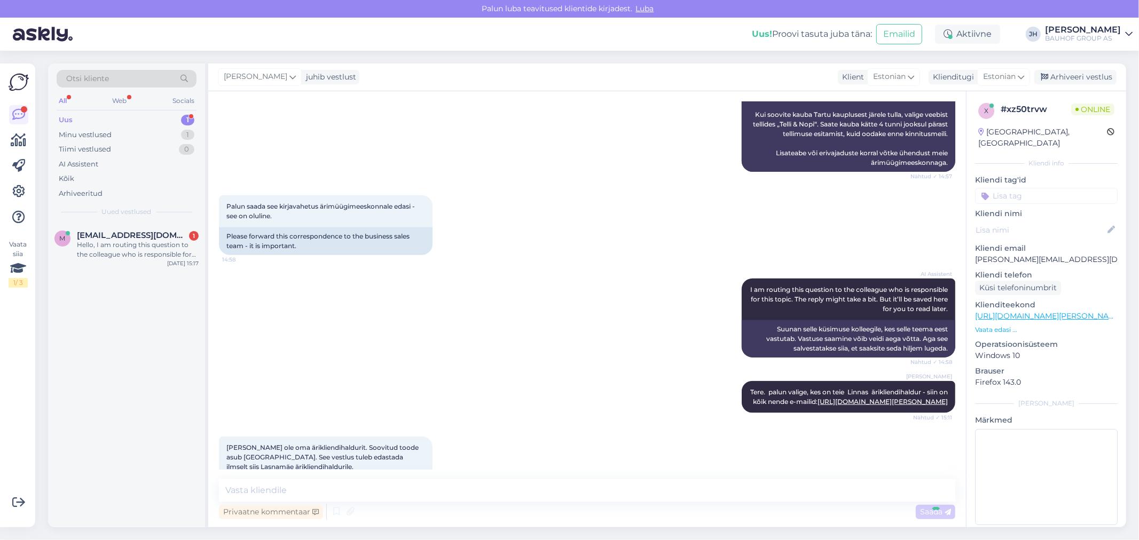
scroll to position [1031, 0]
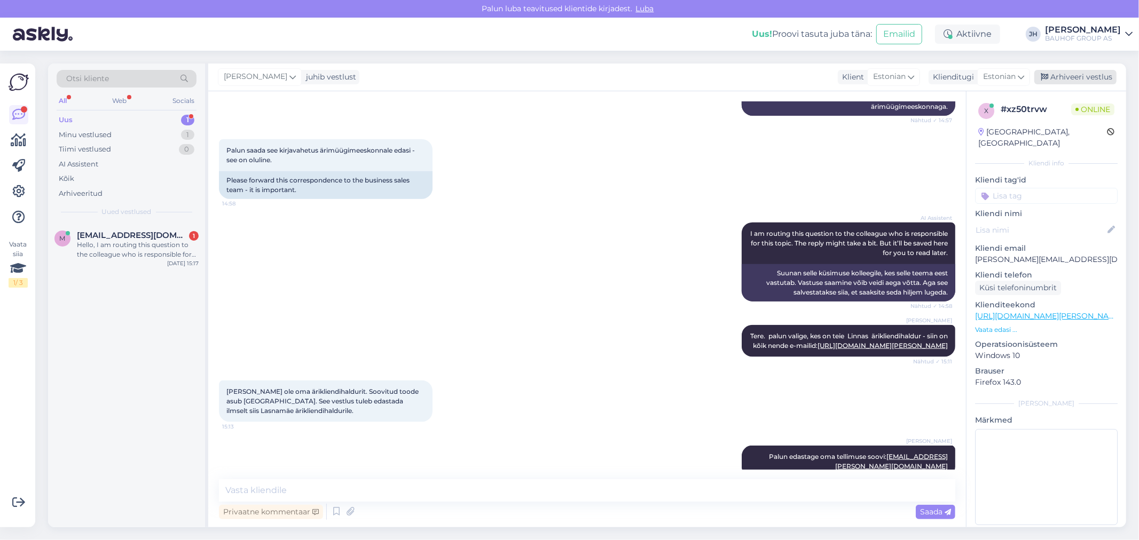
click at [1069, 76] on div "Arhiveeri vestlus" at bounding box center [1075, 77] width 82 height 14
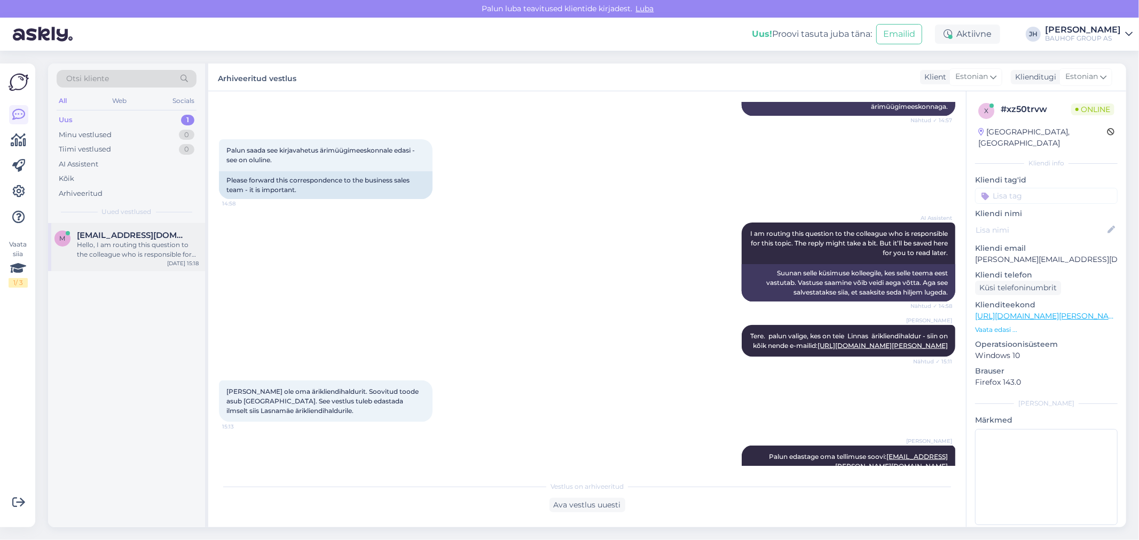
click at [118, 236] on span "[EMAIL_ADDRESS][DOMAIN_NAME]" at bounding box center [132, 236] width 111 height 10
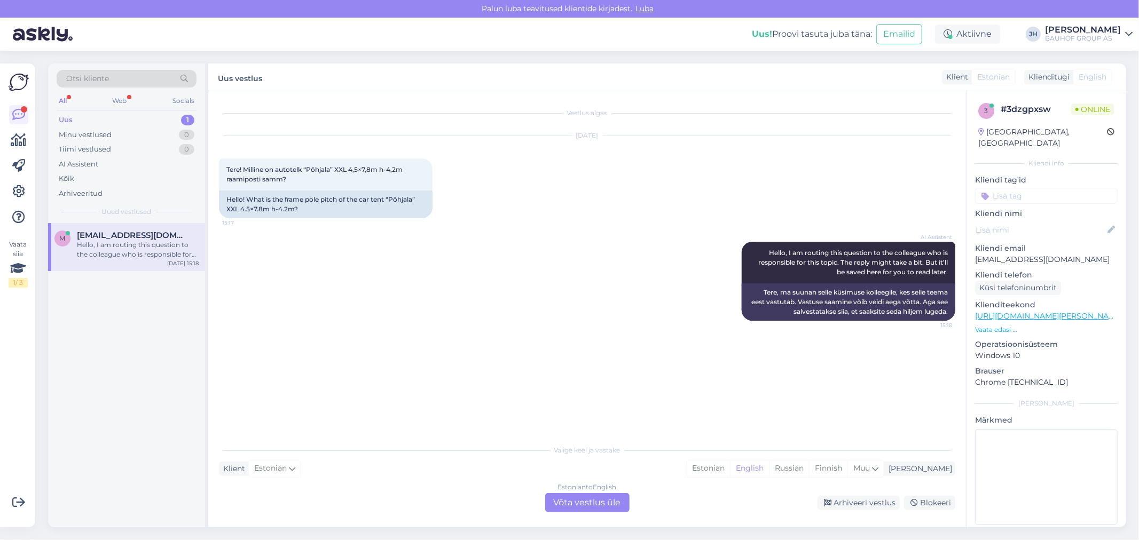
click at [585, 503] on div "Estonian to English Võta vestlus üle" at bounding box center [587, 502] width 84 height 19
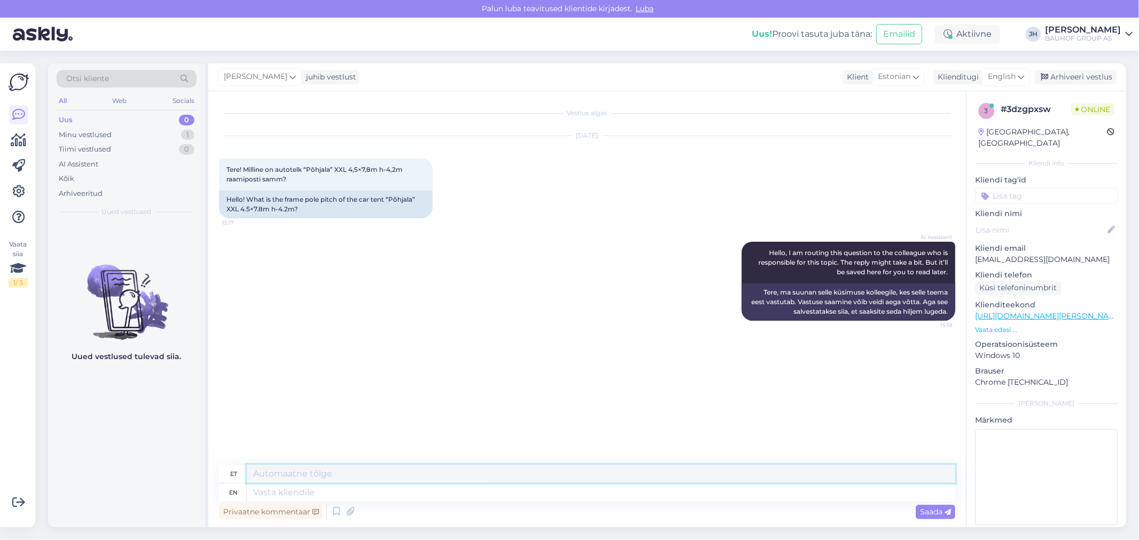
click at [310, 475] on textarea at bounding box center [601, 474] width 709 height 18
drag, startPoint x: 308, startPoint y: 167, endPoint x: 364, endPoint y: 169, distance: 56.7
click at [364, 169] on span "Tere! Milline on autotelk “Põhjala” XXL 4,5×7,8m h-4,2m raamiposti samm?" at bounding box center [315, 175] width 178 height 18
drag, startPoint x: 276, startPoint y: 167, endPoint x: 404, endPoint y: 163, distance: 128.2
click at [404, 163] on div "Tere! Milline on autotelk “Põhjala” XXL 4,5×7,8m h-4,2m raamiposti samm? 15:17" at bounding box center [326, 175] width 214 height 32
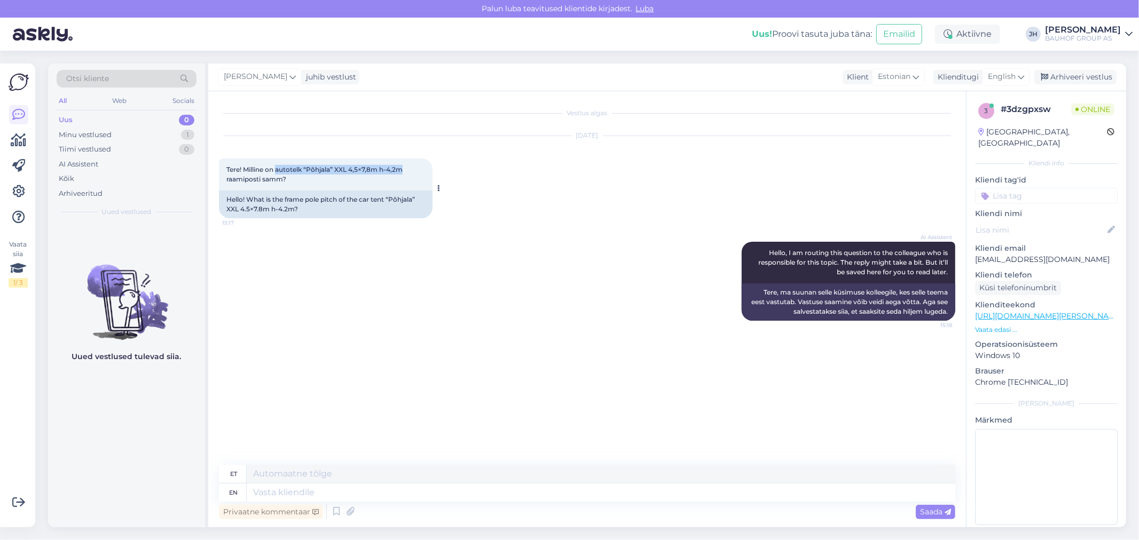
copy span "autotelk “Põhjala” XXL 4,5×7,8m h-4,2m"
click at [348, 474] on textarea at bounding box center [601, 474] width 709 height 18
click at [273, 471] on textarea "TereUurime hankijalt ja vastame Teile esimesel võimalusel e-mailile." at bounding box center [601, 474] width 709 height 18
drag, startPoint x: 583, startPoint y: 475, endPoint x: 215, endPoint y: 480, distance: 367.5
click at [219, 481] on div "et Tere! Uurime hankijalt ja vastame Teile esimesel võimalusel e-mailile." at bounding box center [587, 474] width 736 height 19
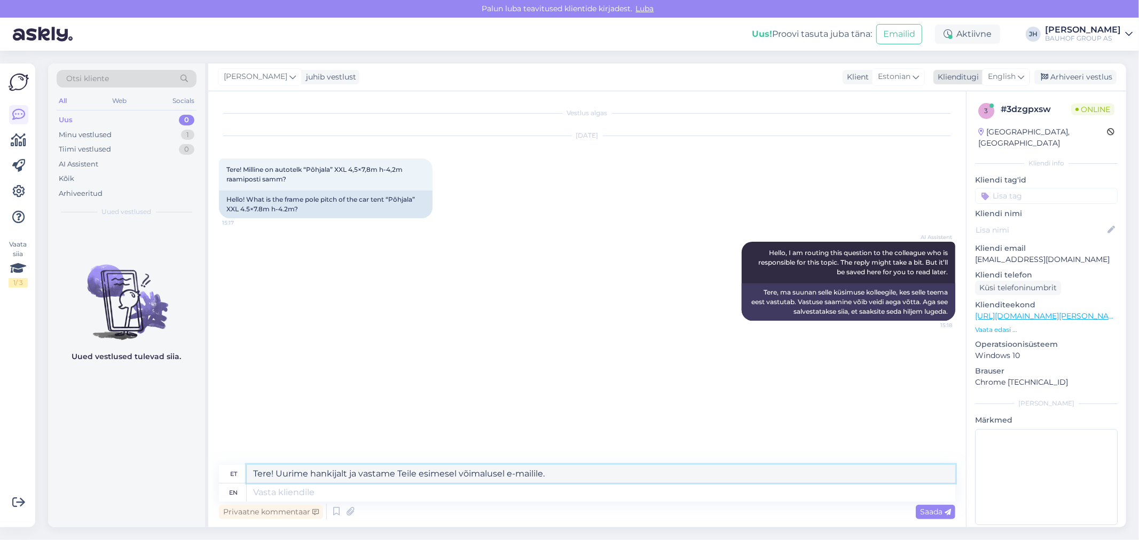
type textarea "Tere! Uurime hankijalt ja vastame Teile esimesel võimalusel e-mailile."
click at [1024, 73] on icon at bounding box center [1021, 77] width 6 height 12
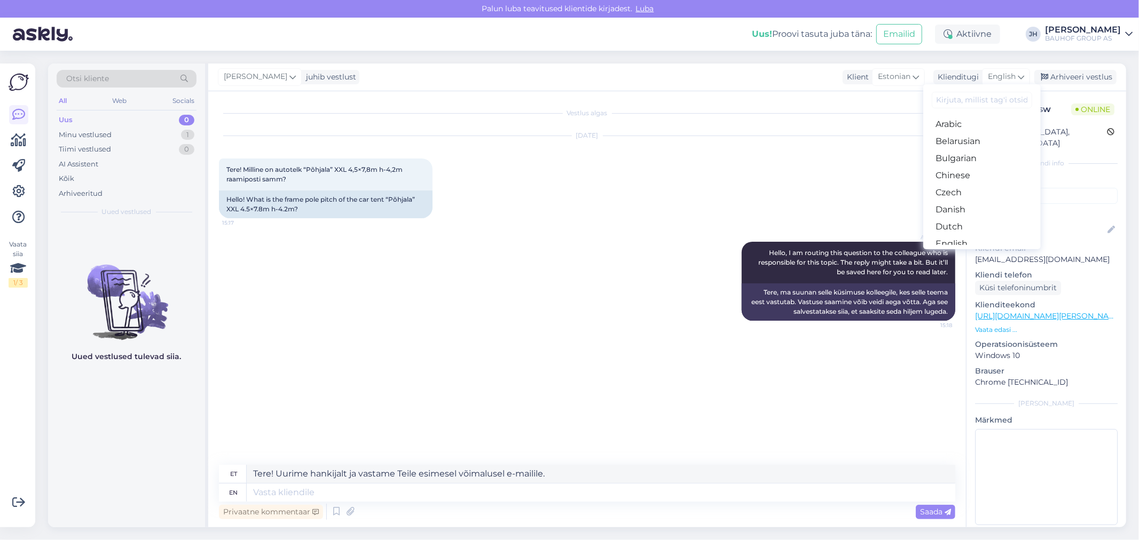
click at [961, 253] on link "Estonian" at bounding box center [981, 261] width 117 height 17
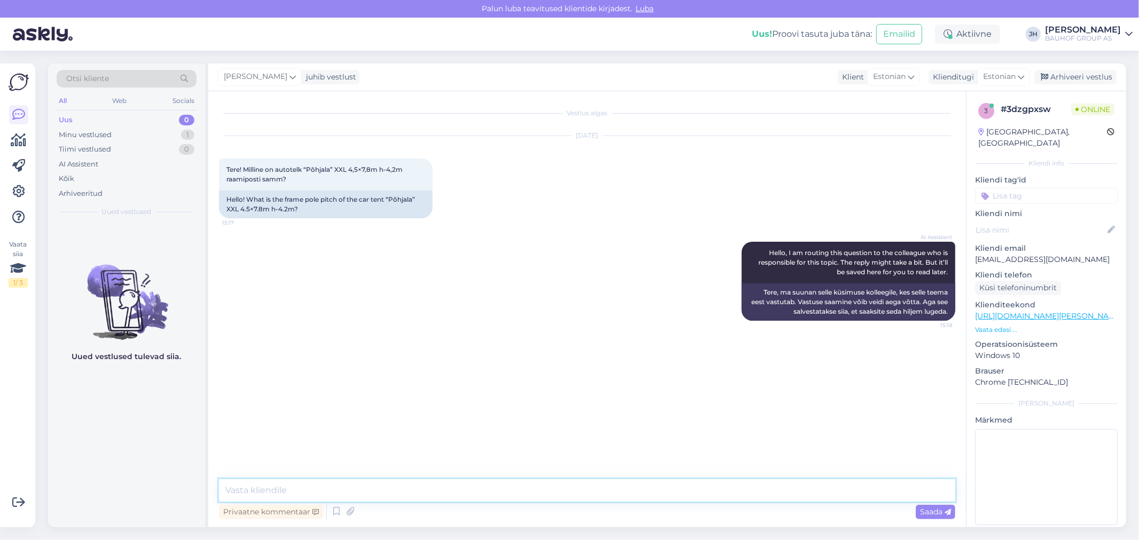
click at [303, 488] on textarea at bounding box center [587, 491] width 736 height 22
paste textarea "Tere! Uurime hankijalt ja vastame Teile esimesel võimalusel e-mailile."
type textarea "Tere! Uurime hankijalt ja vastame Teile esimesel võimalusel e-mailile."
click at [927, 514] on span "Saada" at bounding box center [935, 512] width 31 height 10
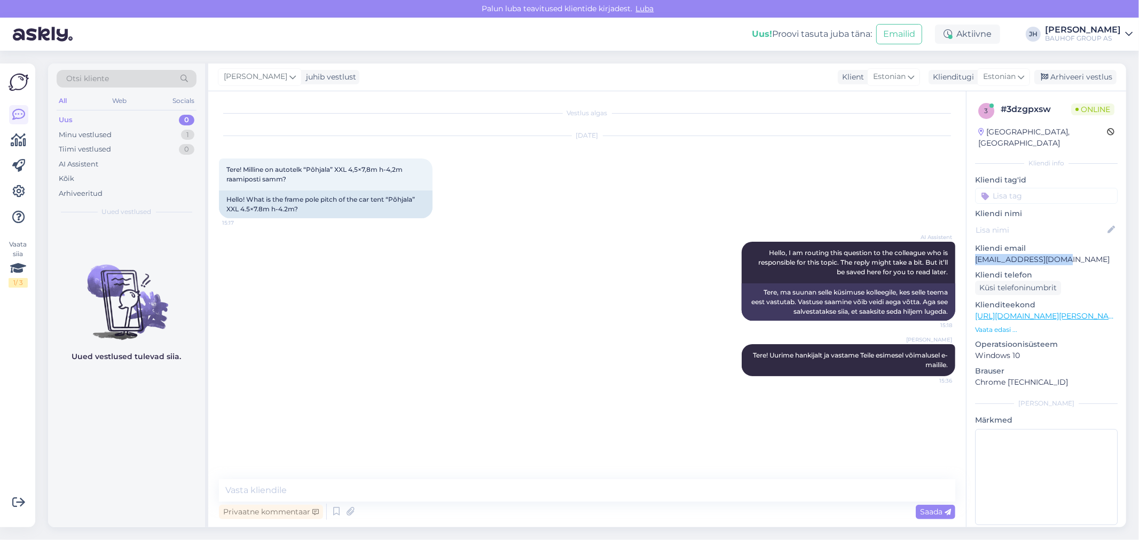
drag, startPoint x: 1061, startPoint y: 248, endPoint x: 975, endPoint y: 255, distance: 85.7
click at [975, 255] on div "3 # 3dzgpxsw Online [GEOGRAPHIC_DATA], [GEOGRAPHIC_DATA] Kliendi info Kliendi t…" at bounding box center [1047, 316] width 160 height 450
copy p "[EMAIL_ADDRESS][DOMAIN_NAME]"
drag, startPoint x: 229, startPoint y: 168, endPoint x: 344, endPoint y: 183, distance: 116.9
click at [344, 183] on div "Tere! Milline on autotelk “Põhjala” XXL 4,5×7,8m h-4,2m raamiposti samm? 15:17" at bounding box center [326, 175] width 214 height 32
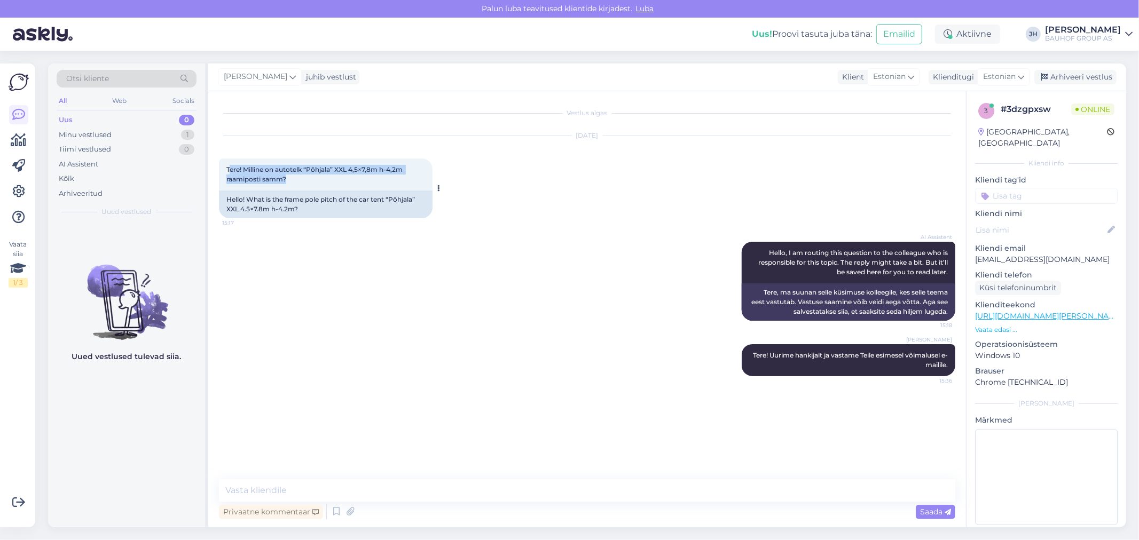
click at [317, 178] on div "Tere! Milline on autotelk “Põhjala” XXL 4,5×7,8m h-4,2m raamiposti samm? 15:17" at bounding box center [326, 175] width 214 height 32
drag, startPoint x: 298, startPoint y: 179, endPoint x: 221, endPoint y: 166, distance: 78.1
click at [221, 166] on div "Tere! Milline on autotelk “Põhjala” XXL 4,5×7,8m h-4,2m raamiposti samm? 15:17" at bounding box center [326, 175] width 214 height 32
copy span "Tere! Milline on autotelk “Põhjala” XXL 4,5×7,8m h-4,2m raamiposti samm?"
click at [411, 481] on textarea at bounding box center [587, 491] width 736 height 22
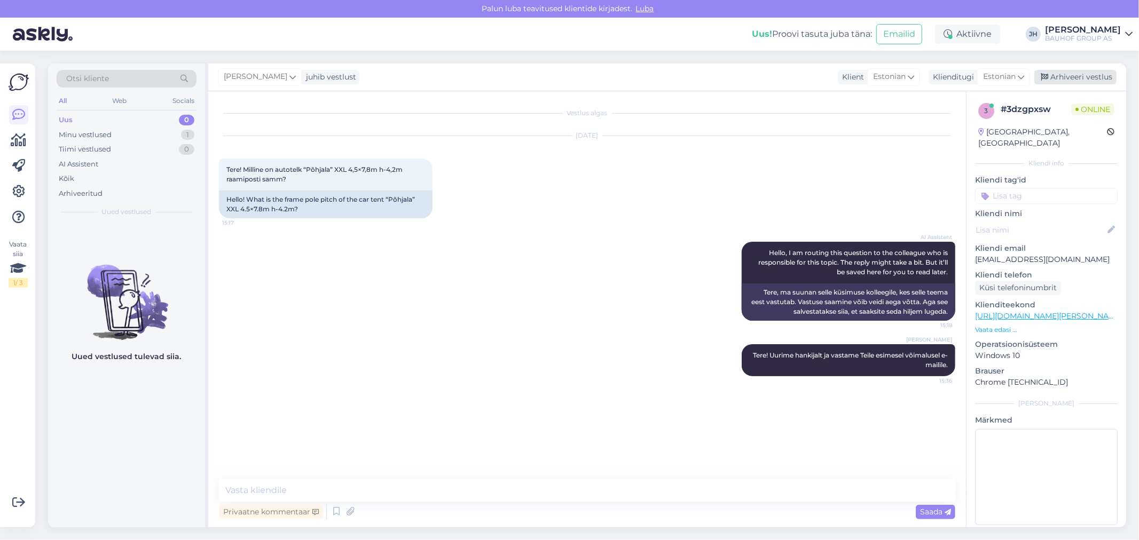
click at [1075, 74] on div "Arhiveeri vestlus" at bounding box center [1075, 77] width 82 height 14
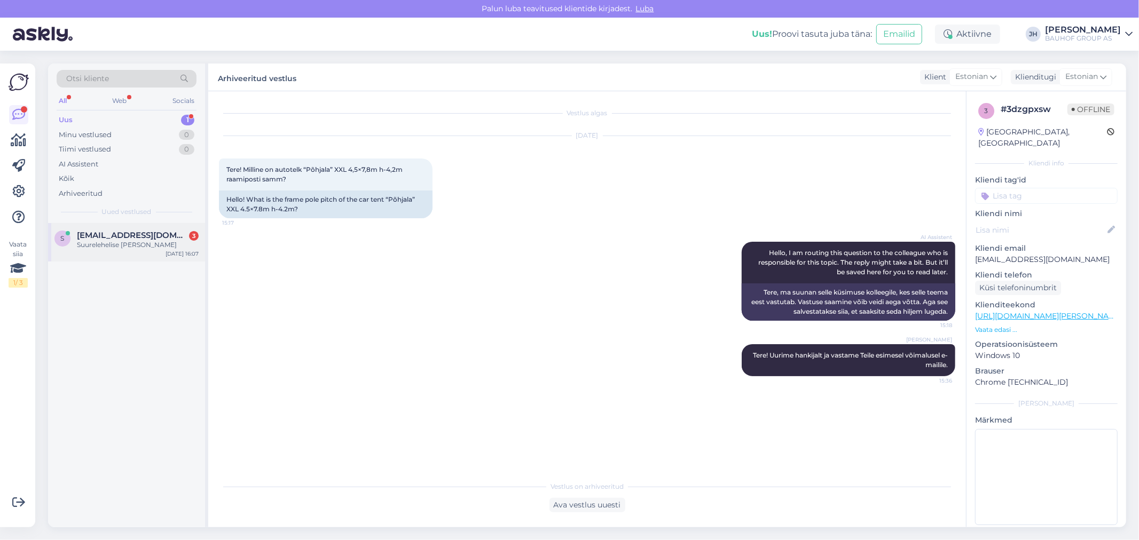
click at [118, 232] on span "[EMAIL_ADDRESS][DOMAIN_NAME]" at bounding box center [132, 236] width 111 height 10
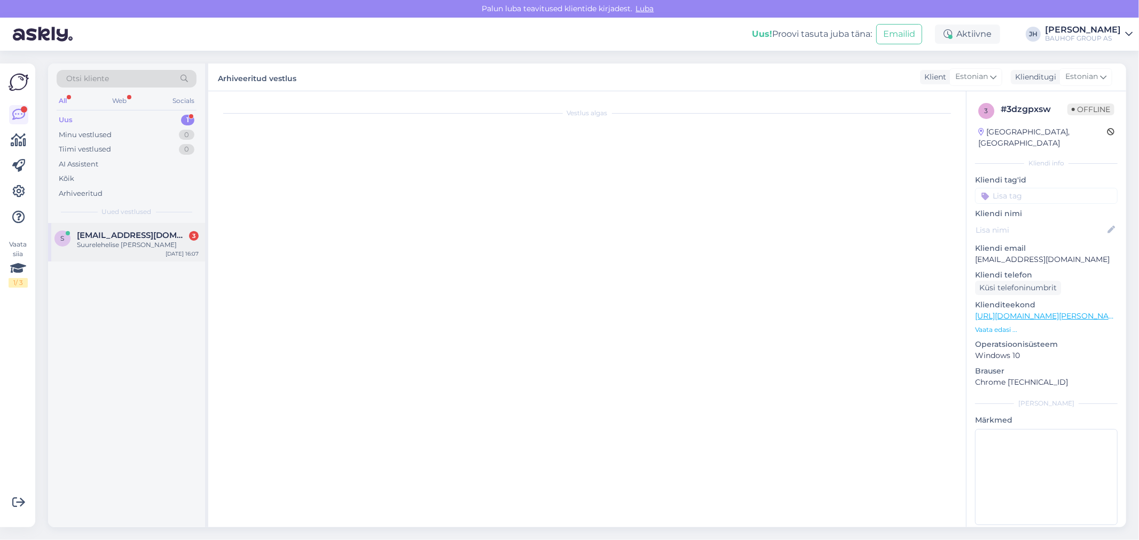
scroll to position [565, 0]
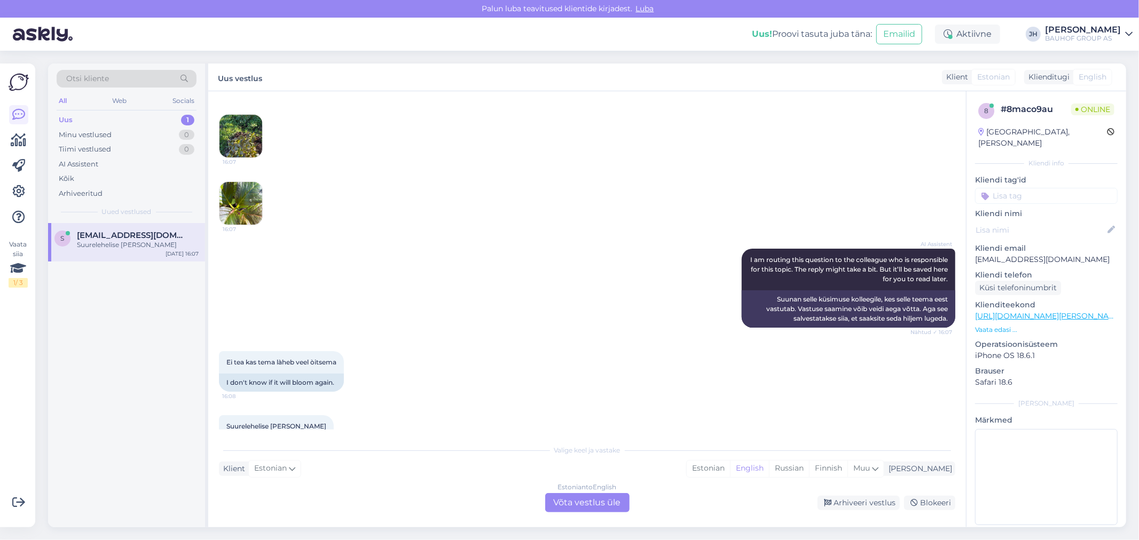
click at [241, 130] on img at bounding box center [240, 136] width 43 height 43
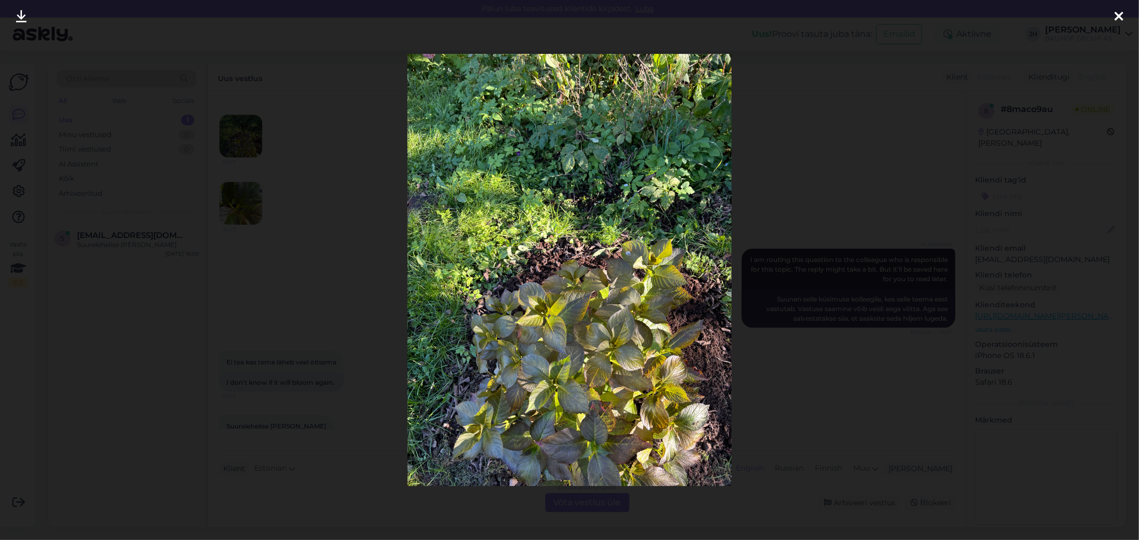
click at [1119, 16] on icon at bounding box center [1119, 17] width 9 height 14
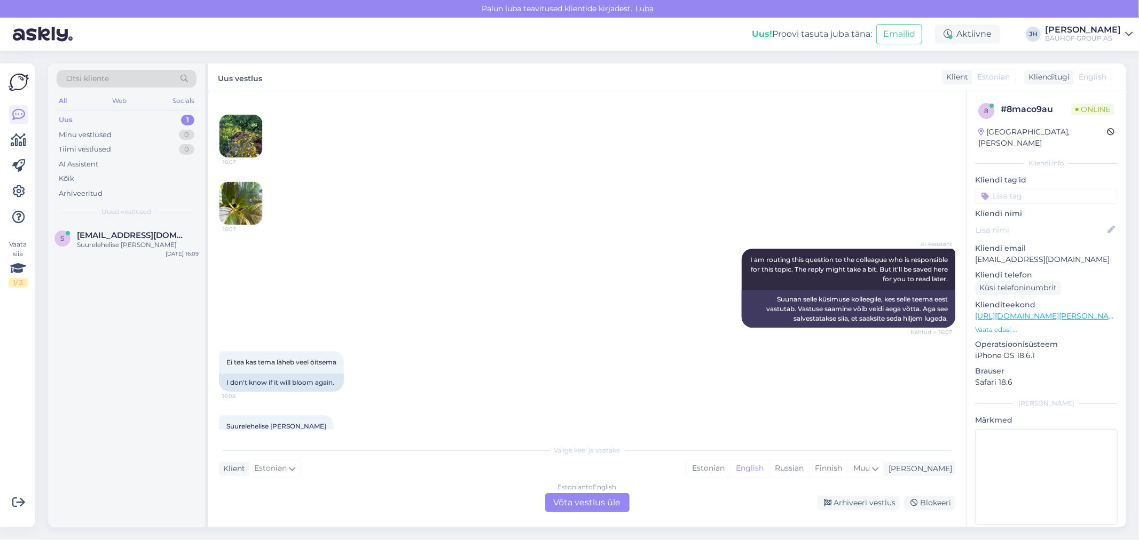
click at [238, 200] on img at bounding box center [240, 203] width 43 height 43
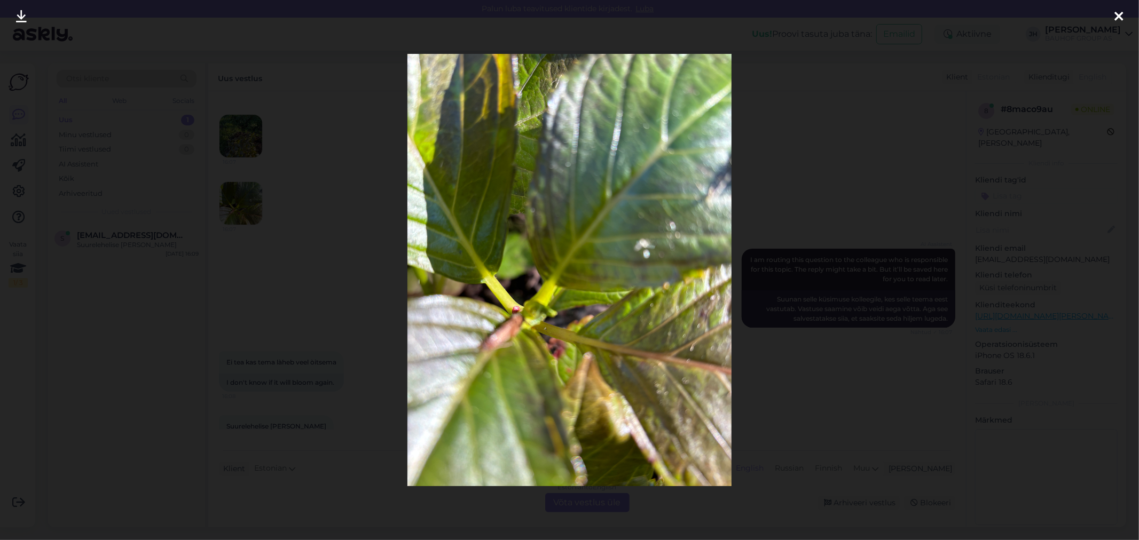
click at [1120, 15] on icon at bounding box center [1119, 17] width 9 height 14
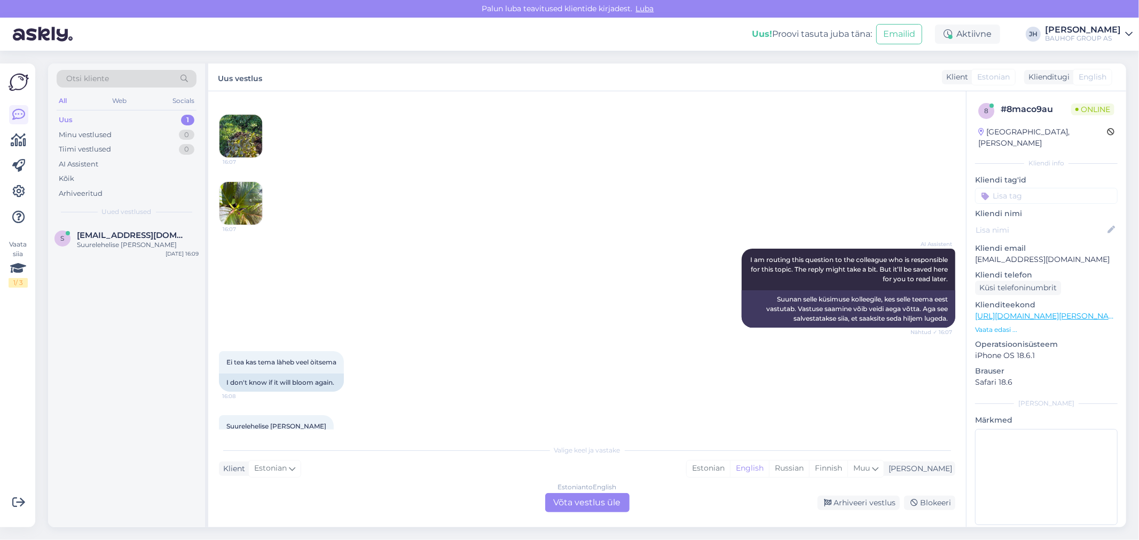
click at [605, 499] on div "Estonian to English Võta vestlus üle" at bounding box center [587, 502] width 84 height 19
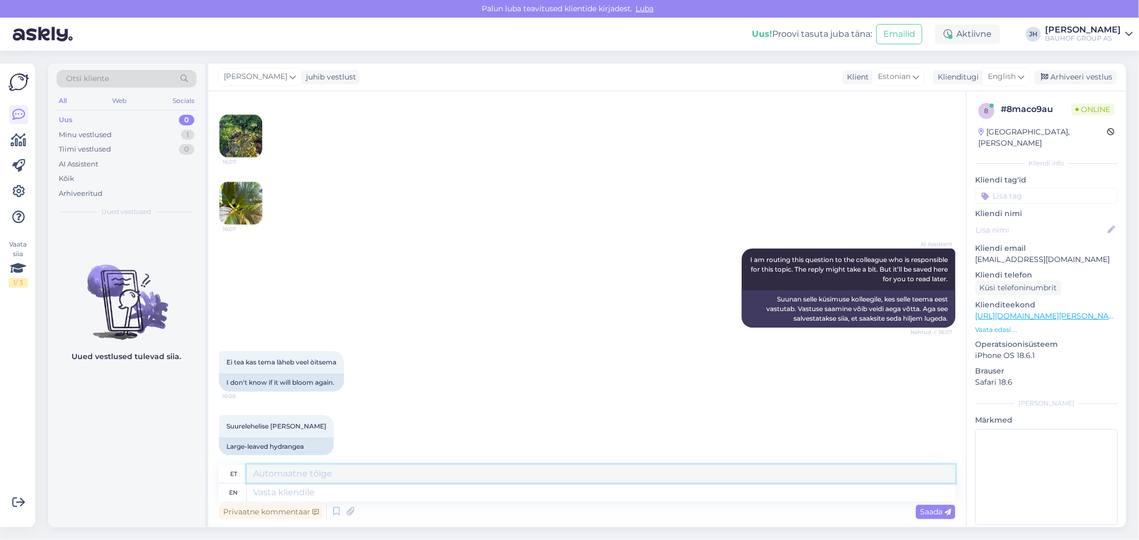
click at [275, 474] on textarea at bounding box center [601, 474] width 709 height 18
drag, startPoint x: 646, startPoint y: 471, endPoint x: 209, endPoint y: 474, distance: 436.9
click at [209, 474] on div "Vestlus algas [DATE] Tere 11:27 Hello AI Assistent Hello! How can we help you […" at bounding box center [587, 309] width 758 height 436
click at [327, 474] on textarea "Tere. Kahjuks ei olska Teile vastata. Kas Teile sobib, [PERSON_NAME] aiaosakonn…" at bounding box center [601, 474] width 709 height 18
drag, startPoint x: 634, startPoint y: 477, endPoint x: 205, endPoint y: 476, distance: 428.9
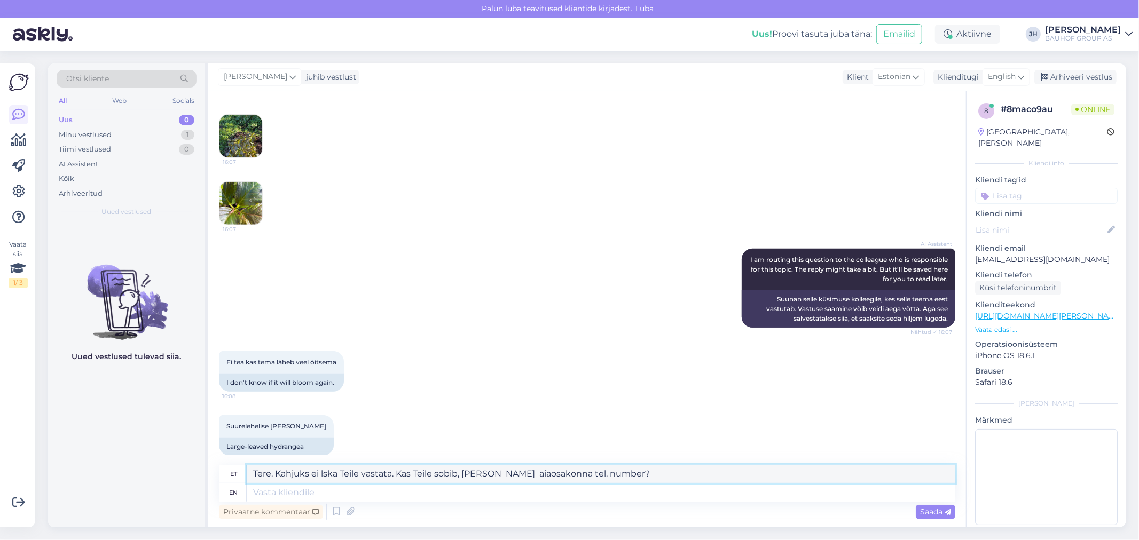
click at [205, 476] on div "Otsi kliente All Web Socials Uus 0 Minu vestlused 1 Tiimi vestlused 0 AI Assist…" at bounding box center [587, 296] width 1078 height 464
type textarea "Tere. Kahjuks ei lska Teile vastata. Kas Teile sobib, [PERSON_NAME] aiaosakonna…"
click at [1022, 73] on icon at bounding box center [1021, 77] width 6 height 12
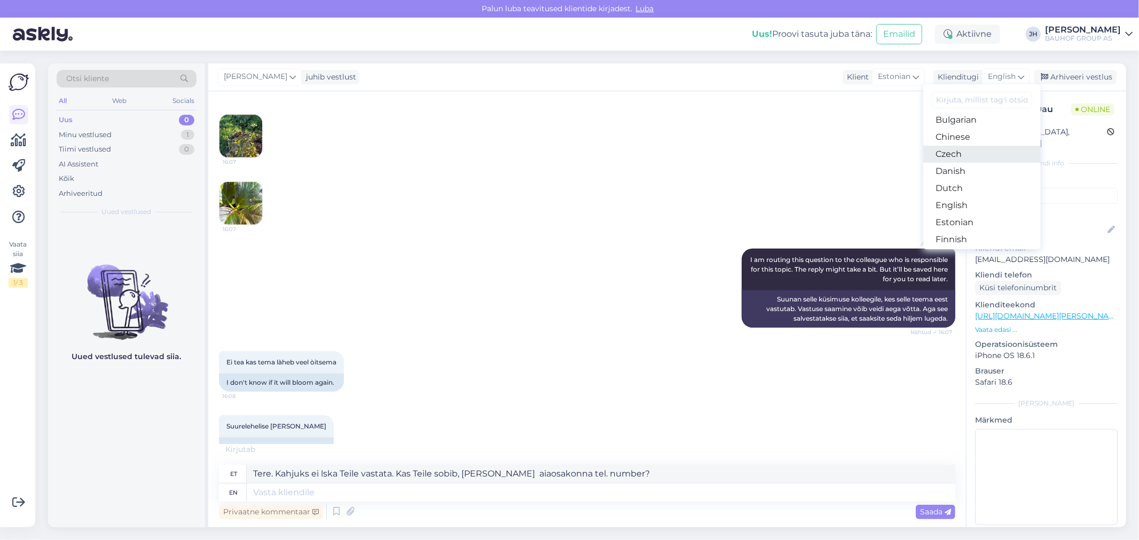
scroll to position [59, 0]
click at [958, 200] on link "Estonian" at bounding box center [981, 201] width 117 height 17
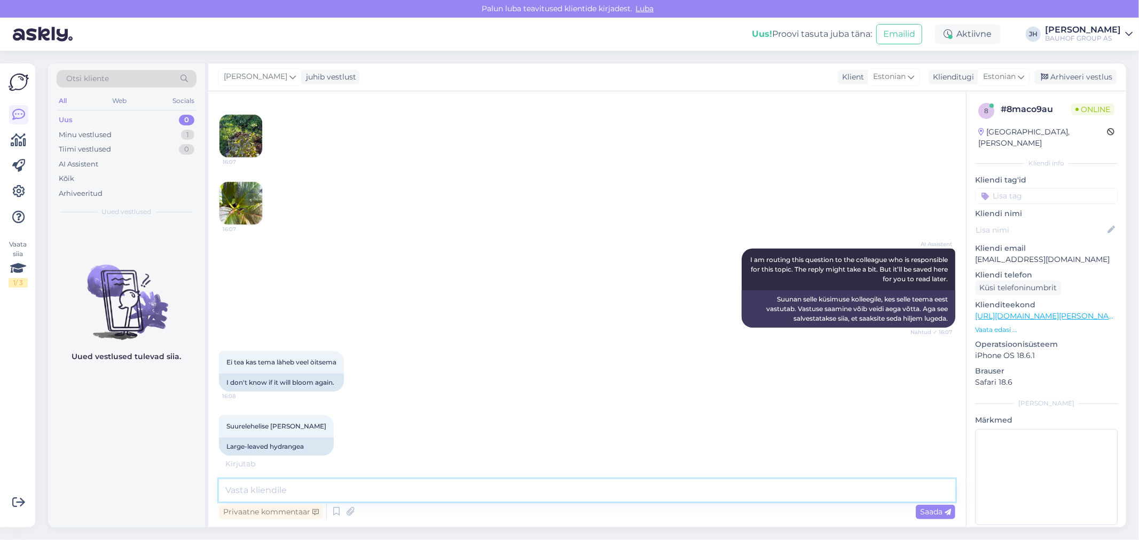
click at [275, 493] on textarea at bounding box center [587, 491] width 736 height 22
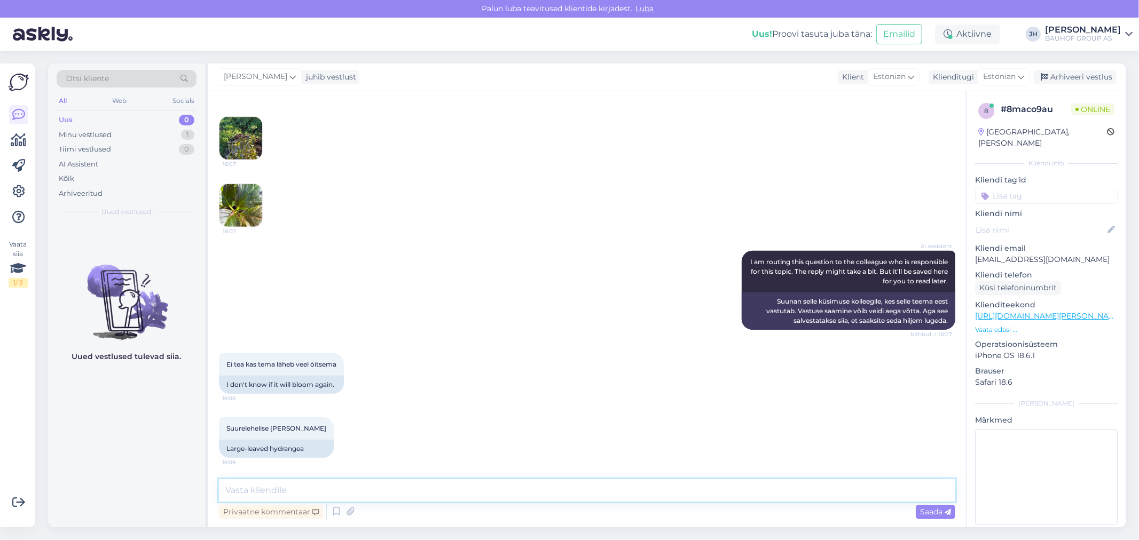
paste textarea "Tere. Kahjuks ei lska Teile vastata. Kas Teile sobib, [PERSON_NAME] aiaosakonna…"
type textarea "Tere. Kahjuks ei lska Teile vastata. Kas Teile sobib, [PERSON_NAME] aiaosakonna…"
click at [927, 509] on span "Saada" at bounding box center [935, 512] width 31 height 10
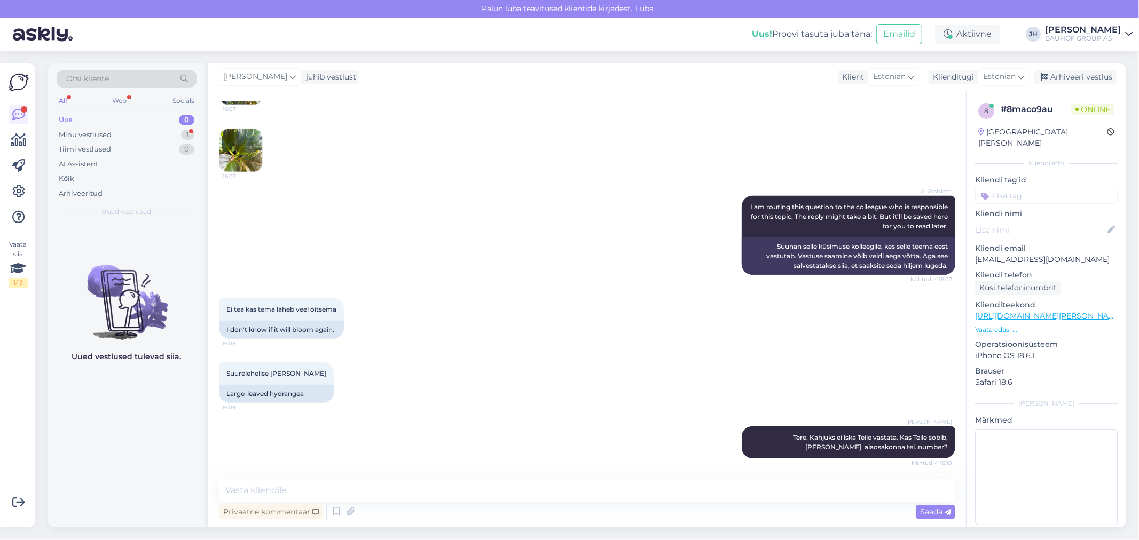
scroll to position [663, 0]
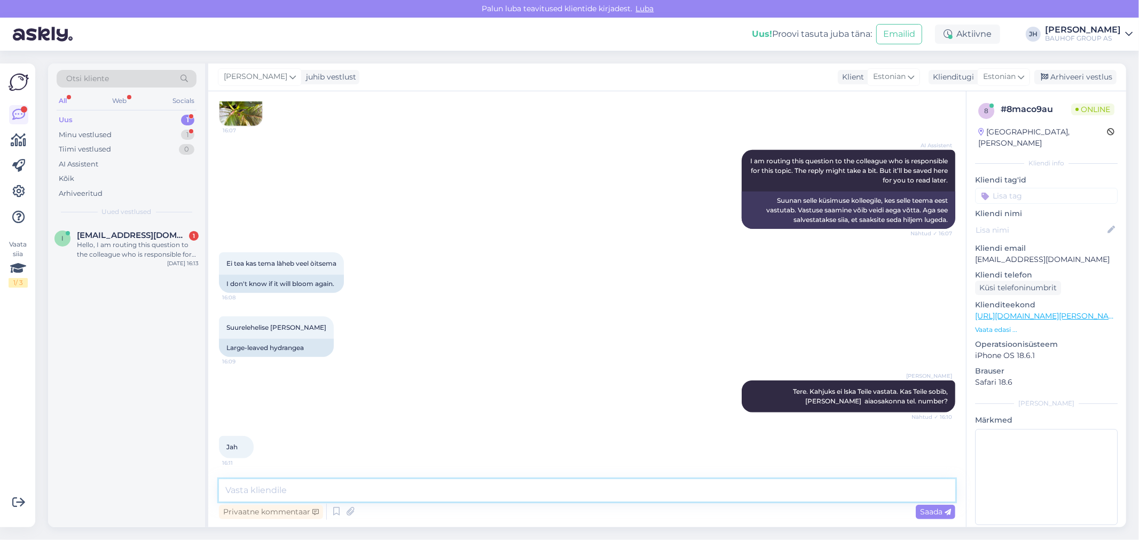
drag, startPoint x: 246, startPoint y: 489, endPoint x: 255, endPoint y: 489, distance: 9.6
click at [246, 489] on textarea at bounding box center [587, 491] width 736 height 22
type textarea "53335864"
click at [927, 509] on span "Saada" at bounding box center [935, 512] width 31 height 10
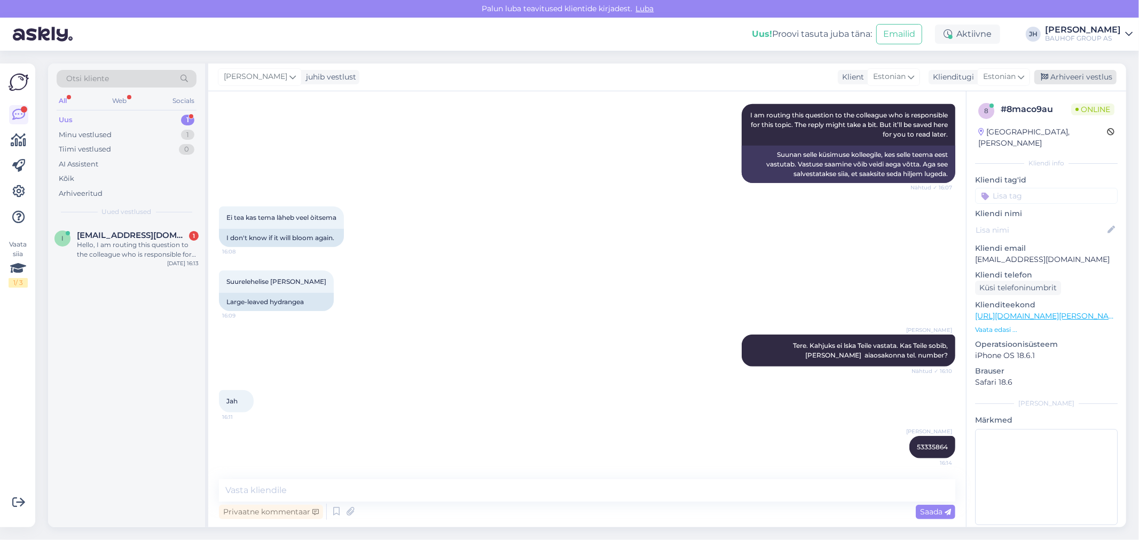
click at [1083, 75] on div "Arhiveeri vestlus" at bounding box center [1075, 77] width 82 height 14
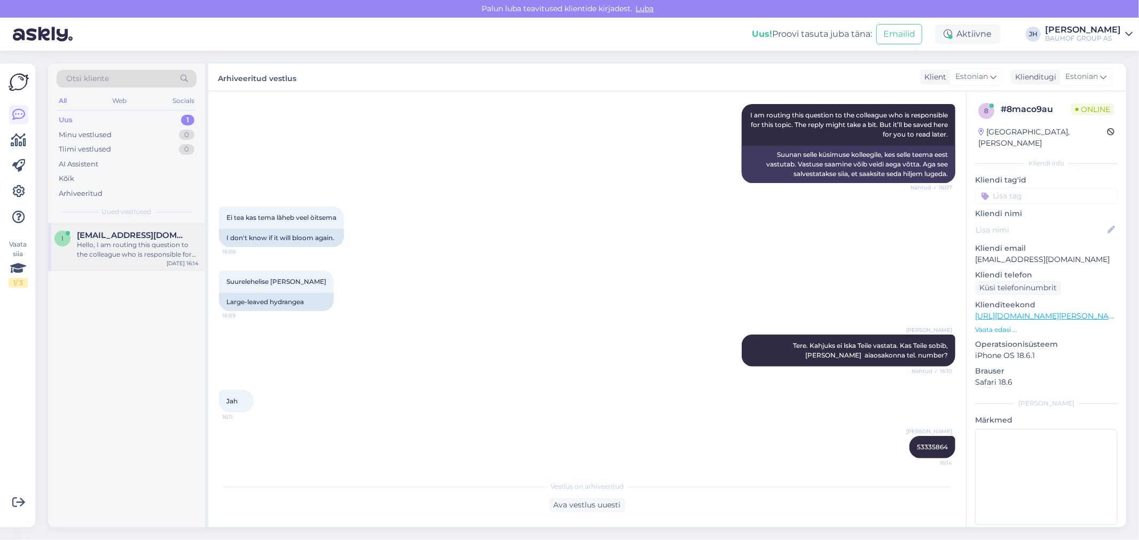
click at [118, 243] on div "Hello, I am routing this question to the colleague who is responsible for this …" at bounding box center [138, 249] width 122 height 19
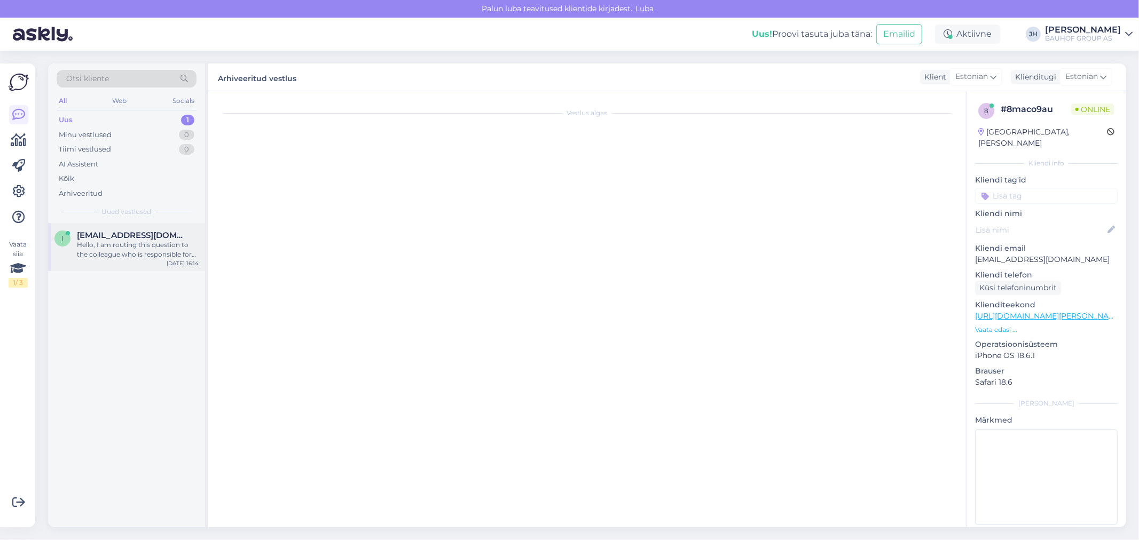
scroll to position [0, 0]
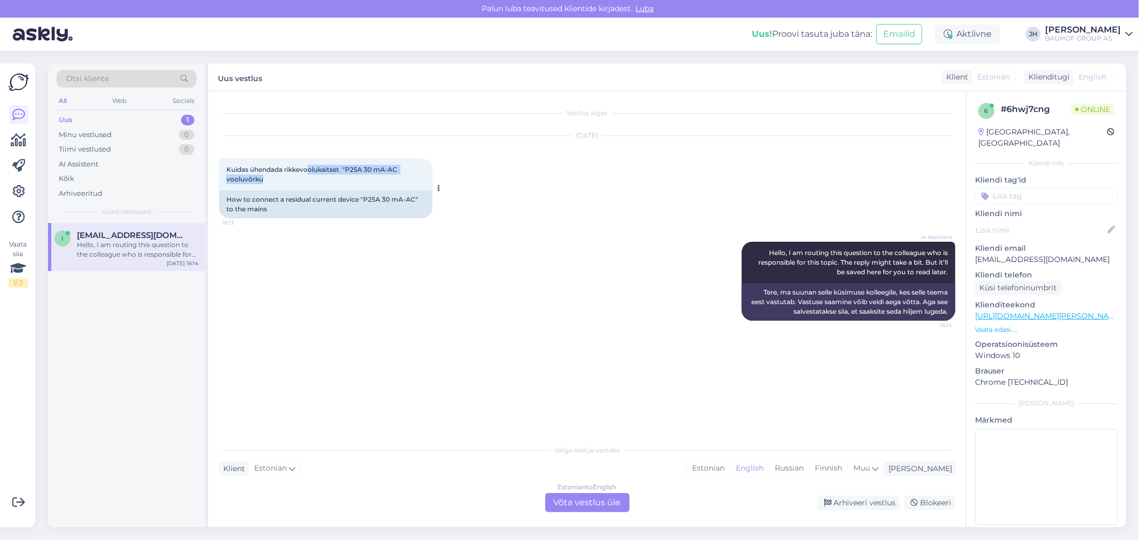
drag, startPoint x: 268, startPoint y: 179, endPoint x: 309, endPoint y: 167, distance: 43.1
click at [309, 167] on div "Kuidas ühendada rikkevoolukaitset "P25A 30 mA-AC vooluvõrku 16:13" at bounding box center [326, 175] width 214 height 32
click at [380, 175] on div "Kuidas ühendada rikkevoolukaitset "P25A 30 mA-AC vooluvõrku 16:13" at bounding box center [326, 175] width 214 height 32
click at [404, 168] on div "Kuidas ühendada rikkevoolukaitset "P25A 30 mA-AC vooluvõrku 16:13" at bounding box center [326, 175] width 214 height 32
drag, startPoint x: 402, startPoint y: 168, endPoint x: 286, endPoint y: 168, distance: 116.4
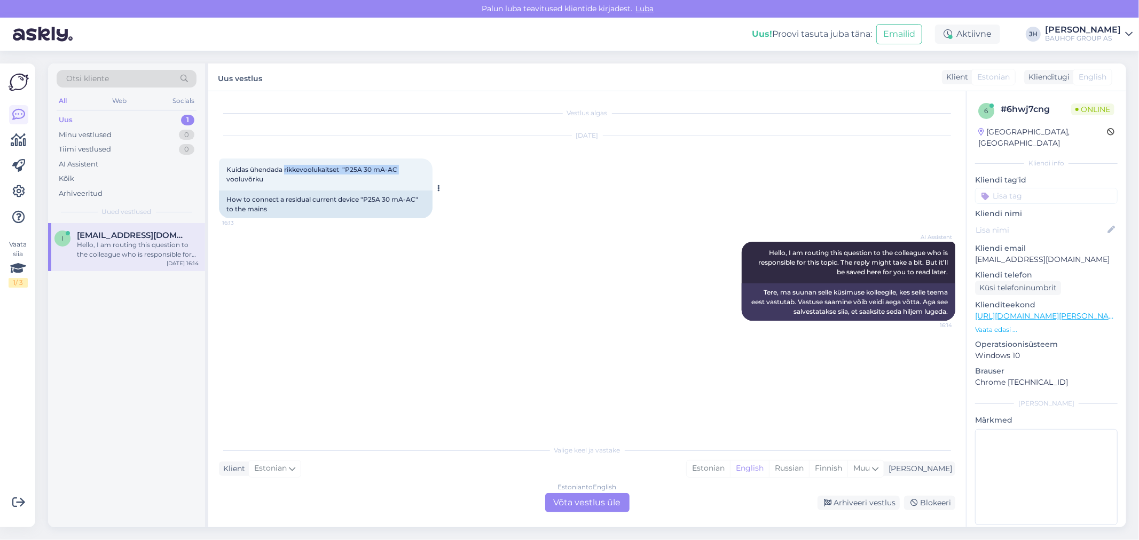
click at [286, 168] on div "Kuidas ühendada rikkevoolukaitset "P25A 30 mA-AC vooluvõrku 16:13" at bounding box center [326, 175] width 214 height 32
copy span "rikkevoolukaitset "P25A 30 mA-AC"
click at [583, 495] on div "Estonian to English Võta vestlus üle" at bounding box center [587, 502] width 84 height 19
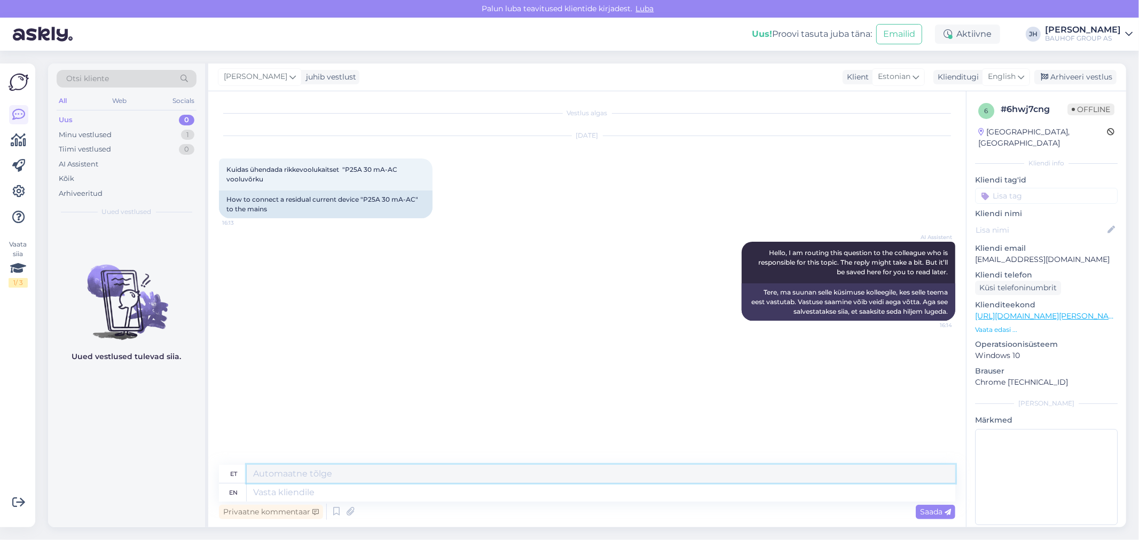
click at [328, 473] on textarea at bounding box center [601, 474] width 709 height 18
type textarea "[PERSON_NAME]"
drag, startPoint x: 700, startPoint y: 475, endPoint x: 704, endPoint y: 471, distance: 6.4
click at [700, 475] on textarea "Tere. Palun pöörduge selle küsimusega otse elektri osakonna spetsialistide [PER…" at bounding box center [601, 474] width 709 height 18
drag, startPoint x: 769, startPoint y: 473, endPoint x: 183, endPoint y: 434, distance: 587.2
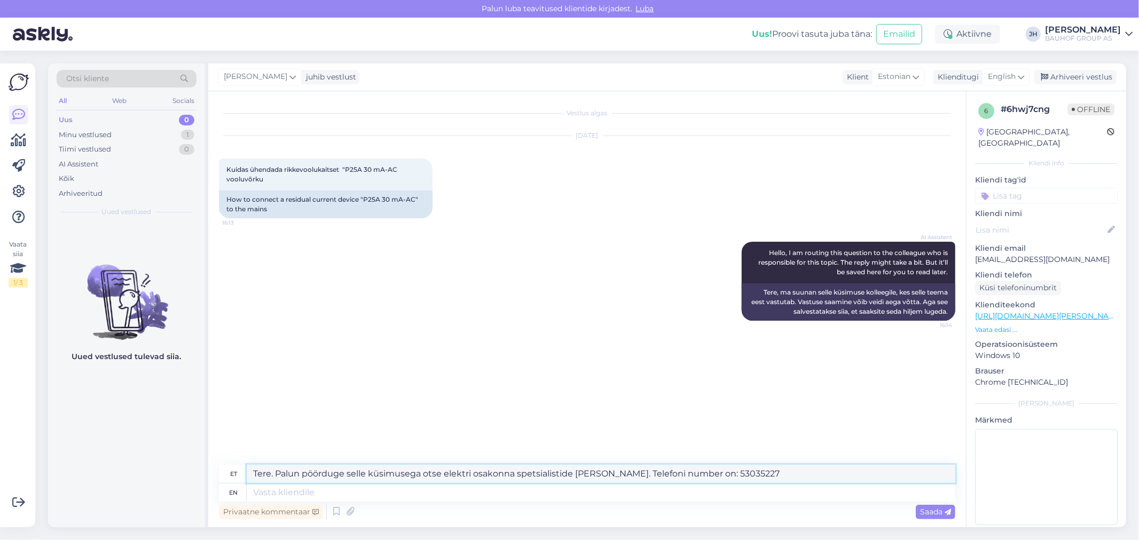
click at [183, 434] on div "Otsi kliente All Web Socials Uus 0 Minu vestlused 1 Tiimi vestlused 0 AI Assist…" at bounding box center [587, 296] width 1078 height 464
type textarea "Tere. Palun pöörduge selle küsimusega otse elektri osakonna spetsialistide [PER…"
click at [1021, 72] on icon at bounding box center [1021, 77] width 6 height 12
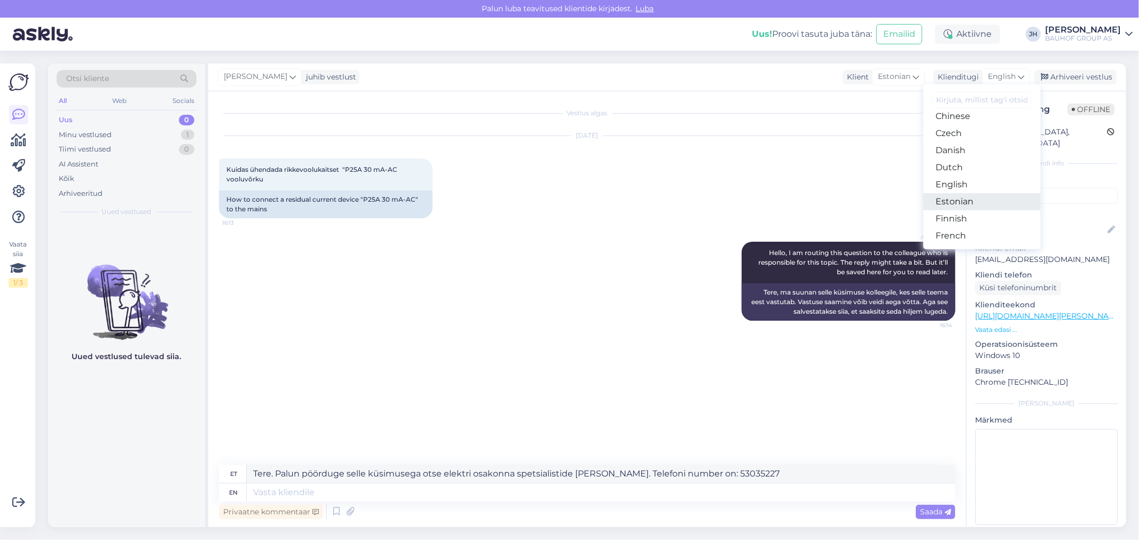
click at [964, 203] on link "Estonian" at bounding box center [981, 201] width 117 height 17
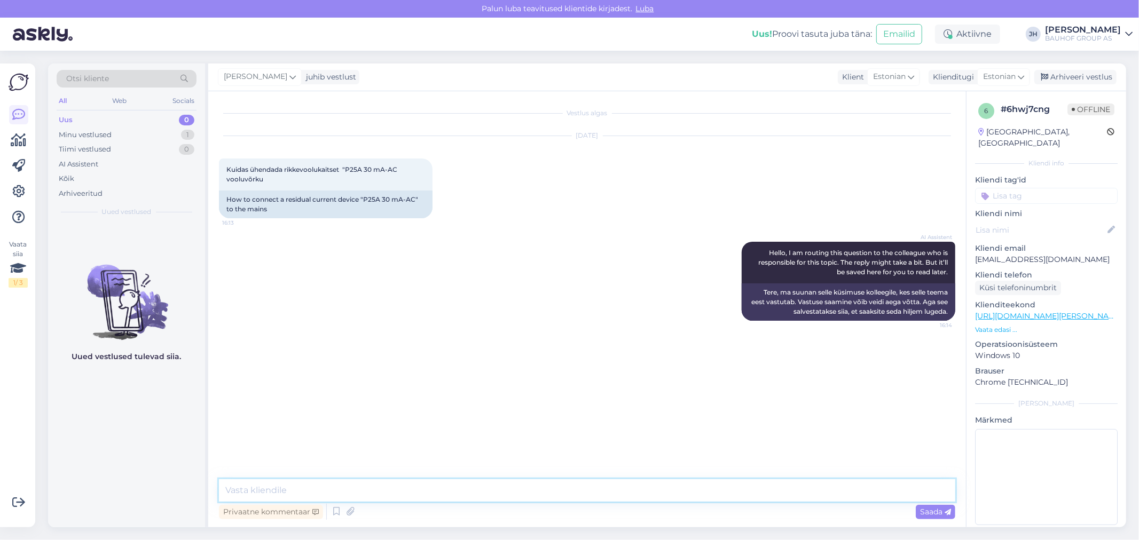
click at [295, 487] on textarea at bounding box center [587, 491] width 736 height 22
paste textarea "Tere. Palun pöörduge selle küsimusega otse elektri osakonna spetsialistide [PER…"
type textarea "Tere. Palun pöörduge selle küsimusega otse elektri osakonna spetsialistide [PER…"
click at [931, 512] on span "Saada" at bounding box center [935, 512] width 31 height 10
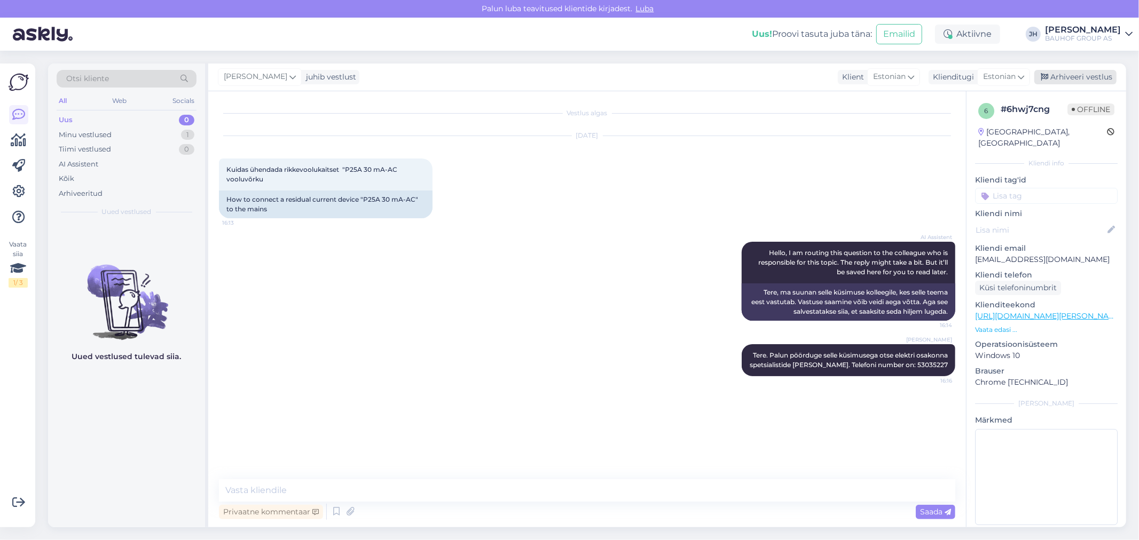
click at [1079, 77] on div "Arhiveeri vestlus" at bounding box center [1075, 77] width 82 height 14
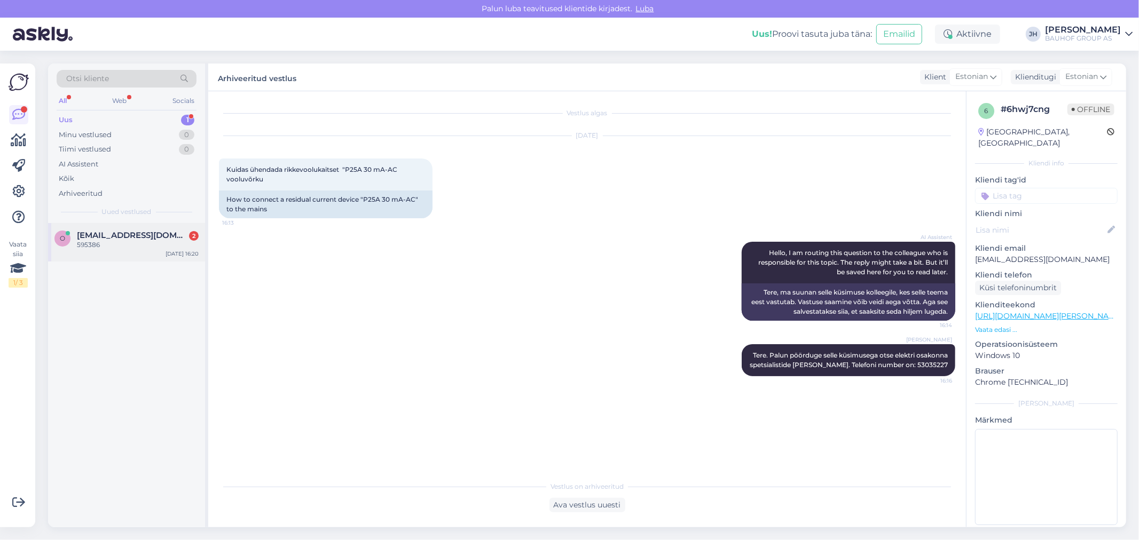
click at [94, 239] on span "[EMAIL_ADDRESS][DOMAIN_NAME]" at bounding box center [132, 236] width 111 height 10
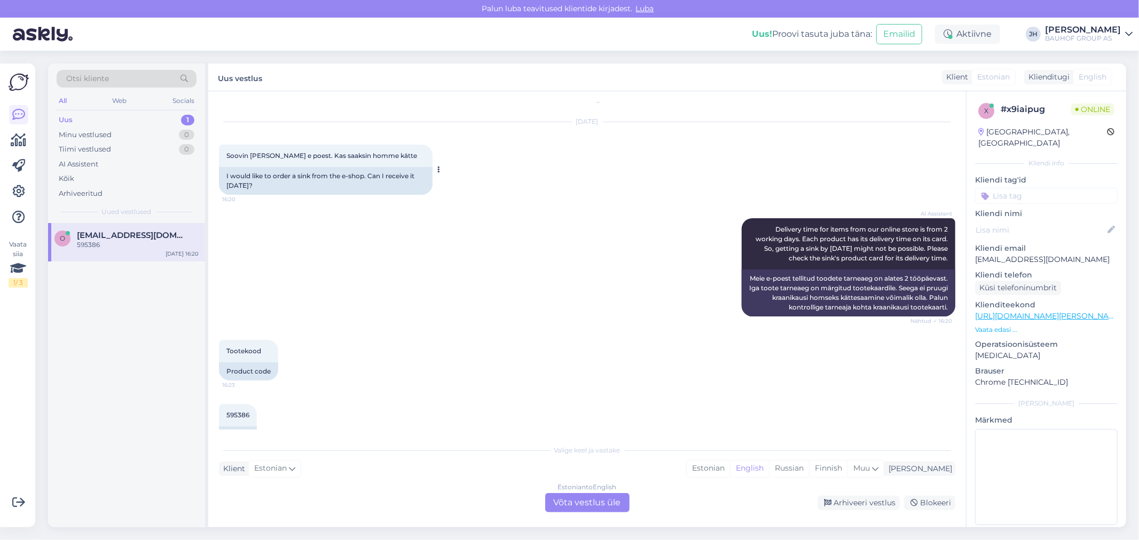
scroll to position [40, 0]
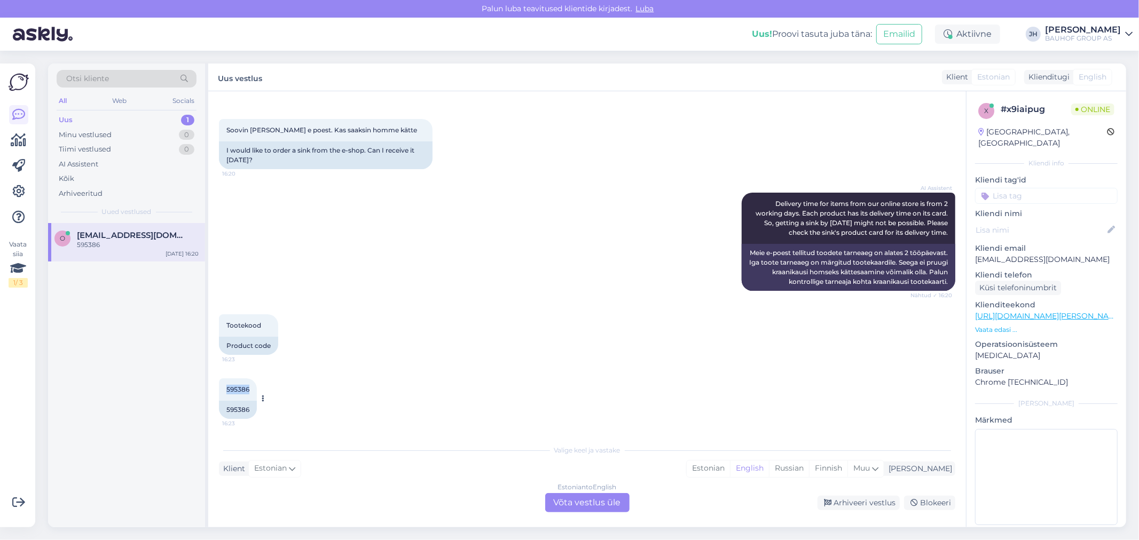
drag, startPoint x: 248, startPoint y: 388, endPoint x: 222, endPoint y: 387, distance: 26.2
click at [222, 387] on div "595386 16:23" at bounding box center [238, 390] width 38 height 22
copy span "595386"
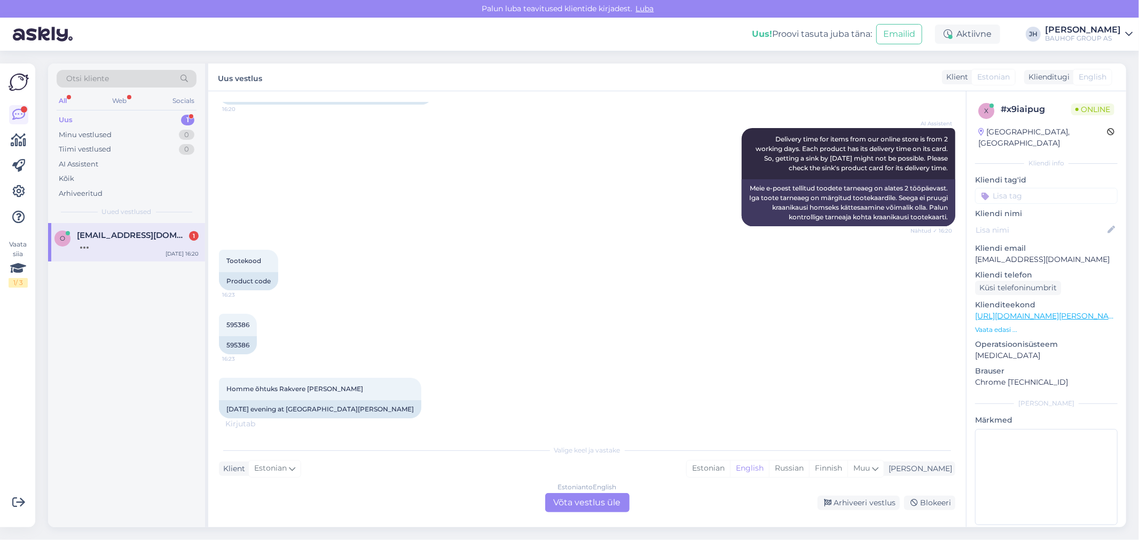
click at [590, 500] on div "Estonian to English Võta vestlus üle" at bounding box center [587, 502] width 84 height 19
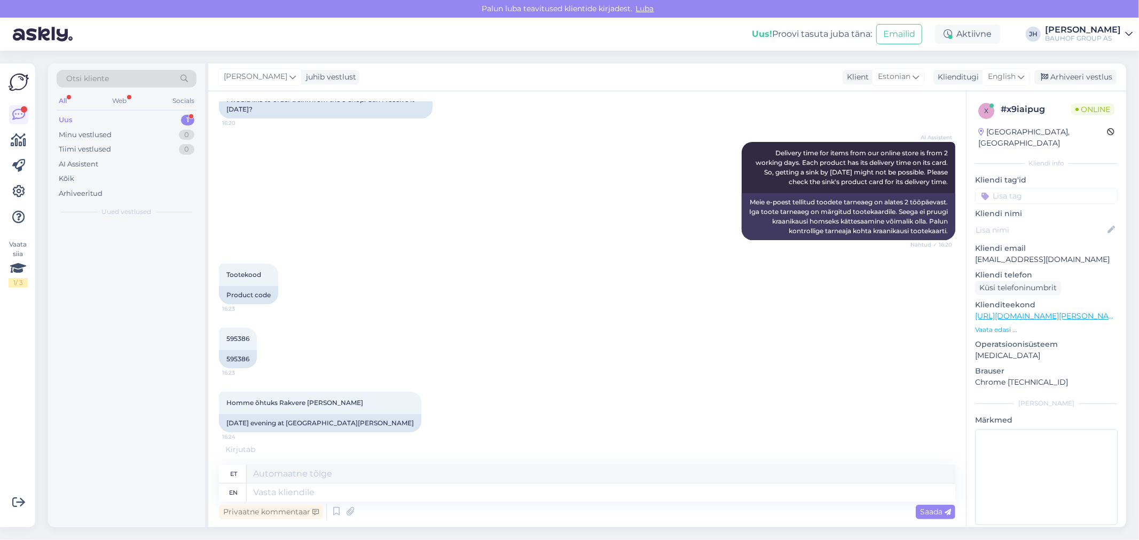
scroll to position [90, 0]
click at [317, 470] on textarea at bounding box center [601, 474] width 709 height 18
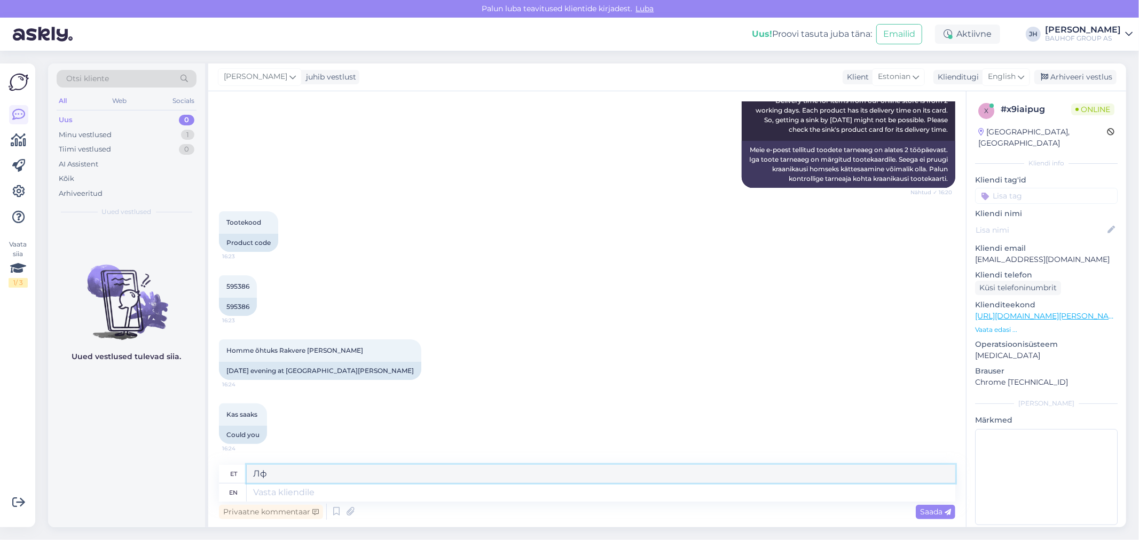
type textarea "[PERSON_NAME]"
drag, startPoint x: 794, startPoint y: 465, endPoint x: 795, endPoint y: 471, distance: 5.4
click at [793, 468] on textarea "Tere. Kahjuks Rakveres ei [PERSON_NAME] valamut, seega kui komplekteerib [GEOGR…" at bounding box center [601, 474] width 709 height 18
drag, startPoint x: 803, startPoint y: 472, endPoint x: 230, endPoint y: 459, distance: 573.2
click at [231, 460] on div "Vestlus algas [DATE] Soovin valamut tellida e poest. Kas saaksin homme kätte 16…" at bounding box center [587, 309] width 758 height 436
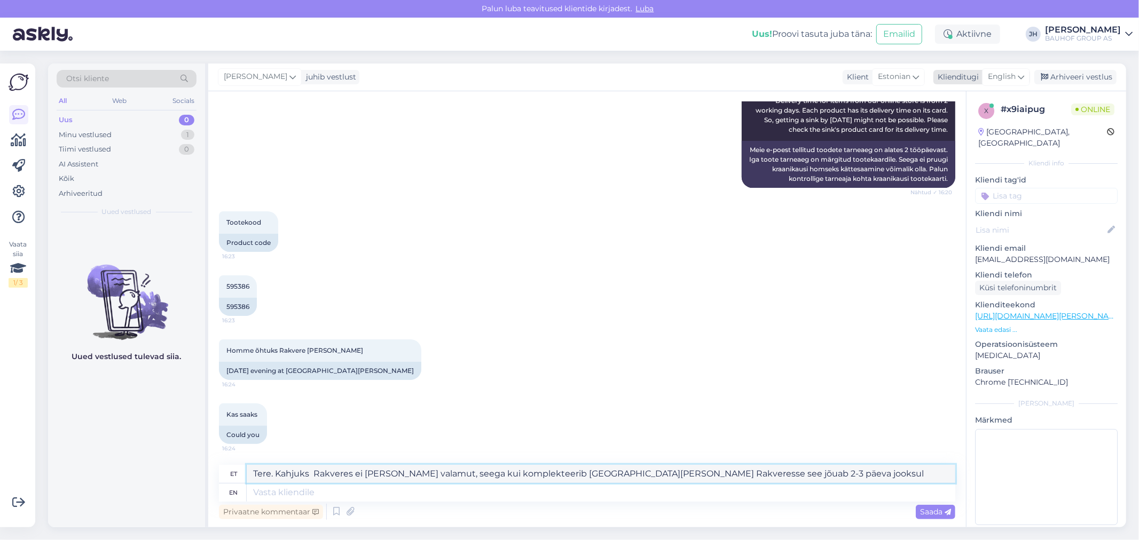
type textarea "Tere. Kahjuks Rakveres ei [PERSON_NAME] valamut, seega kui komplekteerib [GEOGR…"
click at [1022, 79] on icon at bounding box center [1021, 77] width 6 height 12
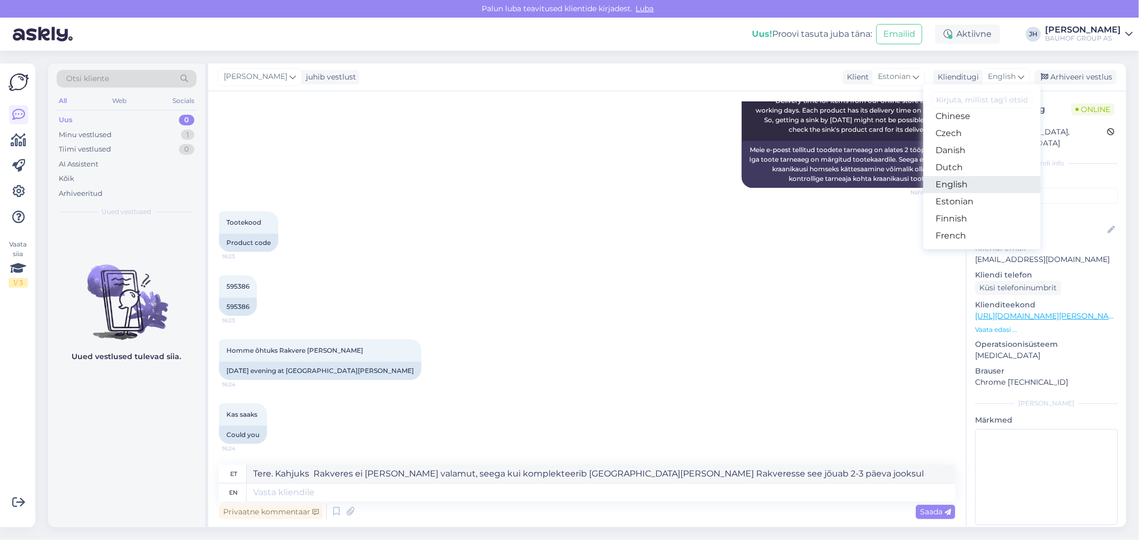
click at [947, 183] on link "English" at bounding box center [981, 184] width 117 height 17
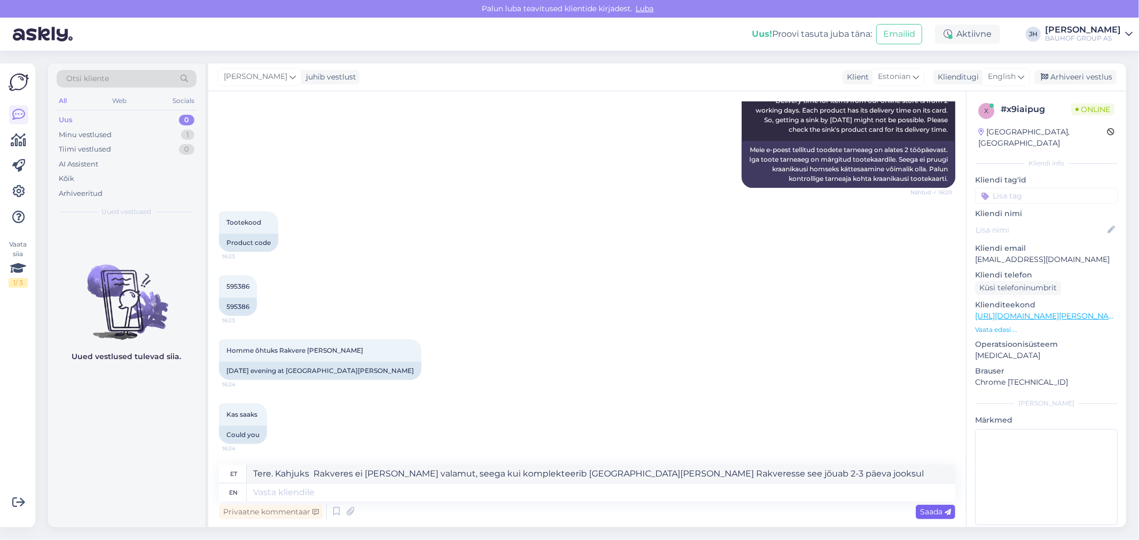
click at [930, 507] on span "Saada" at bounding box center [935, 512] width 31 height 10
click at [932, 512] on span "Saada" at bounding box center [935, 512] width 31 height 10
click at [1023, 76] on icon at bounding box center [1021, 77] width 6 height 12
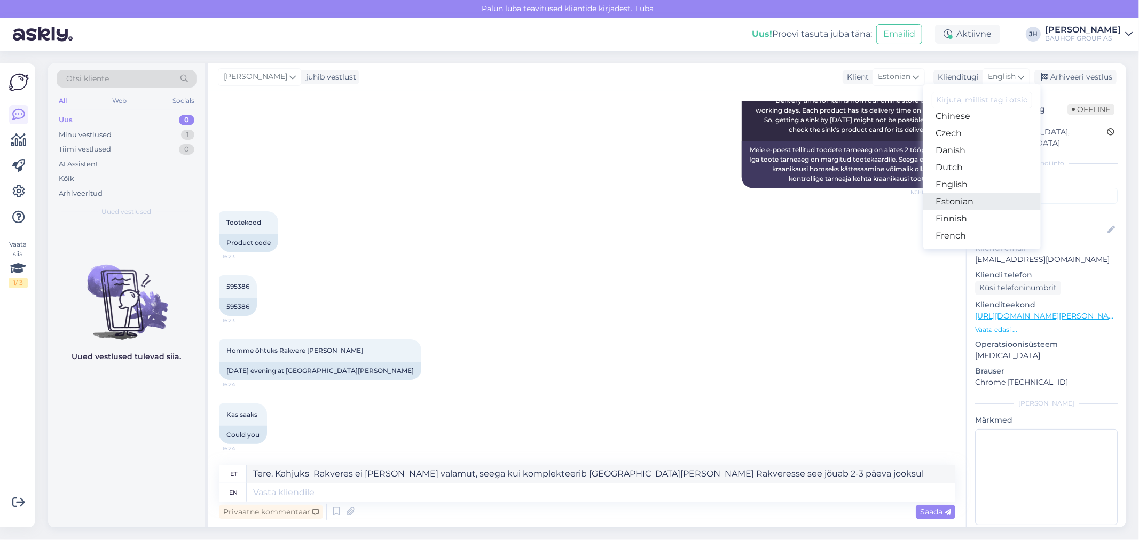
click at [961, 202] on link "Estonian" at bounding box center [981, 201] width 117 height 17
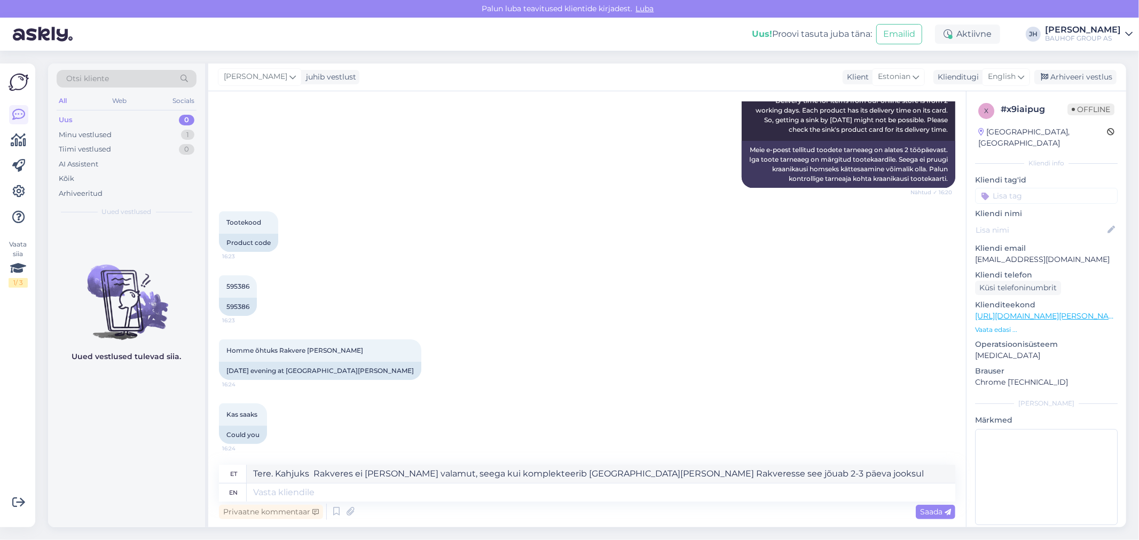
scroll to position [129, 0]
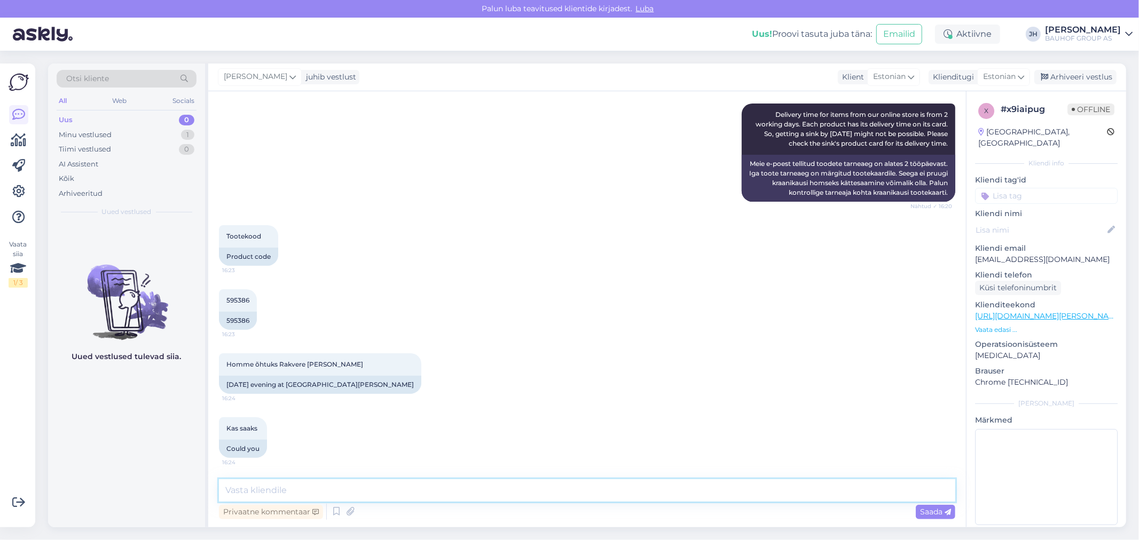
click at [315, 491] on textarea at bounding box center [587, 491] width 736 height 22
paste textarea "Tere. Kahjuks Rakveres ei [PERSON_NAME] valamut, seega kui komplekteerib [GEOGR…"
type textarea "Tere. Kahjuks Rakveres ei [PERSON_NAME] valamut, seega kui komplekteerib [GEOGR…"
click at [941, 507] on span "Saada" at bounding box center [935, 512] width 31 height 10
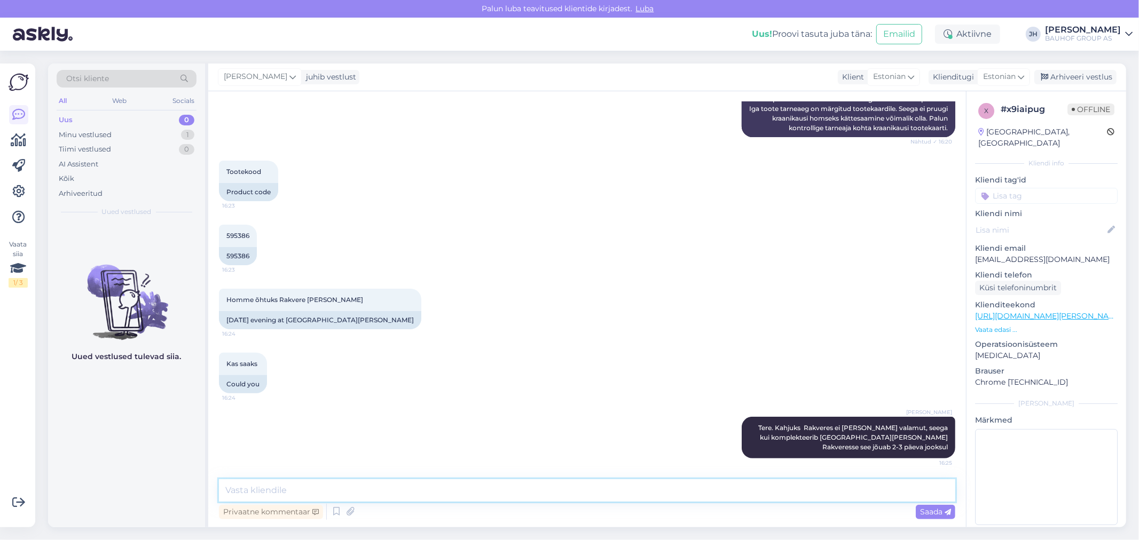
click at [252, 489] on textarea at bounding box center [587, 491] width 736 height 22
